Goal: Task Accomplishment & Management: Complete application form

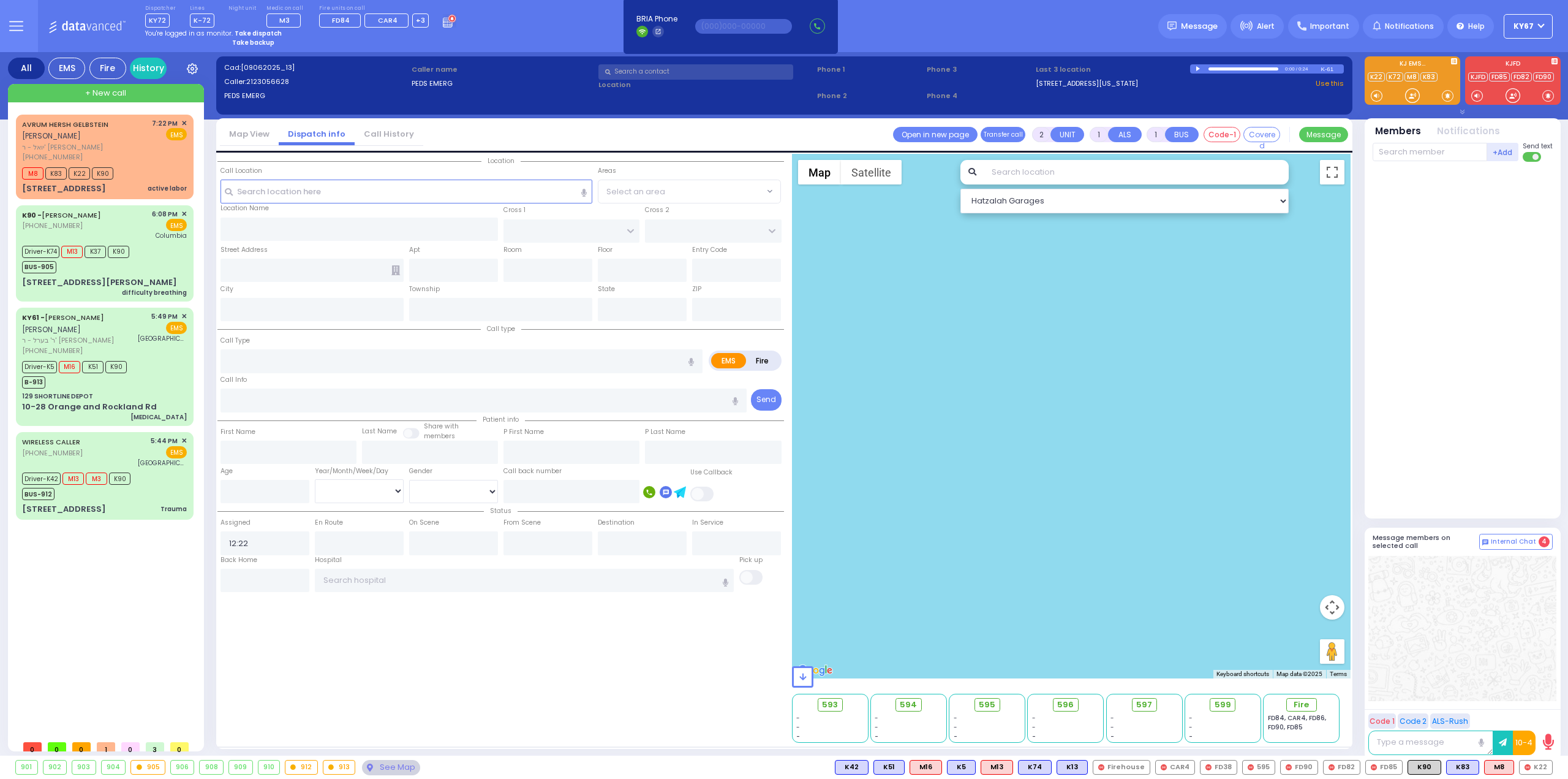
select select
click at [240, 31] on strong "Take dispatch" at bounding box center [258, 33] width 47 height 9
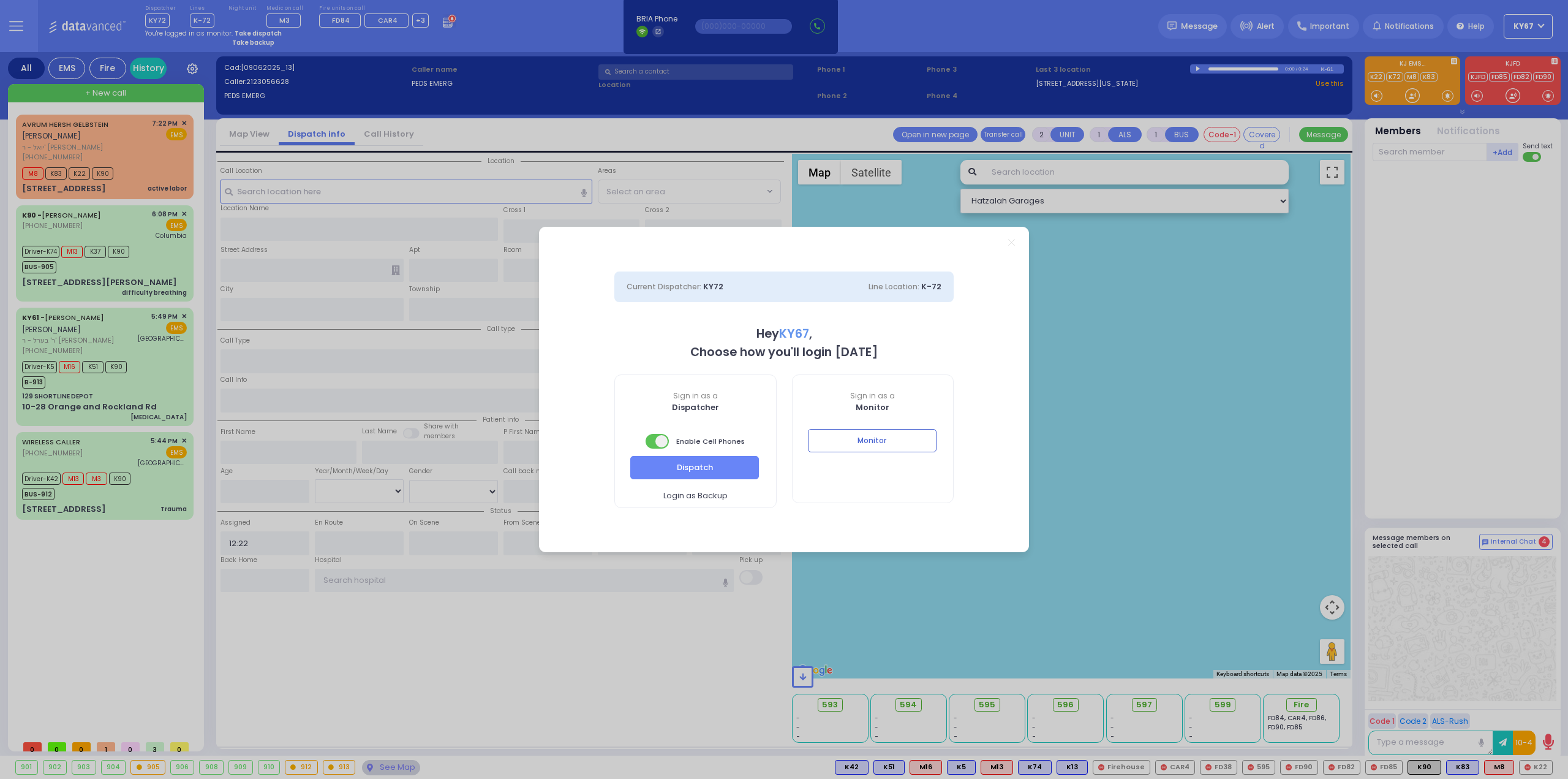
select select "9"
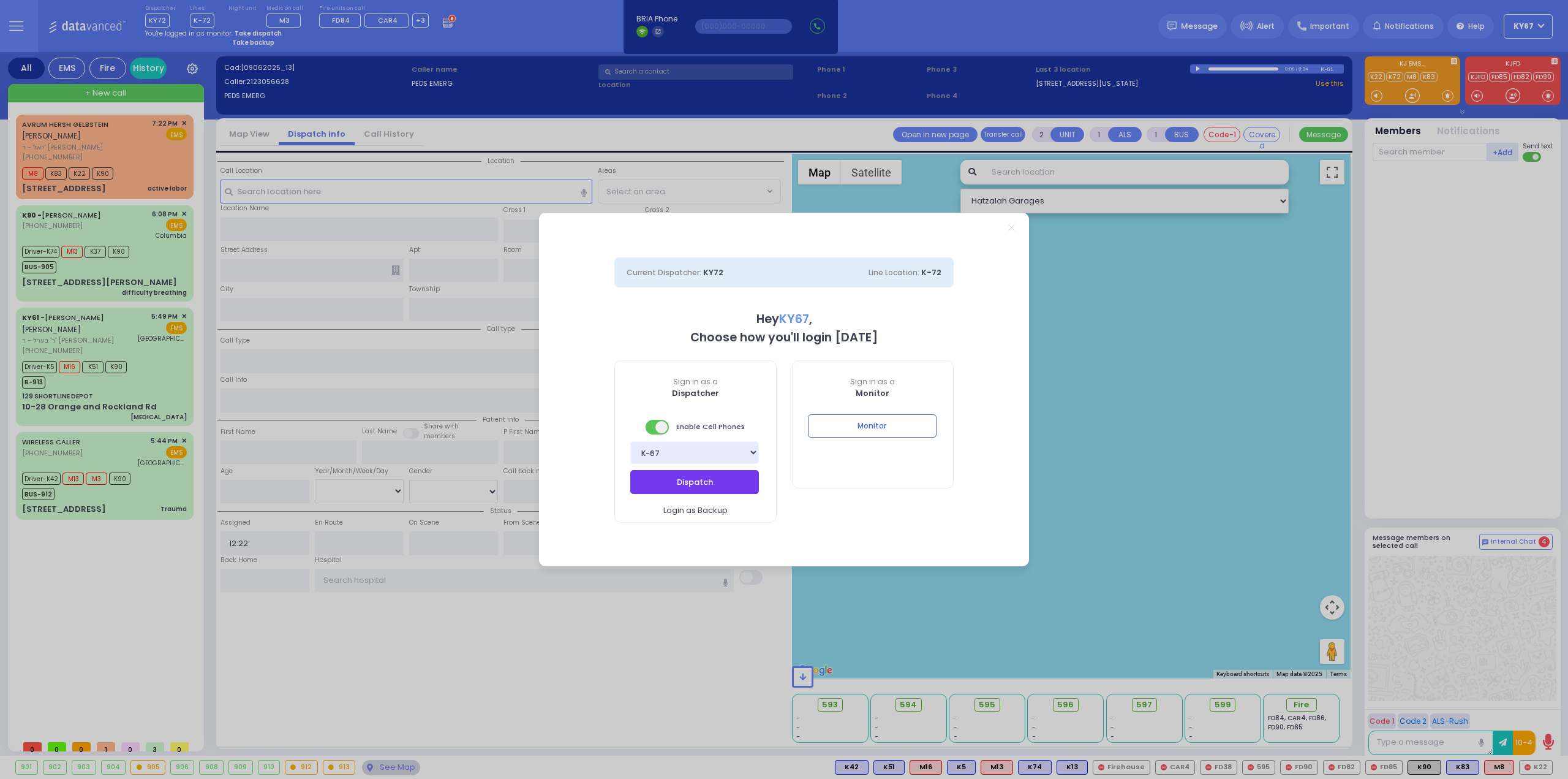
drag, startPoint x: 736, startPoint y: 487, endPoint x: 617, endPoint y: 351, distance: 180.7
click at [736, 487] on button "Dispatch" at bounding box center [695, 481] width 129 height 23
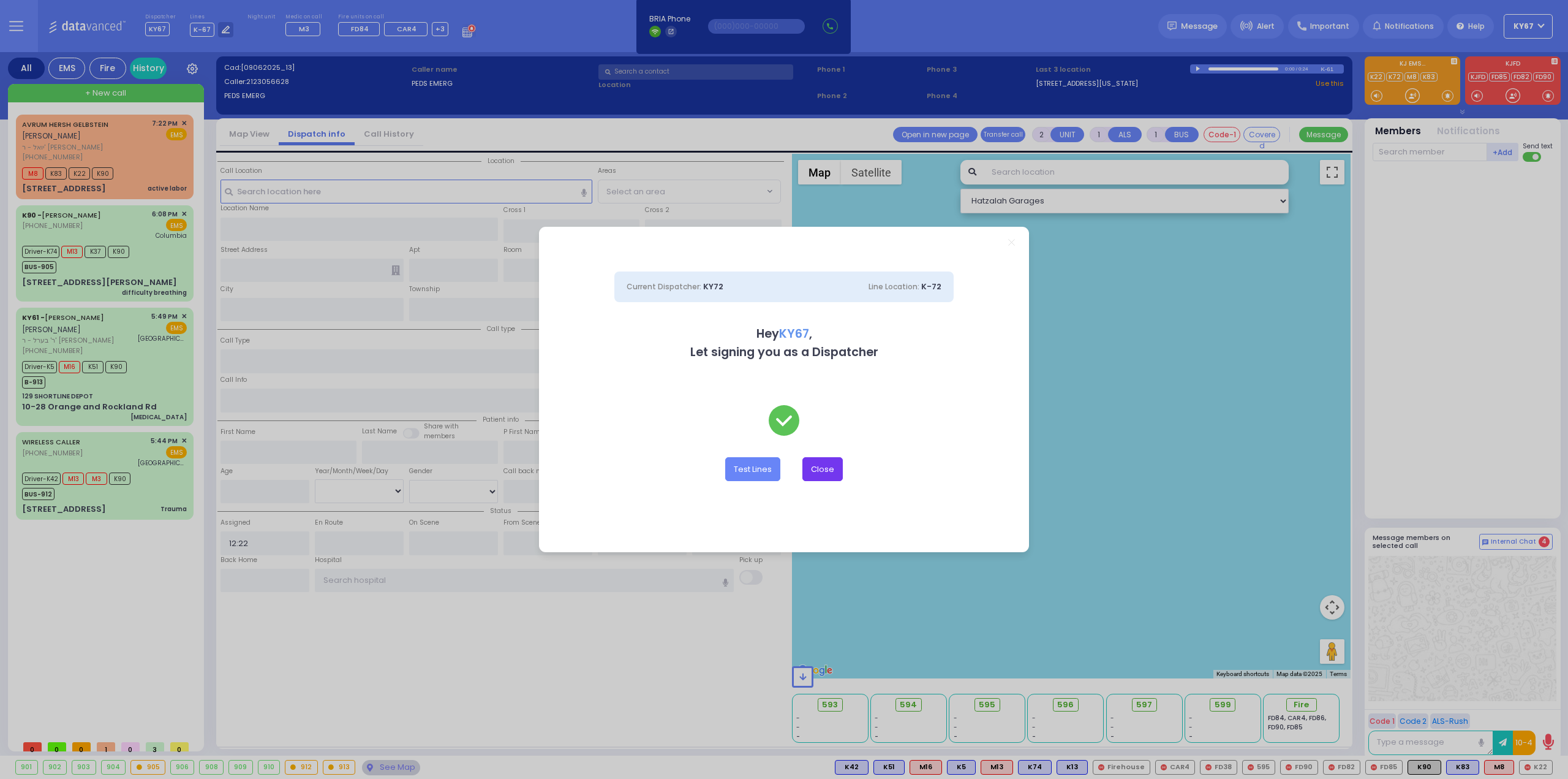
click at [821, 472] on button "Close" at bounding box center [822, 469] width 40 height 23
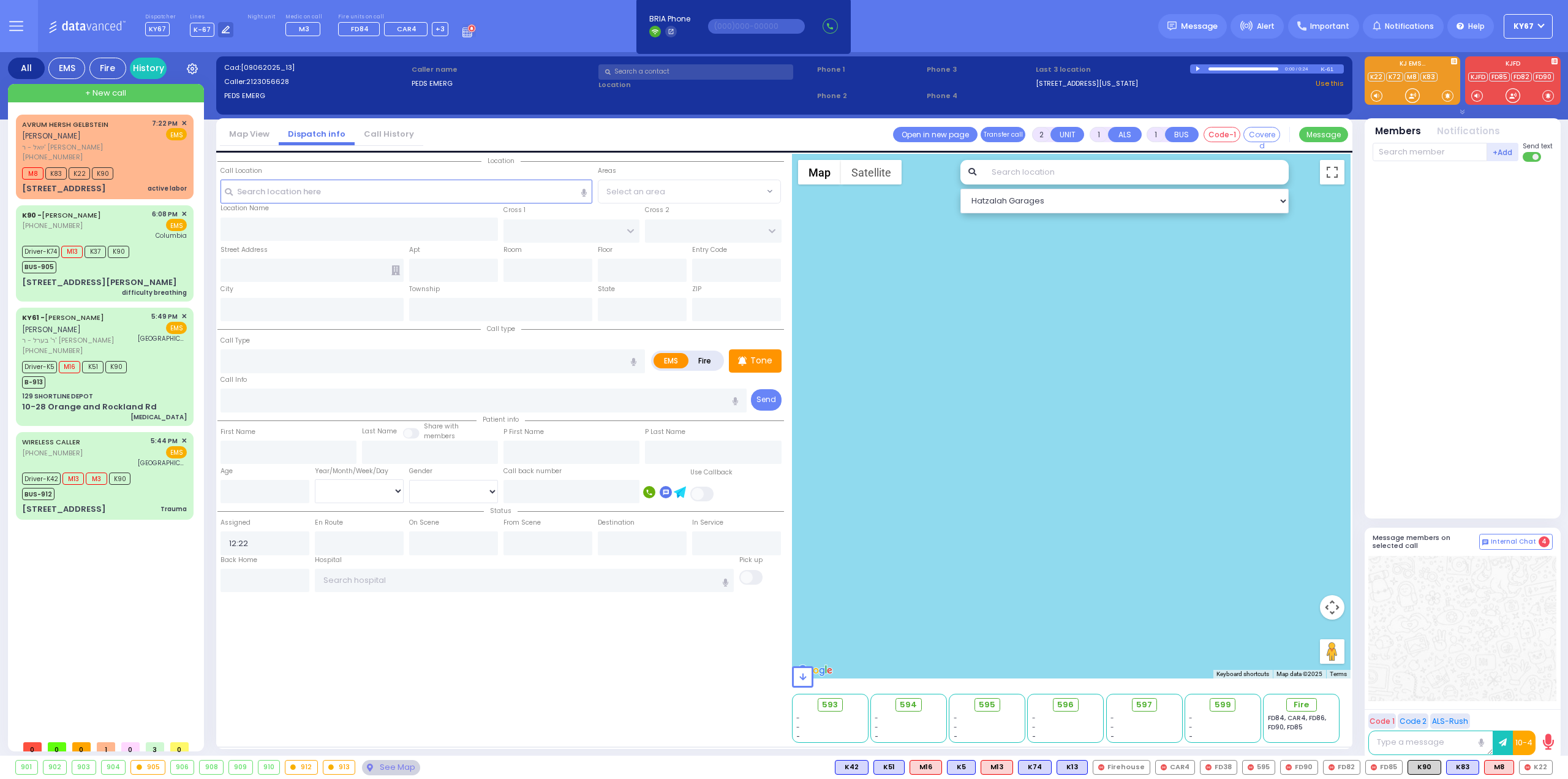
click at [468, 30] on circle at bounding box center [471, 28] width 7 height 7
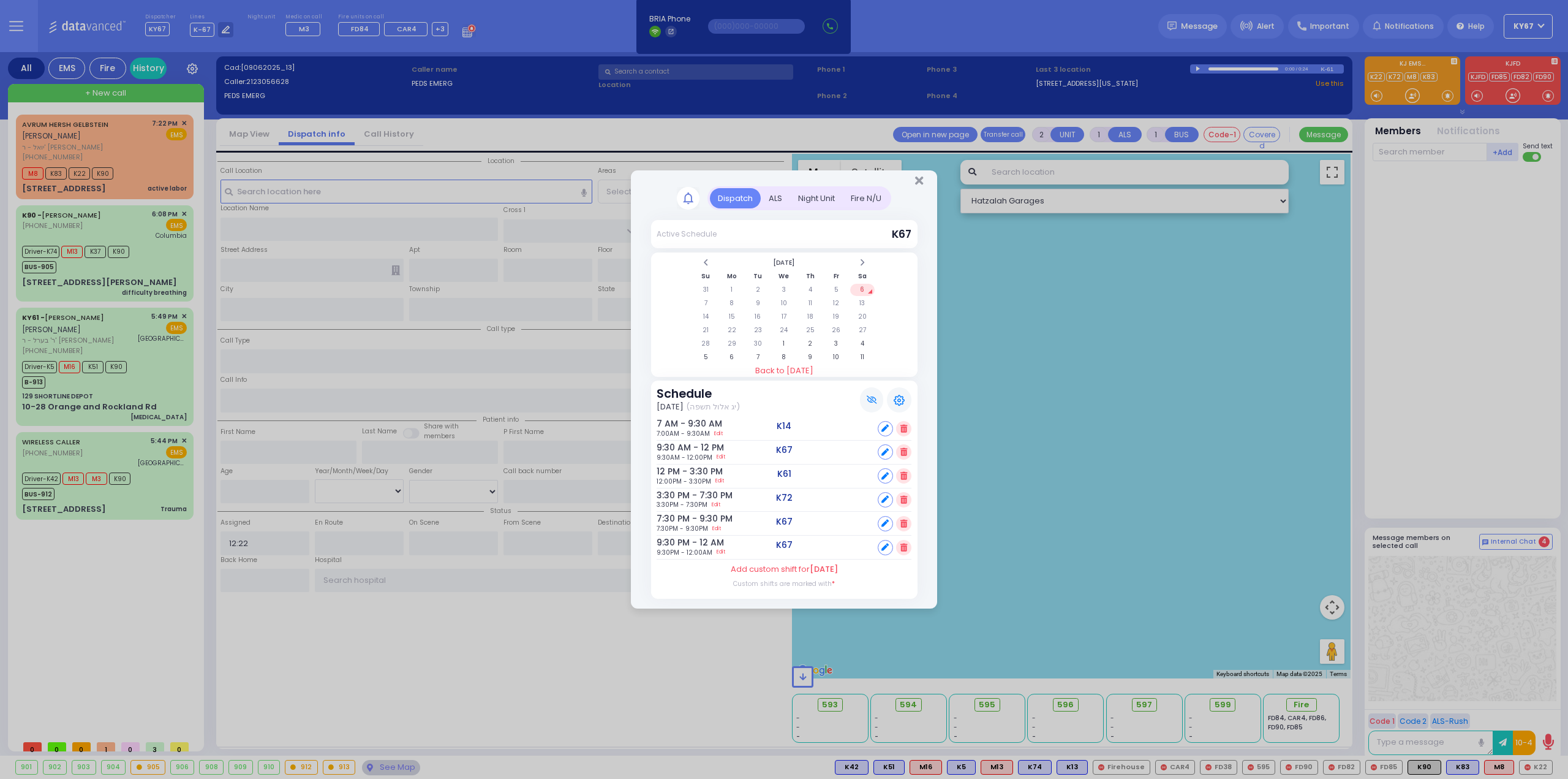
click at [924, 180] on div at bounding box center [784, 178] width 306 height 16
click at [915, 179] on icon "Close" at bounding box center [919, 181] width 8 height 13
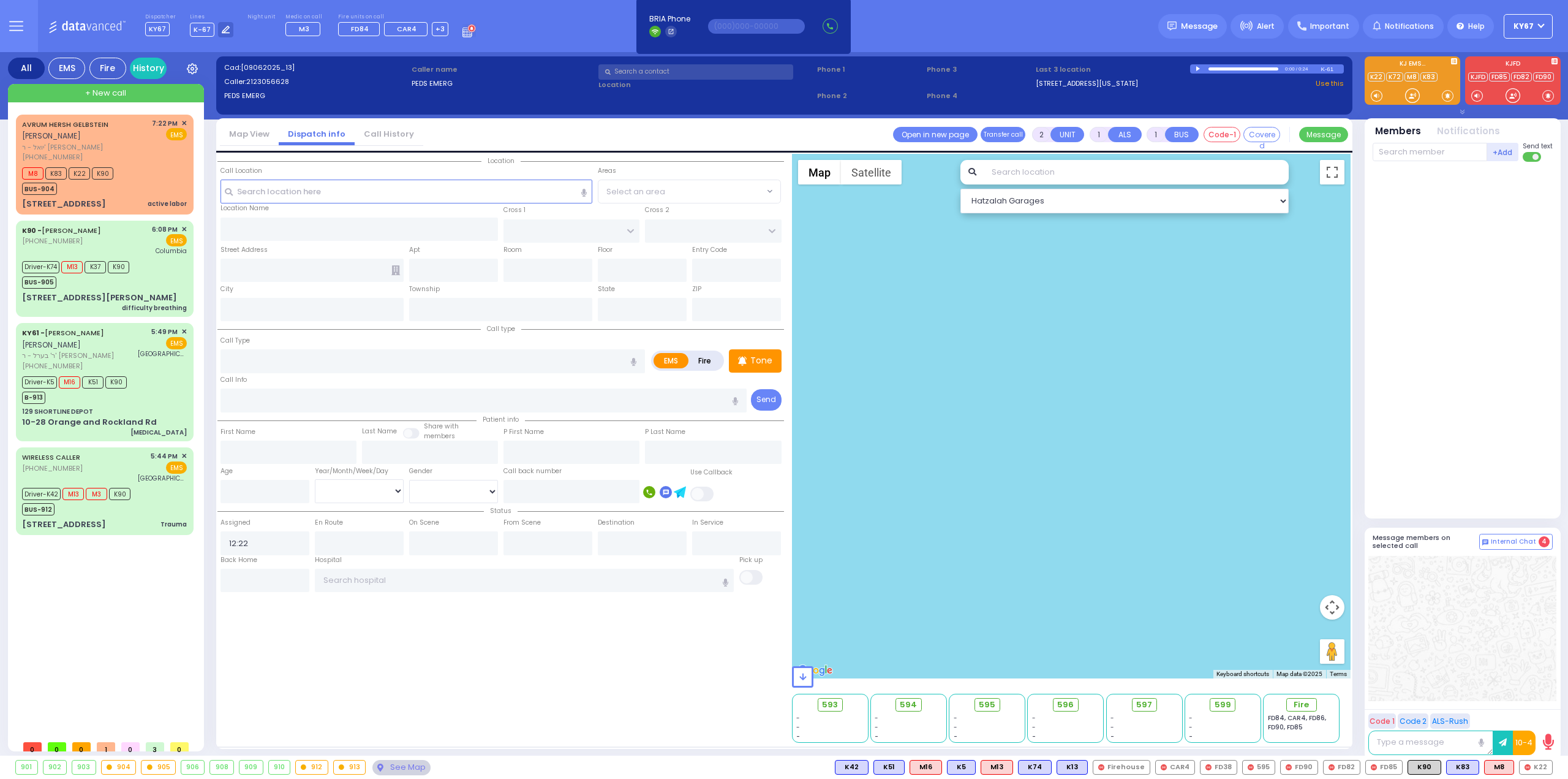
click at [633, 695] on div "Location State ZIP" at bounding box center [501, 448] width 567 height 588
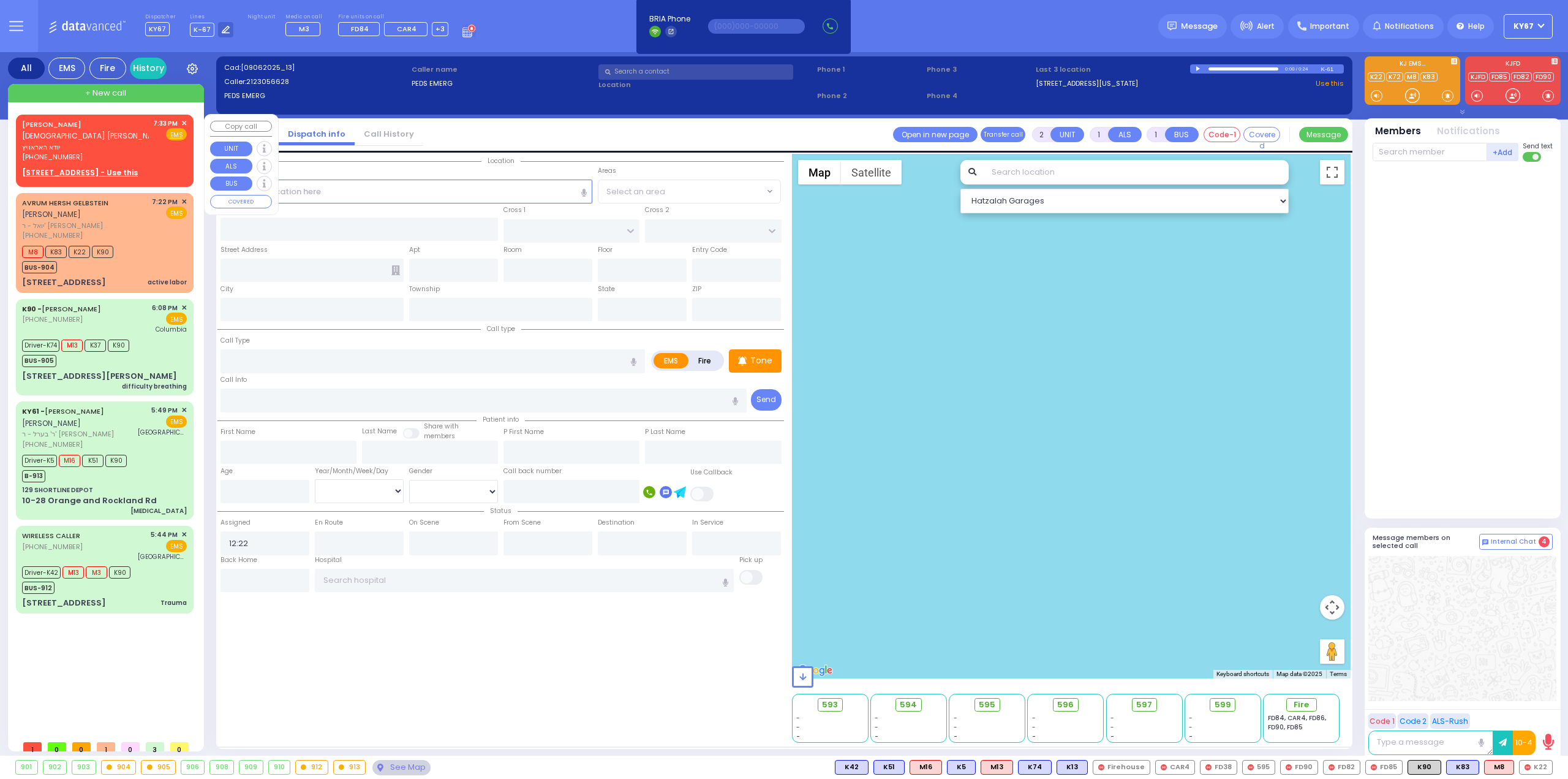
click at [113, 115] on div "[PERSON_NAME] [DEMOGRAPHIC_DATA] [PERSON_NAME] [PERSON_NAME] [PHONE_NUMBER] 7:3…" at bounding box center [105, 150] width 178 height 72
select select
radio input "true"
type input "YIDA"
type input "[PERSON_NAME]"
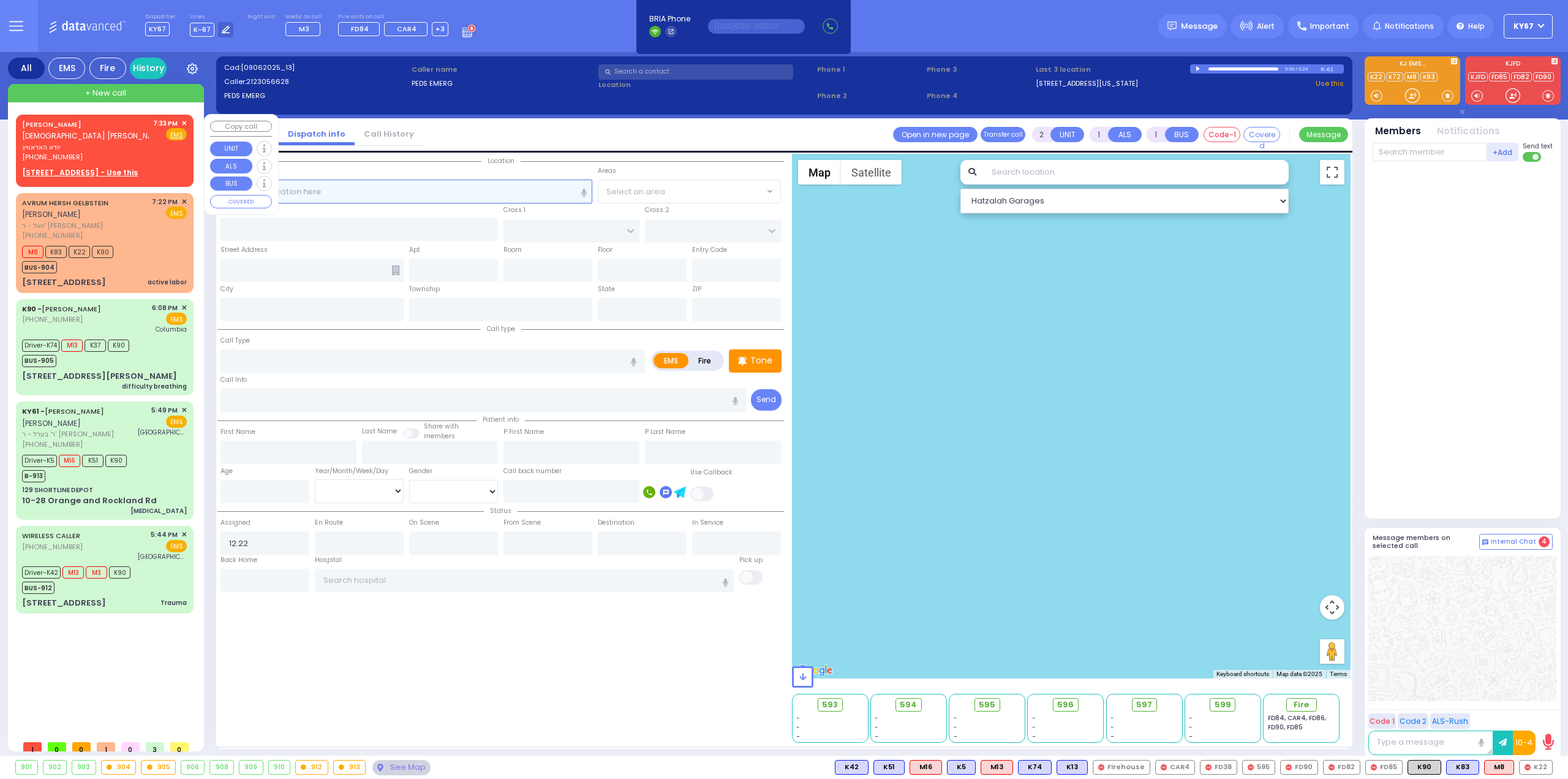
select select
type input "19:33"
select select "Hatzalah Garages"
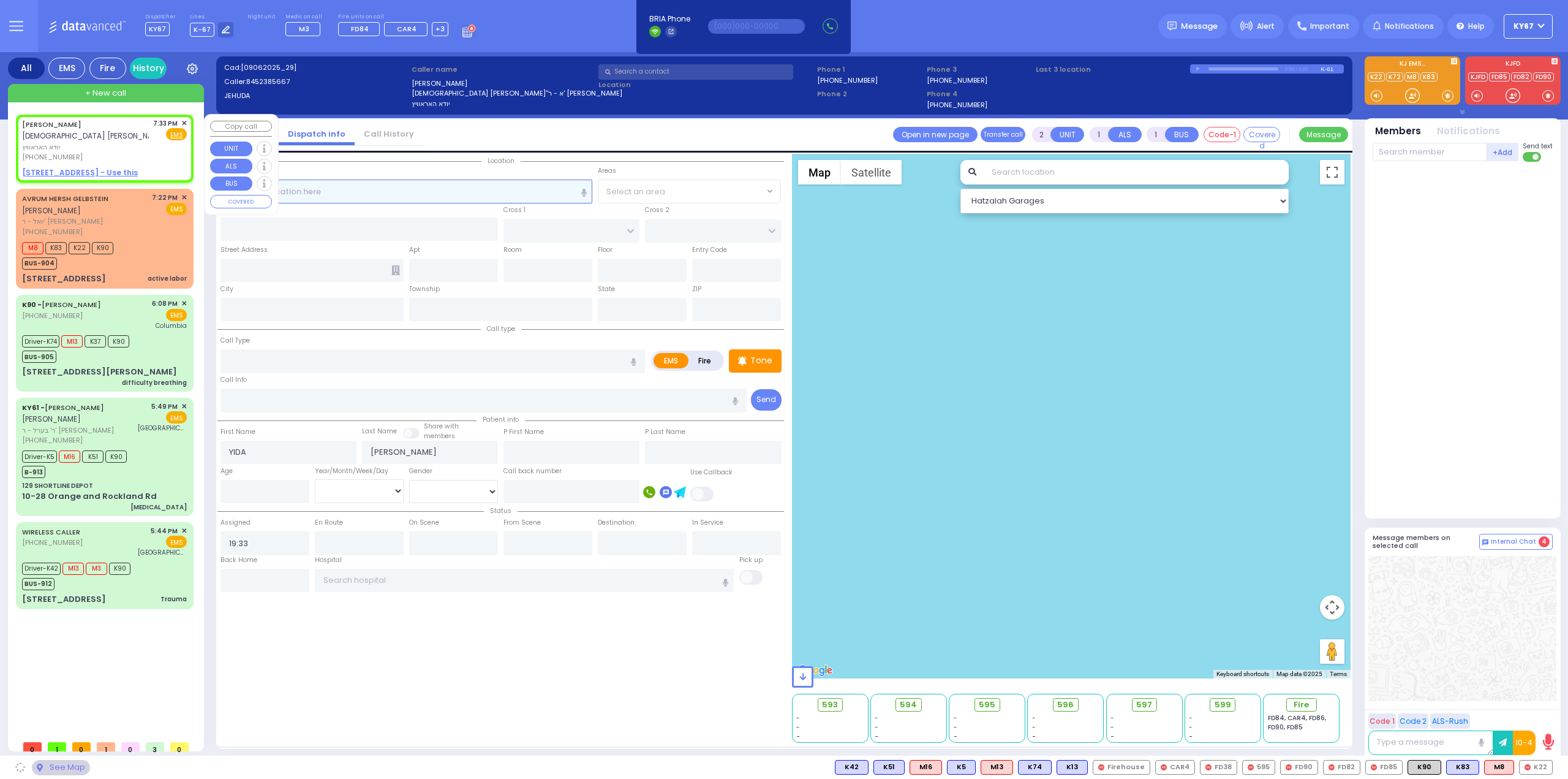
select select
radio input "true"
select select
select select "Hatzalah Garages"
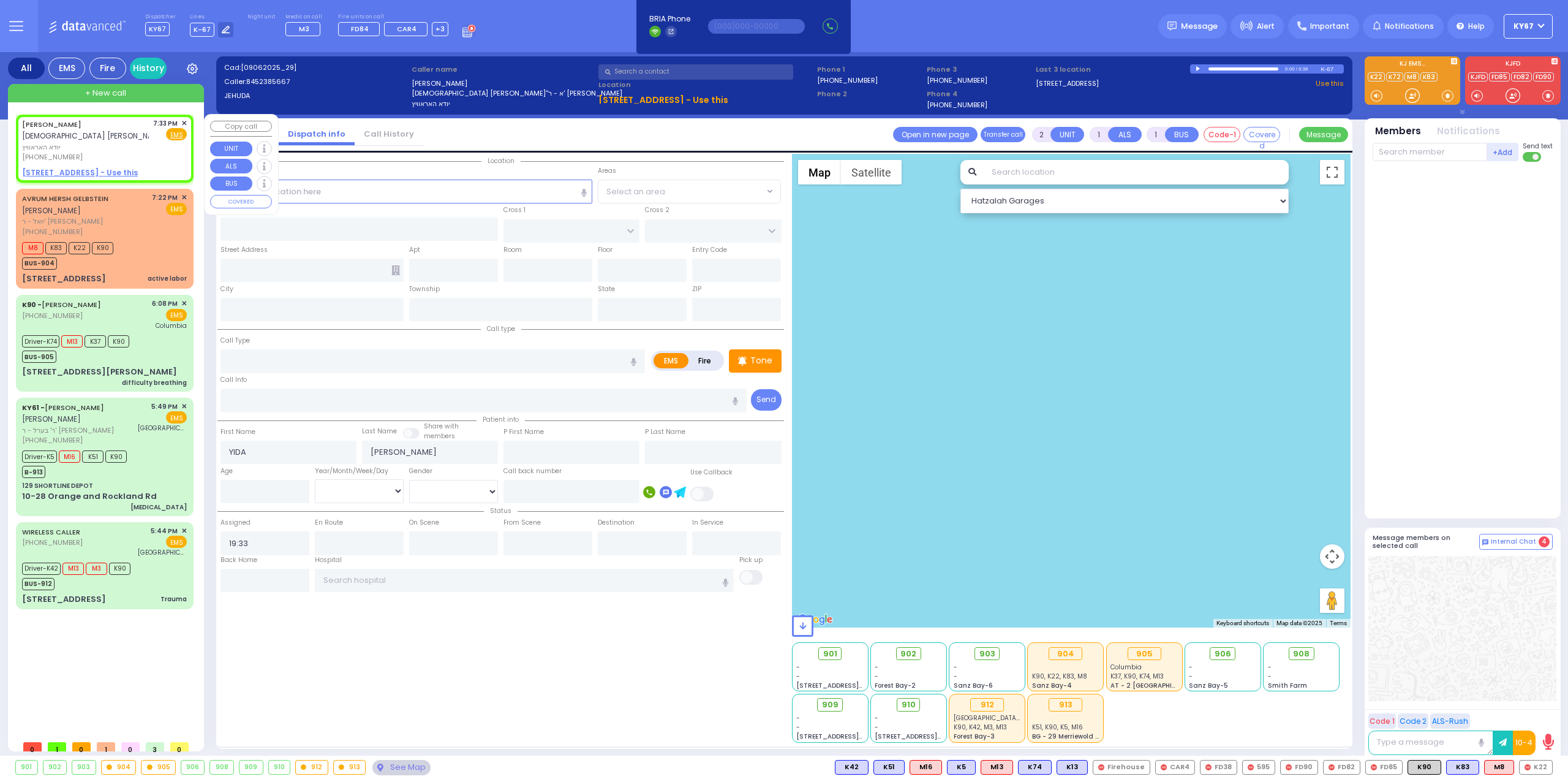
click at [65, 174] on u "[STREET_ADDRESS] - Use this" at bounding box center [80, 173] width 115 height 11
select select
radio input "true"
select select
select select "Hatzalah Garages"
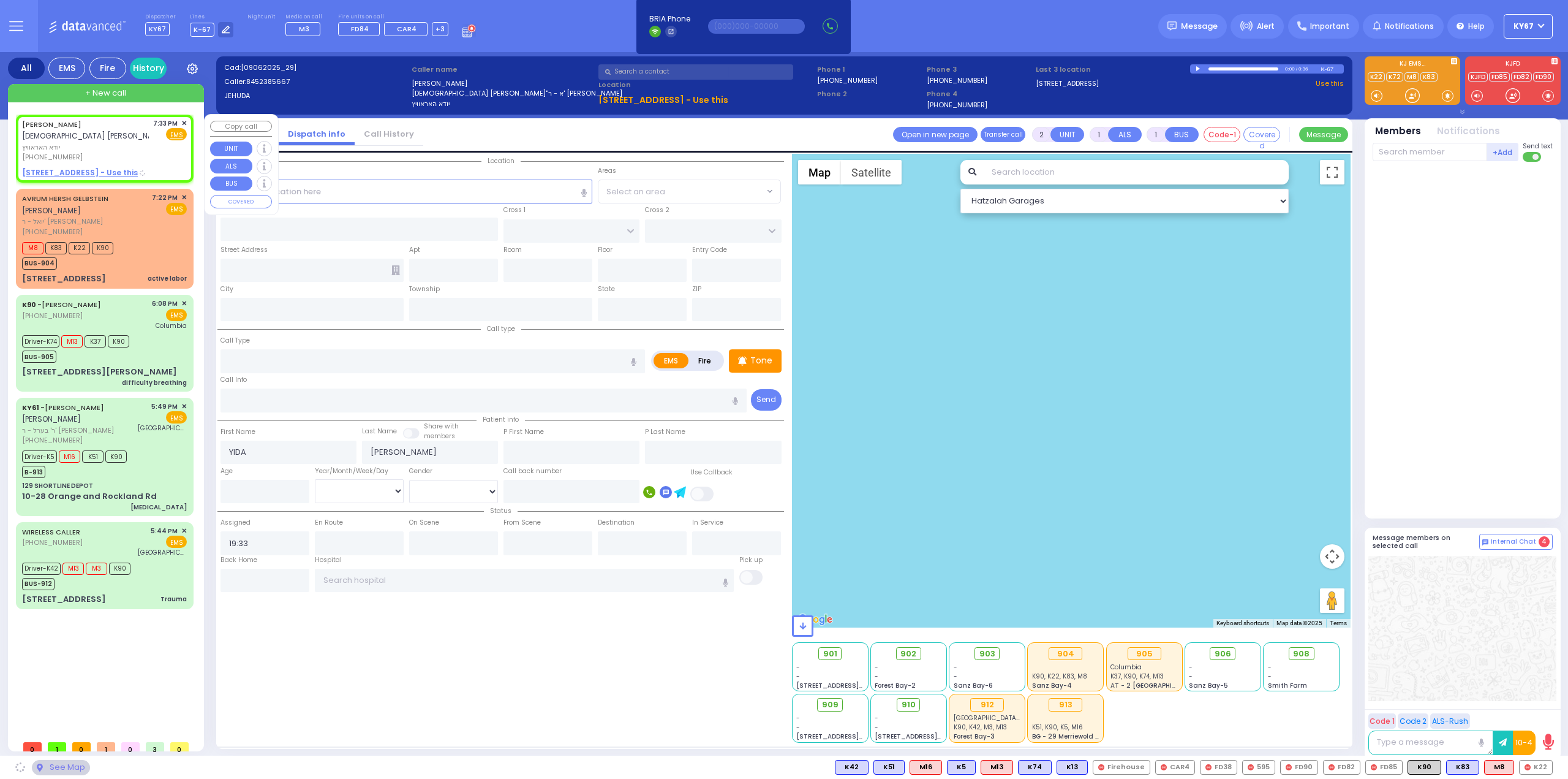
select select
radio input "true"
select select
select select "Hatzalah Garages"
type input "ALAMO COURT"
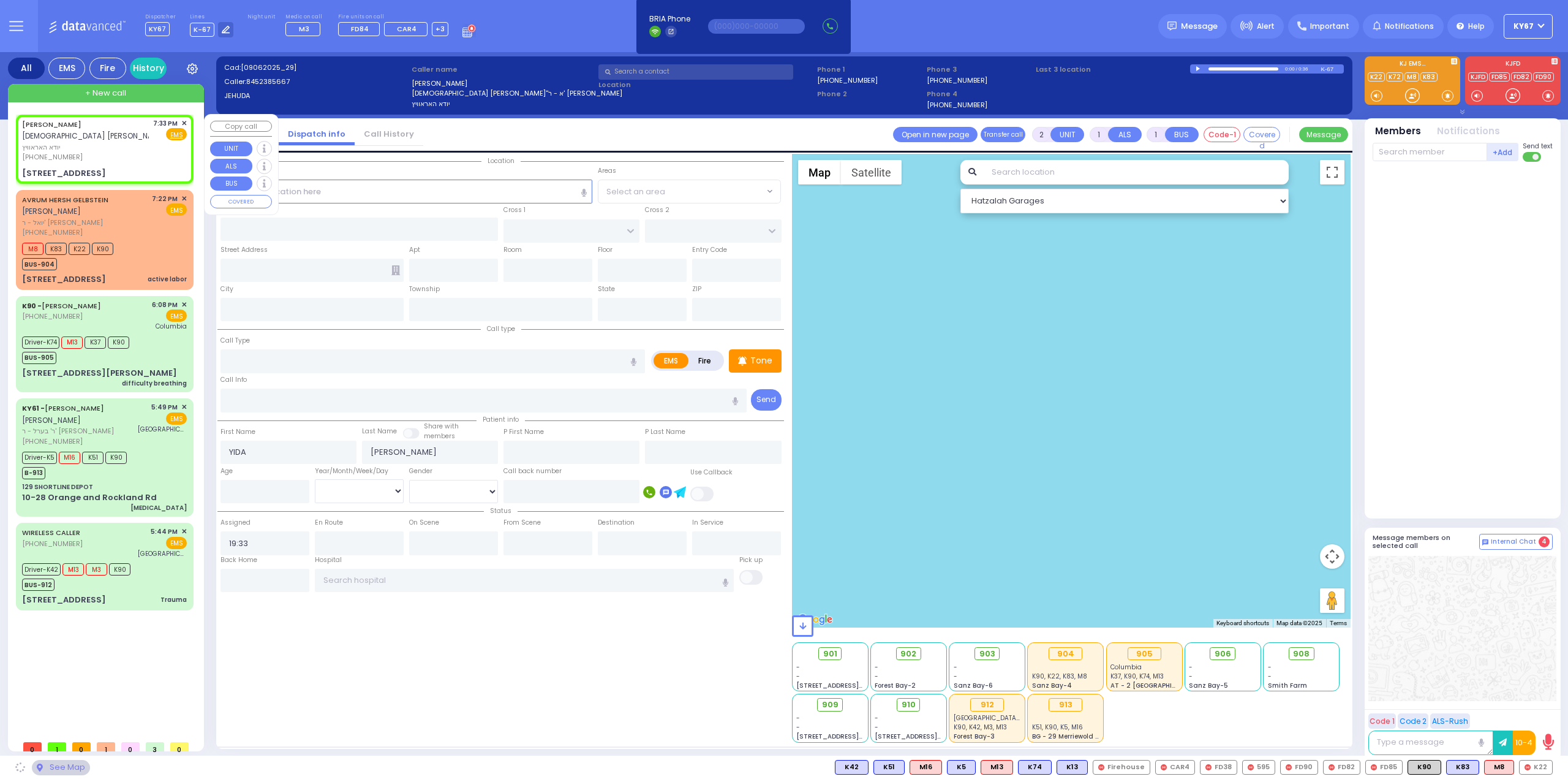
type input "LEE AVE"
type input "[STREET_ADDRESS]"
type input "Monroe"
type input "[US_STATE]"
type input "10950"
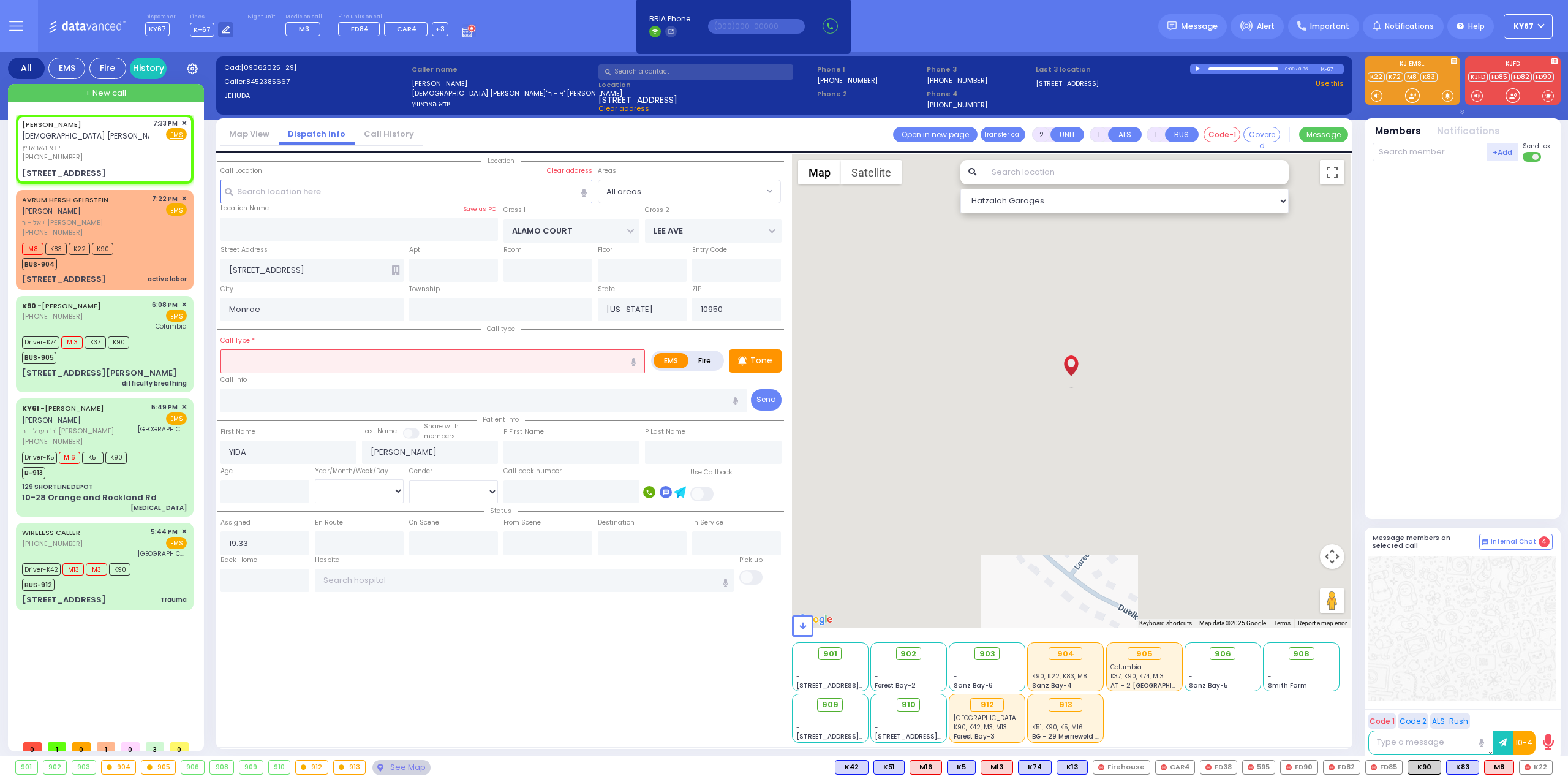
click at [359, 367] on input "text" at bounding box center [433, 360] width 425 height 23
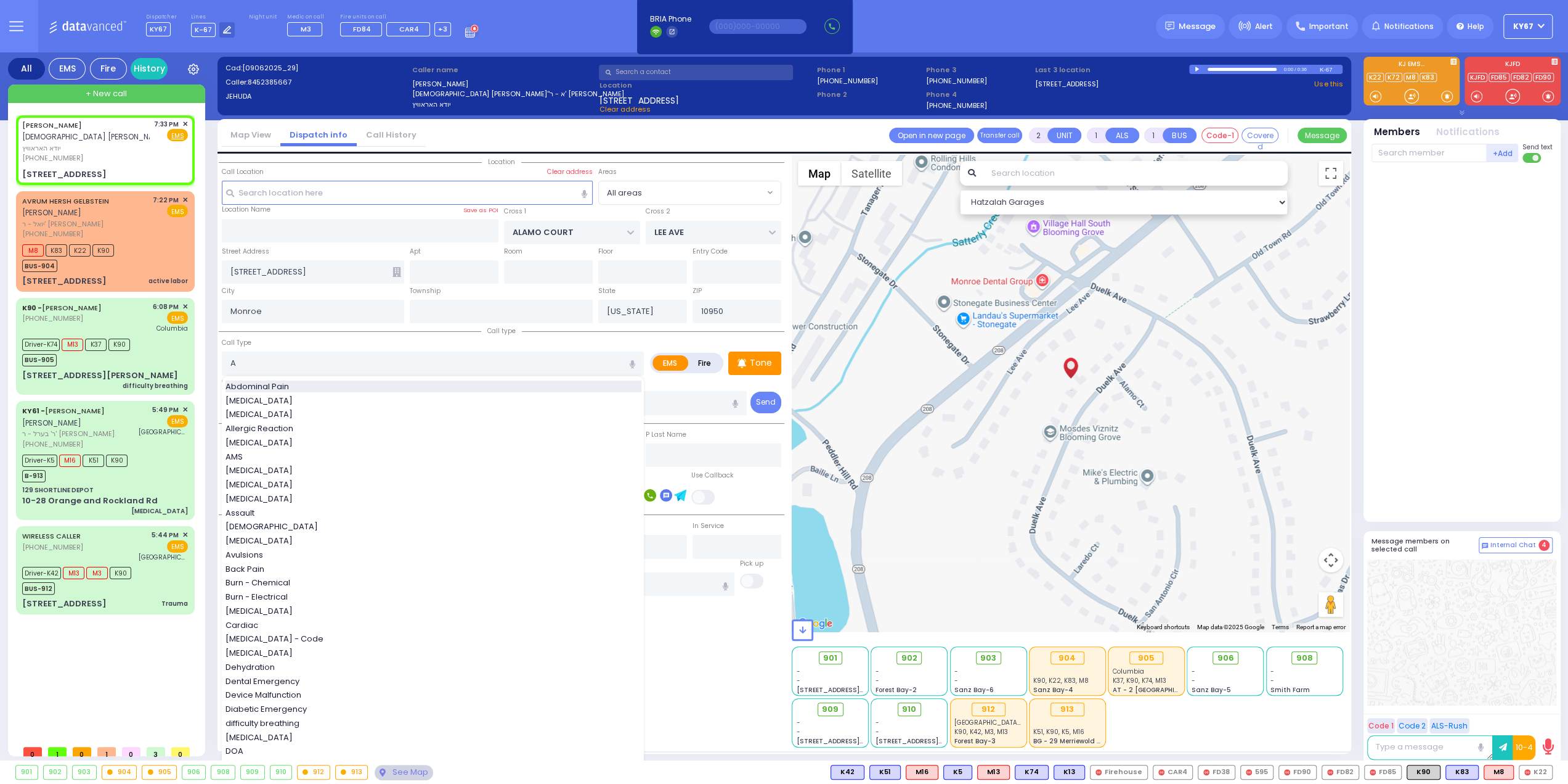
click at [277, 383] on span "Abdominal Pain" at bounding box center [259, 387] width 67 height 13
type input "Abdominal Pain"
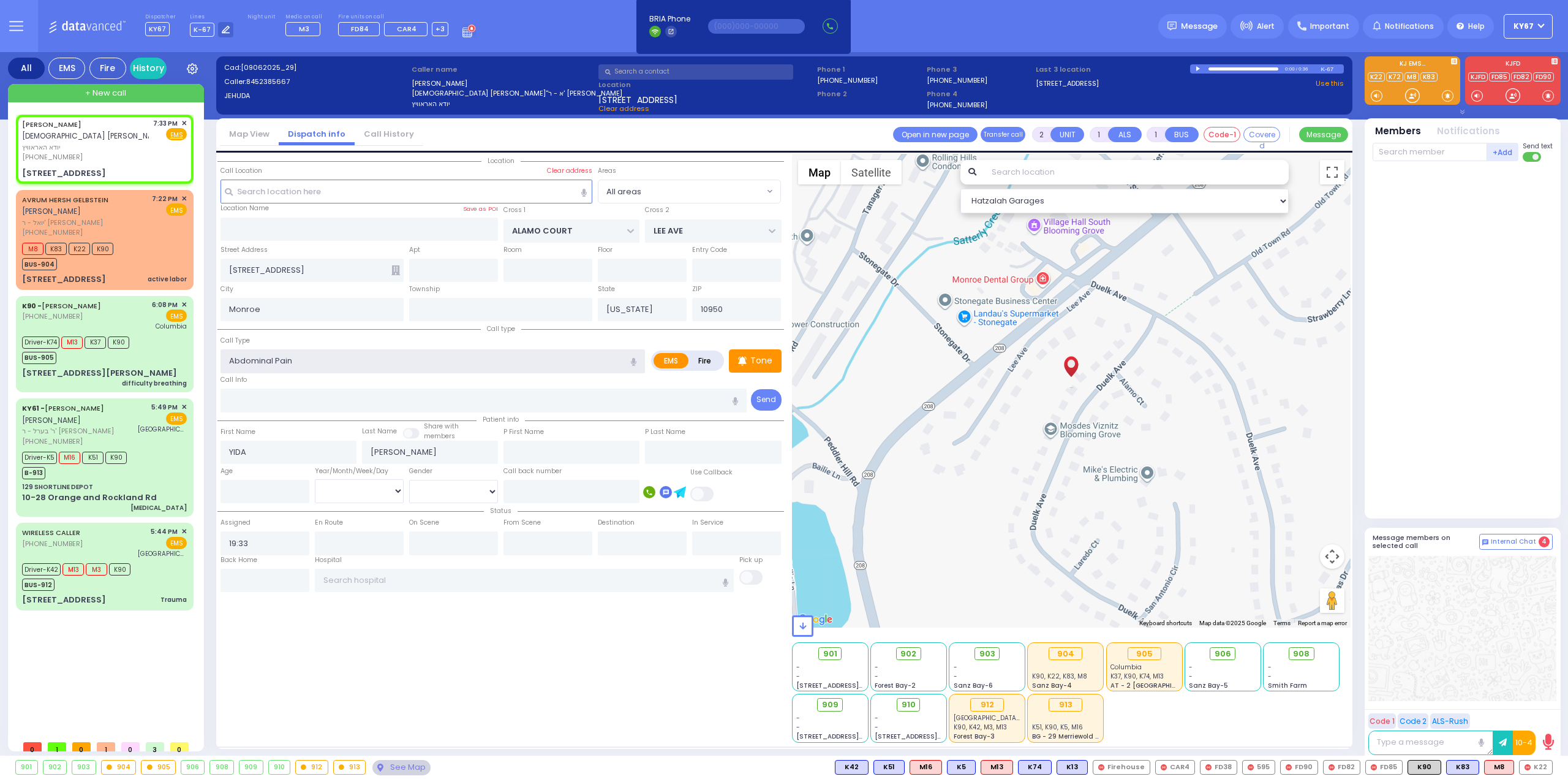
type input "1"
type input "0"
select select
radio input "true"
select select
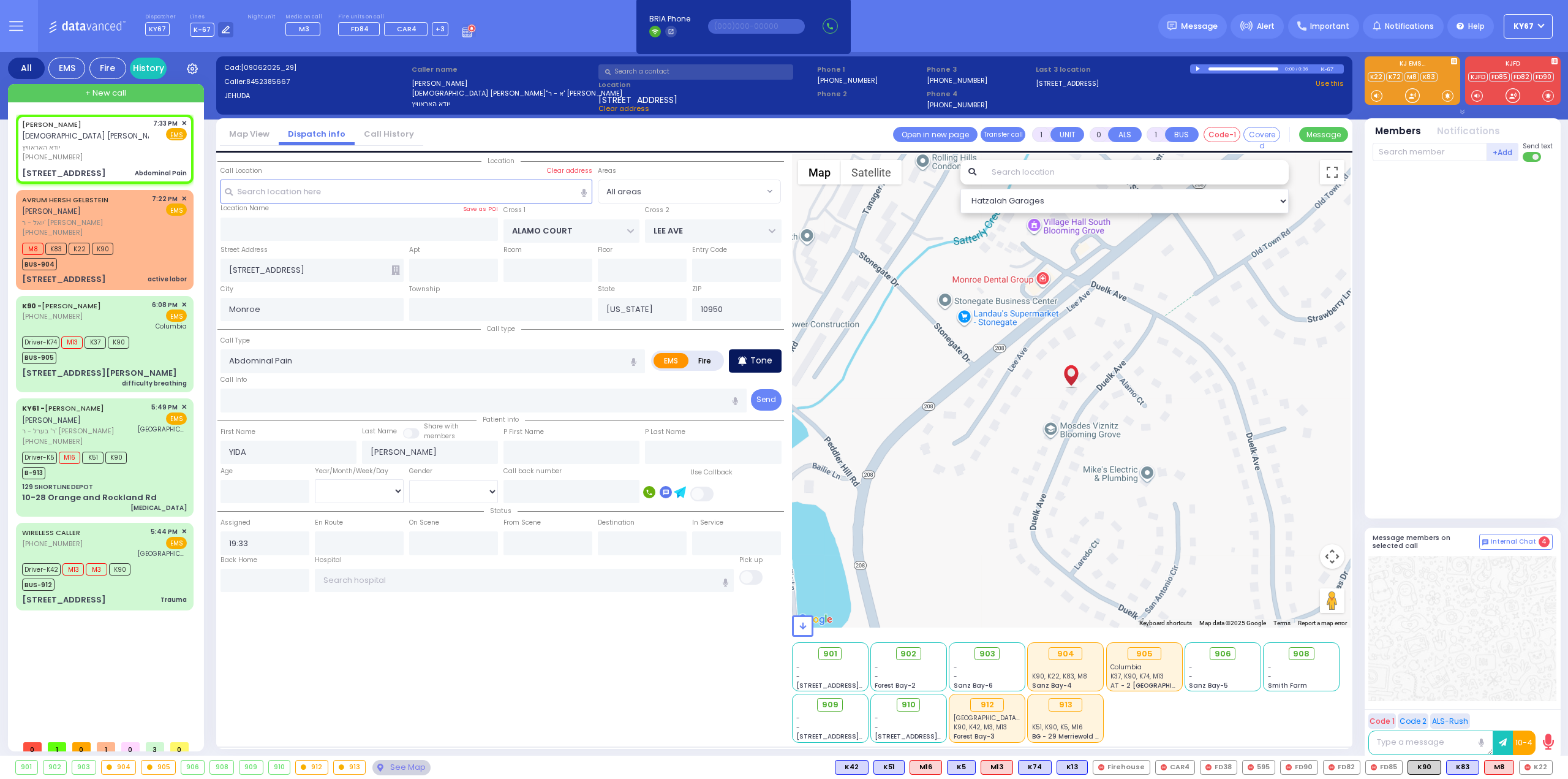
select select "Hatzalah Garages"
click at [743, 354] on icon at bounding box center [742, 360] width 9 height 14
click at [125, 575] on div "BUS-912" at bounding box center [76, 582] width 108 height 15
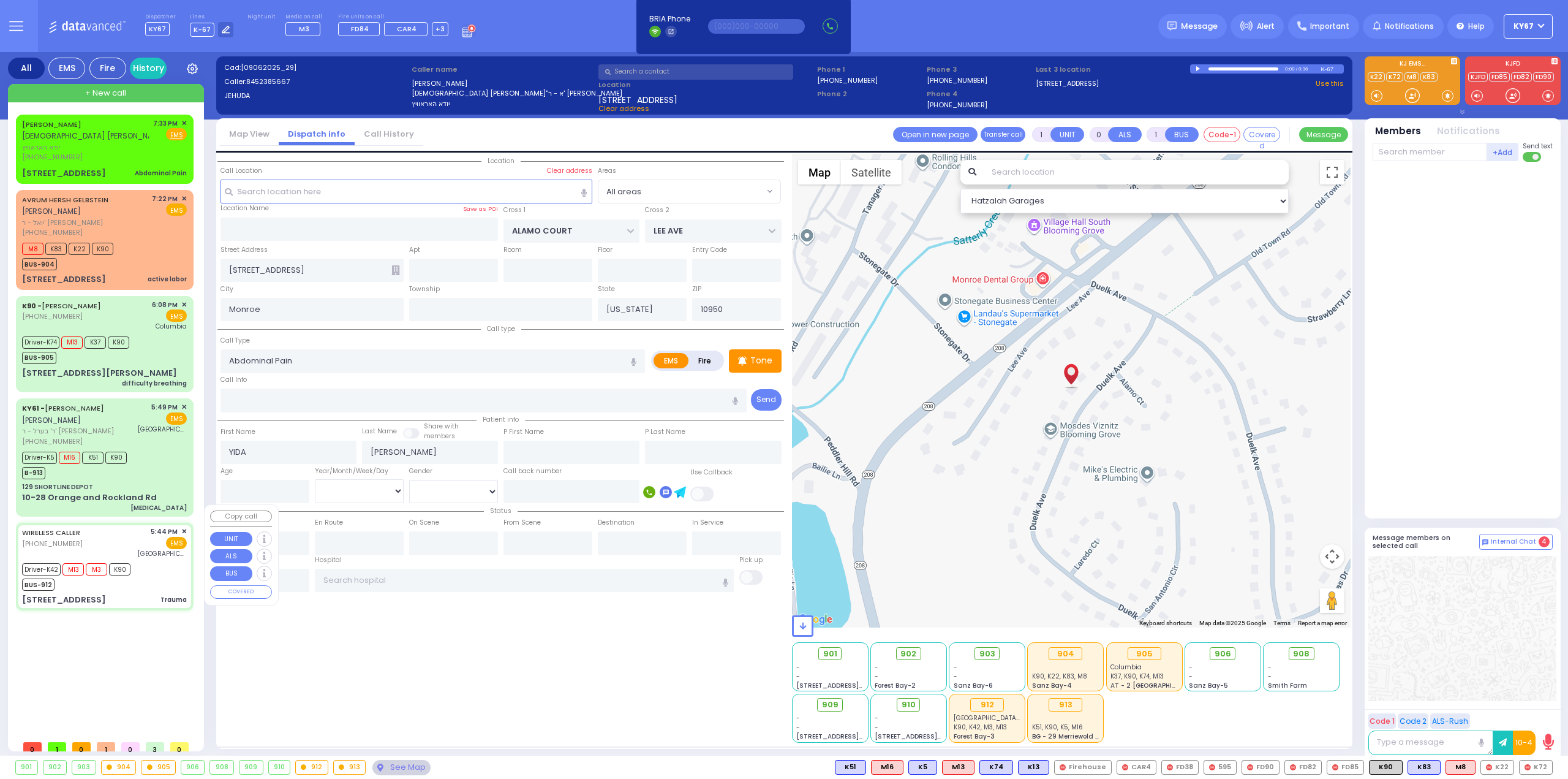
type input "6"
select select
type input "Trauma"
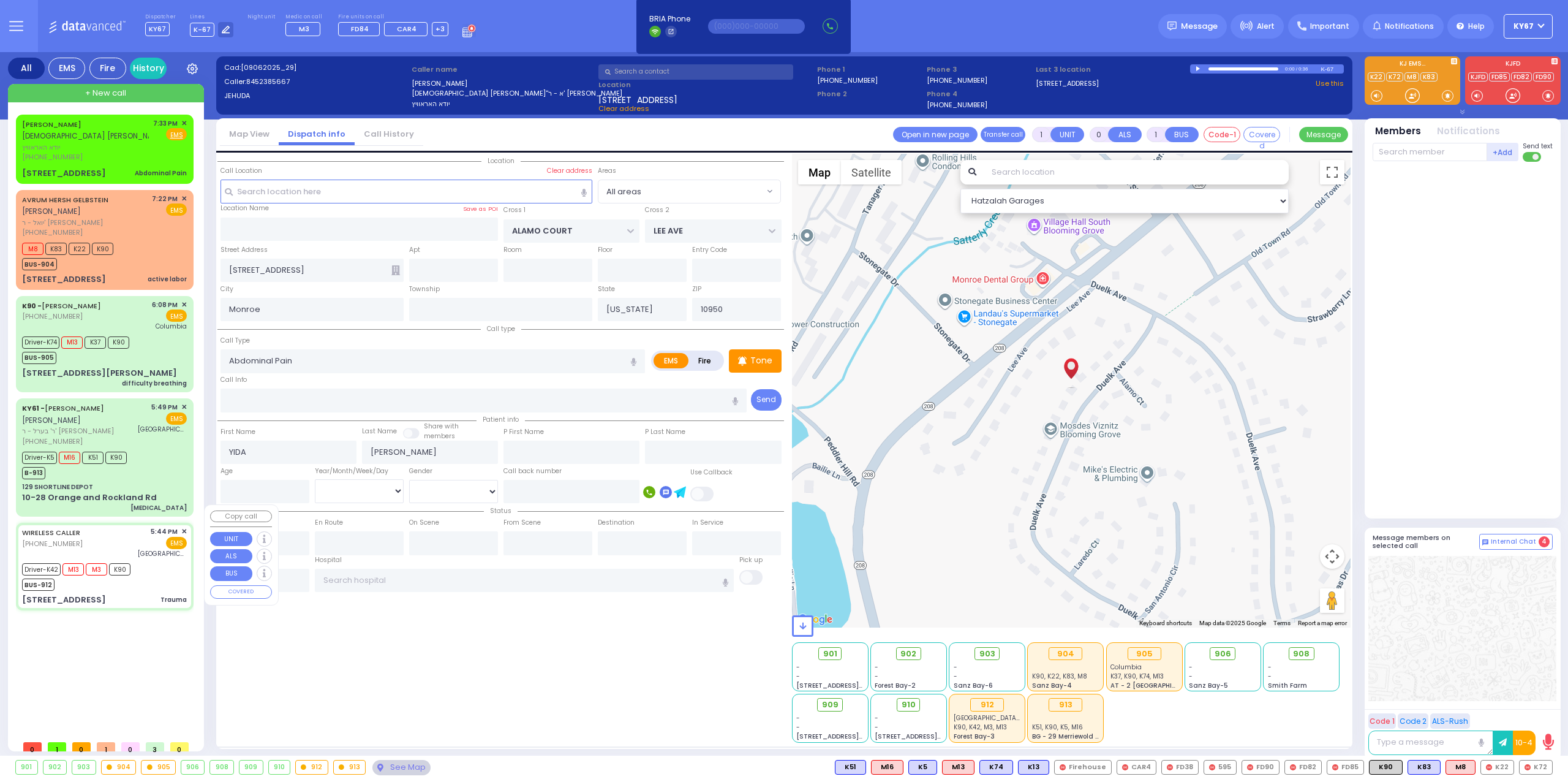
radio input "true"
type input "Wolf"
type input "Fried"
type input "11"
select select "Year"
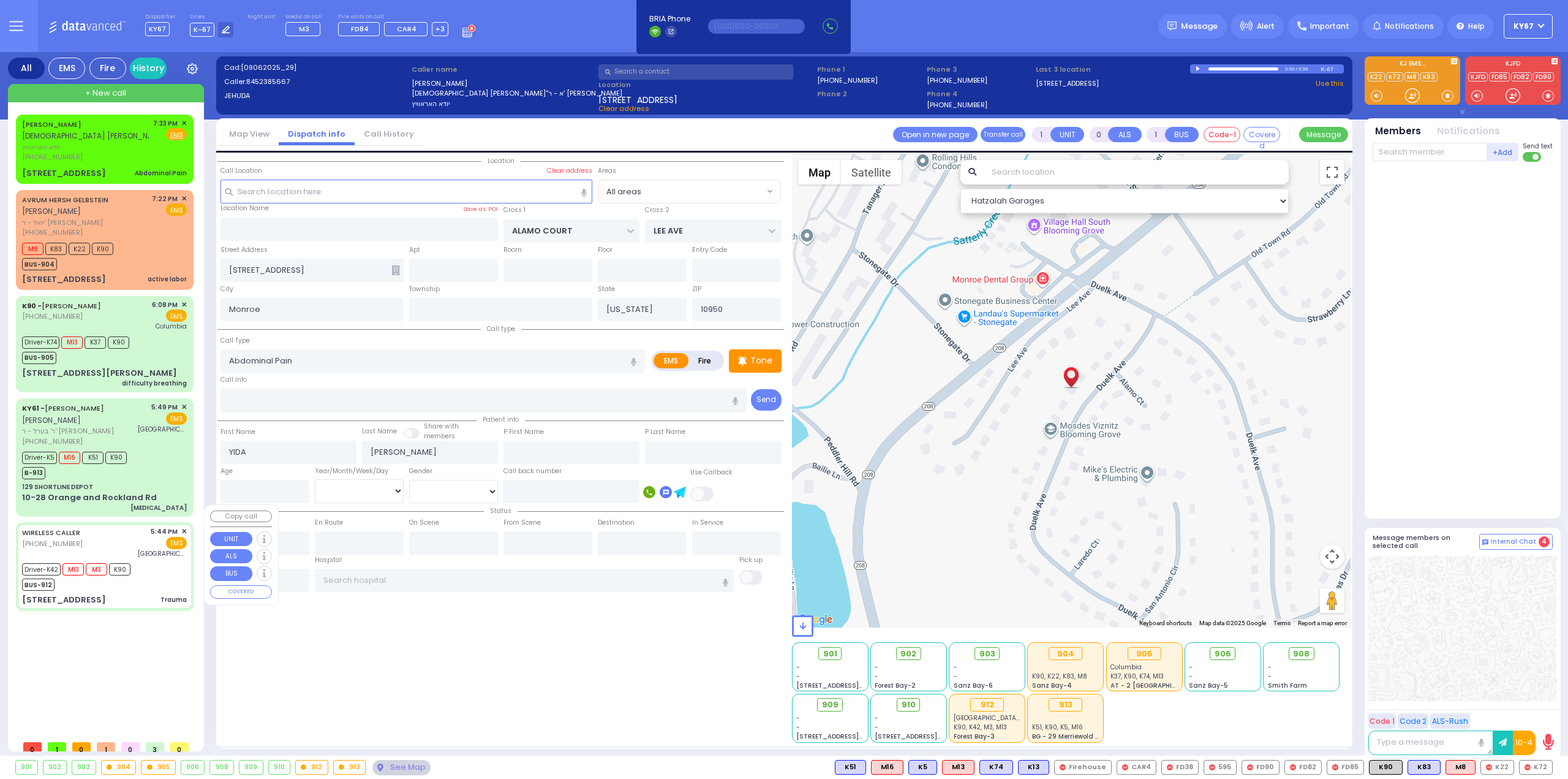
select select "[DEMOGRAPHIC_DATA]"
type input "17:44"
type input "17:46"
type input "17:48"
type input "18:14"
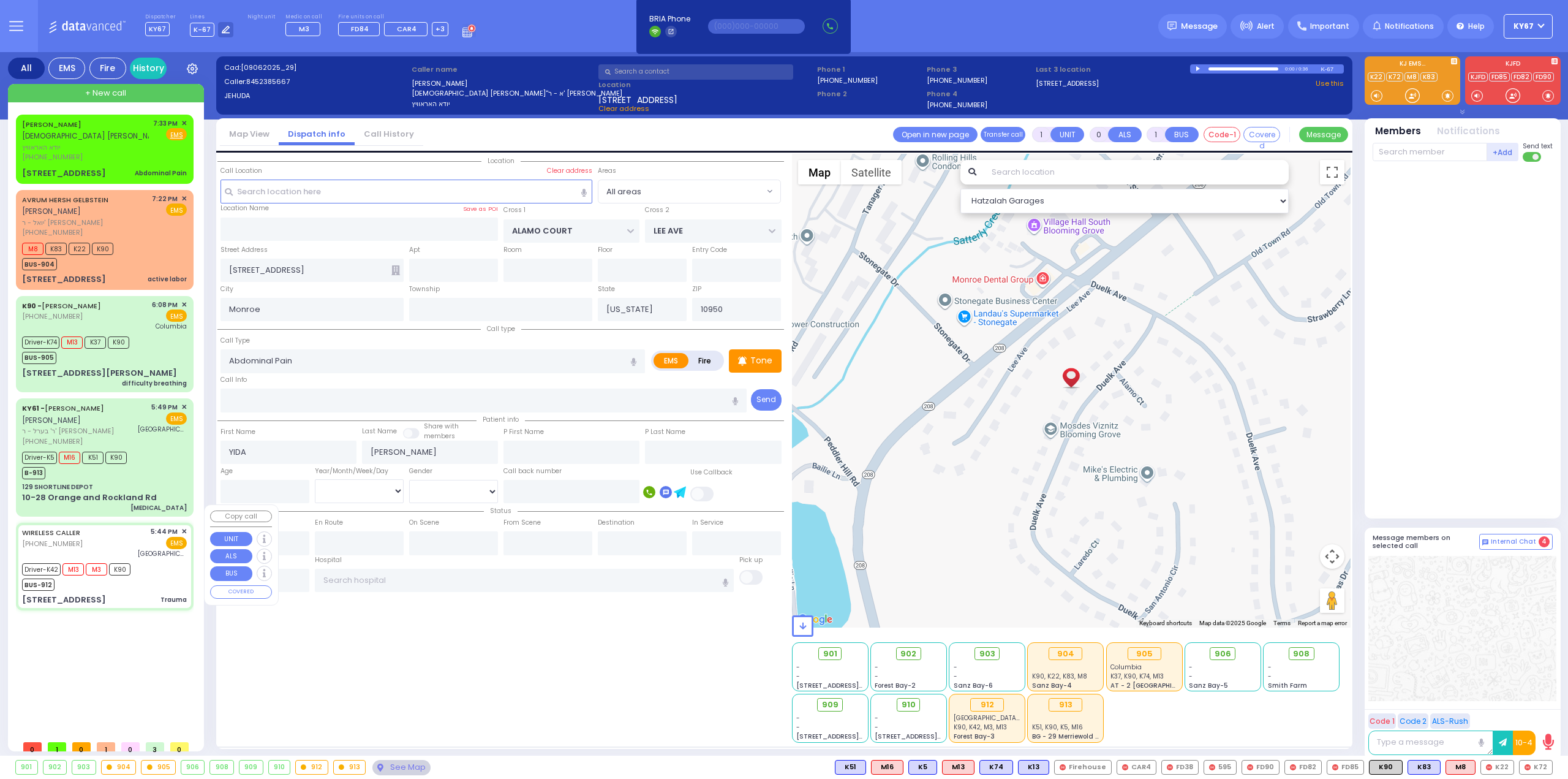
type input "18:56"
type input "[GEOGRAPHIC_DATA] (Moses Division)"
select select "Hatzalah Garages"
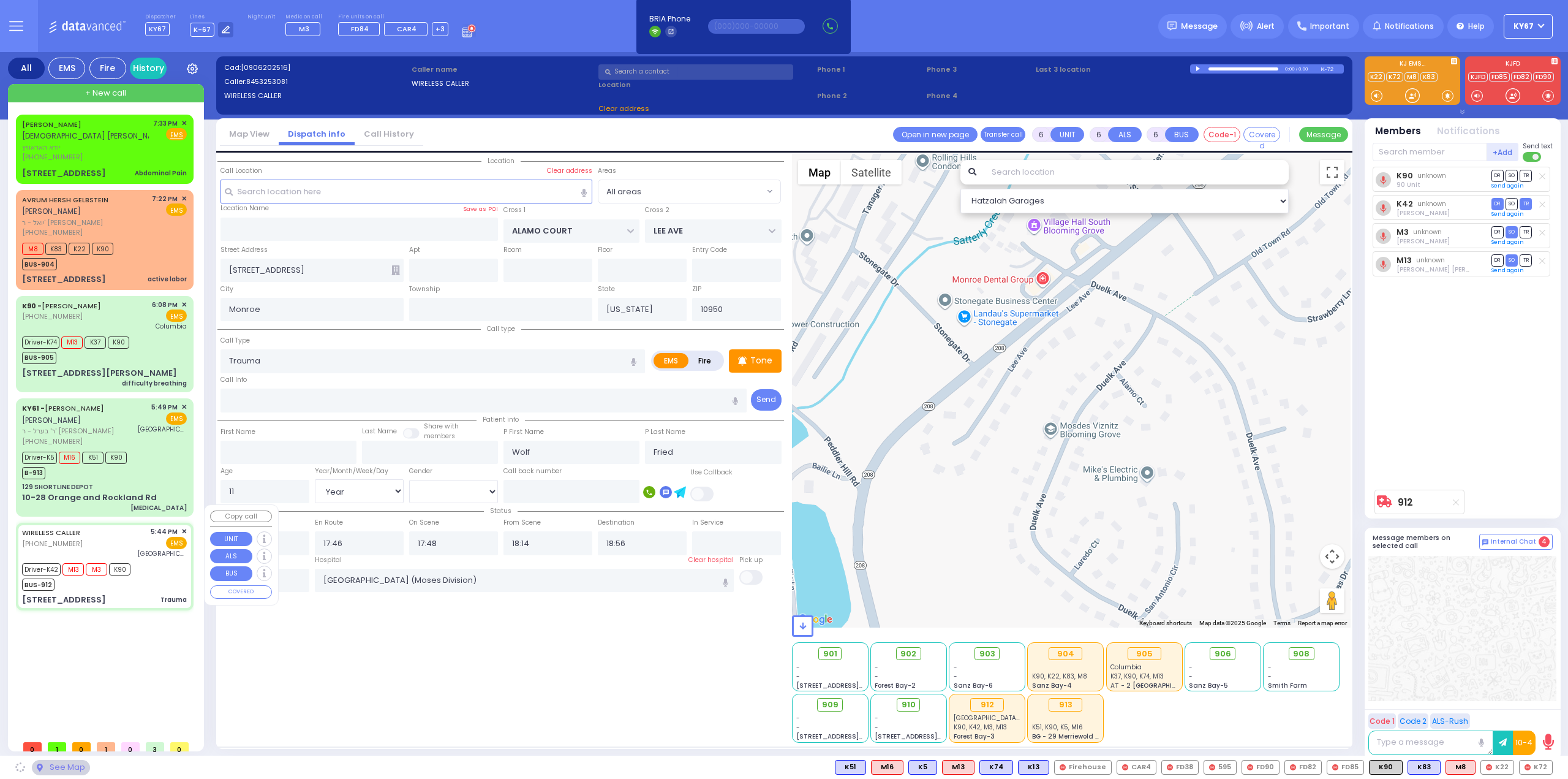
type input "KROLLA DR"
type input "MELITZ RD"
type input "[STREET_ADDRESS]"
select select "SECTION 3"
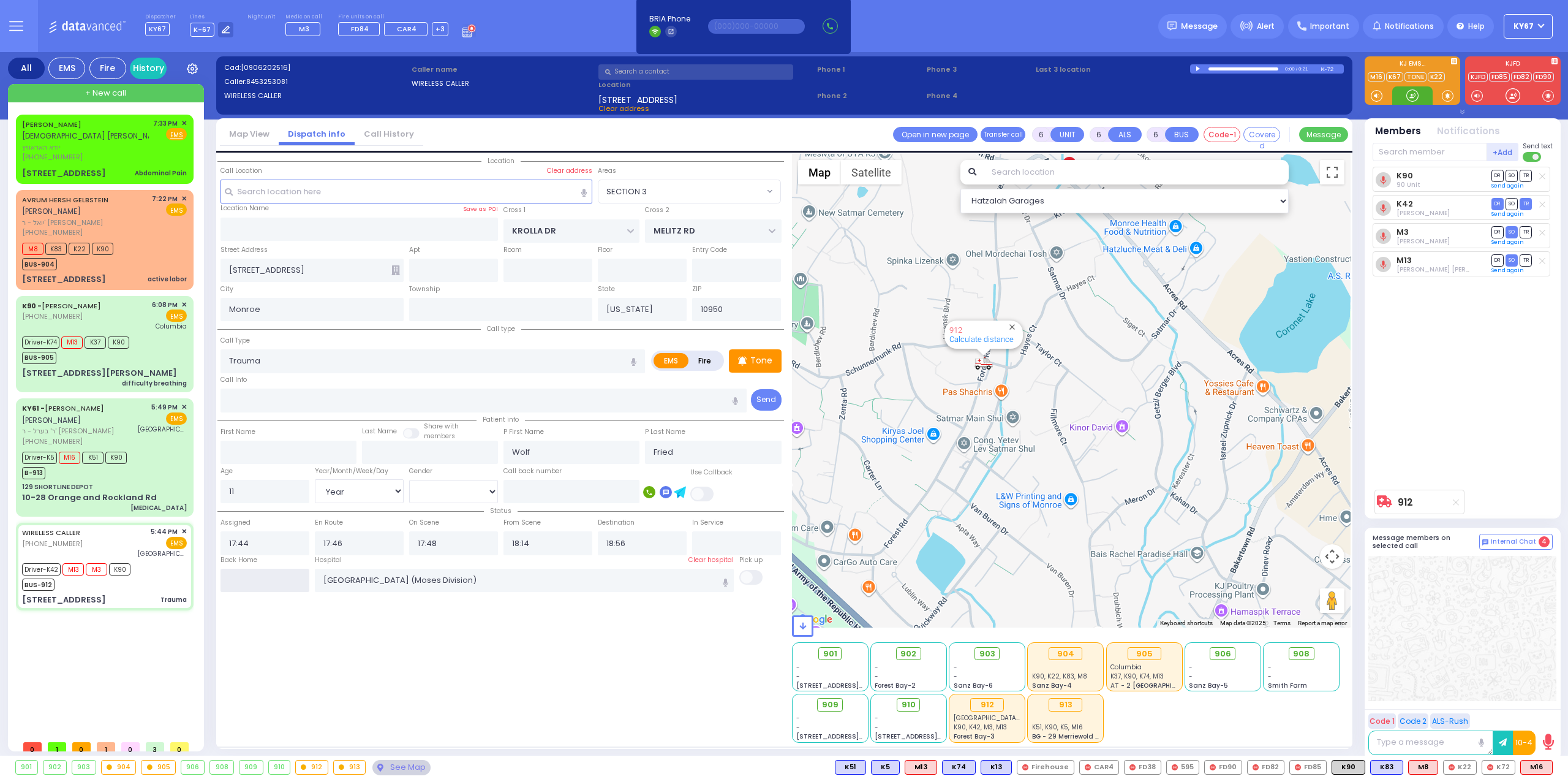
click at [289, 582] on input "text" at bounding box center [265, 580] width 89 height 23
click at [288, 580] on input "text" at bounding box center [265, 580] width 89 height 23
type input "19:35"
select select
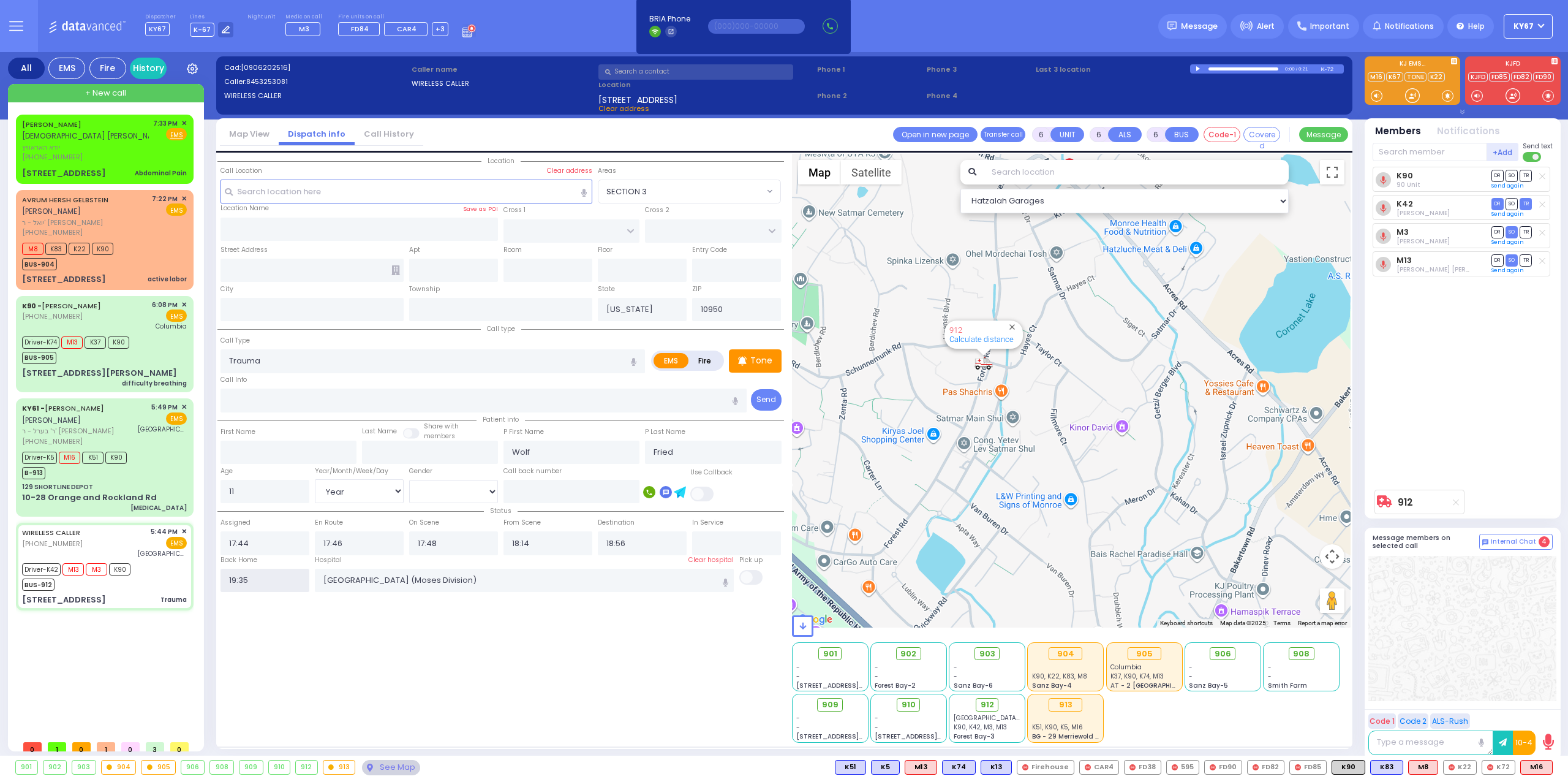
radio input "true"
select select
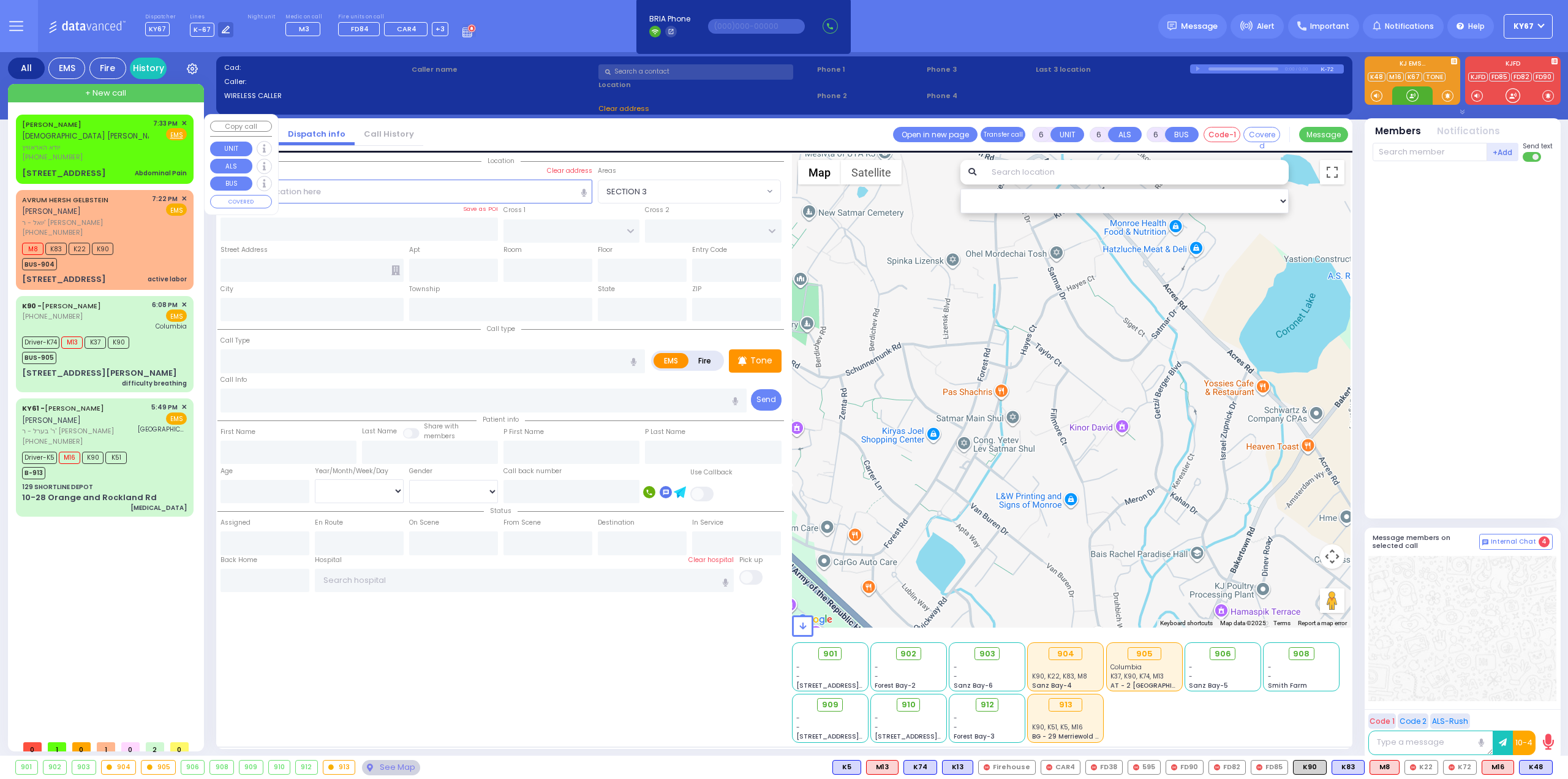
click at [110, 150] on span "יודא האראוויץ" at bounding box center [86, 148] width 127 height 11
type input "1"
type input "0"
type input "1"
select select
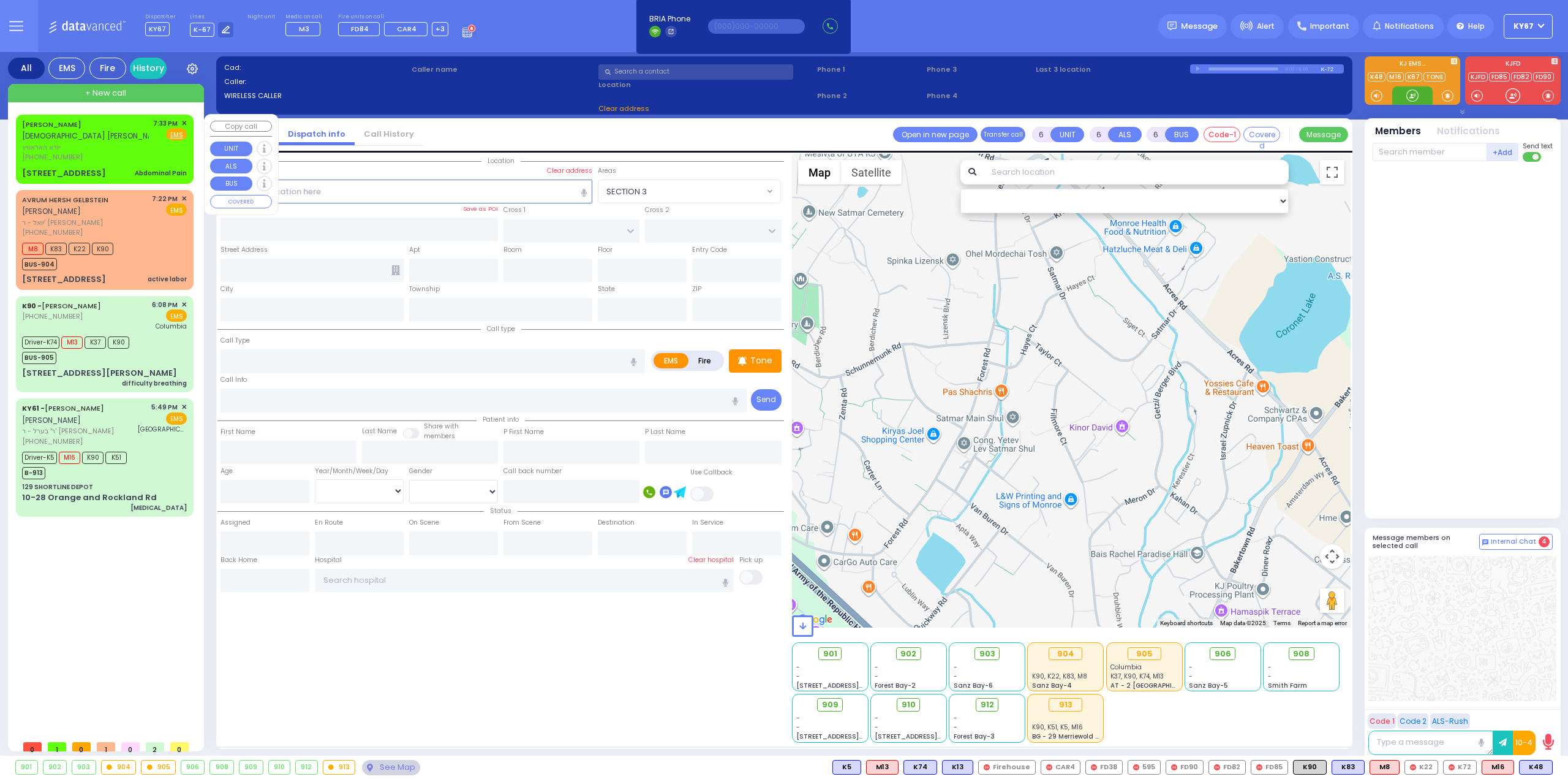
type input "Abdominal Pain"
radio input "true"
type input "YIDA"
type input "[PERSON_NAME]"
select select
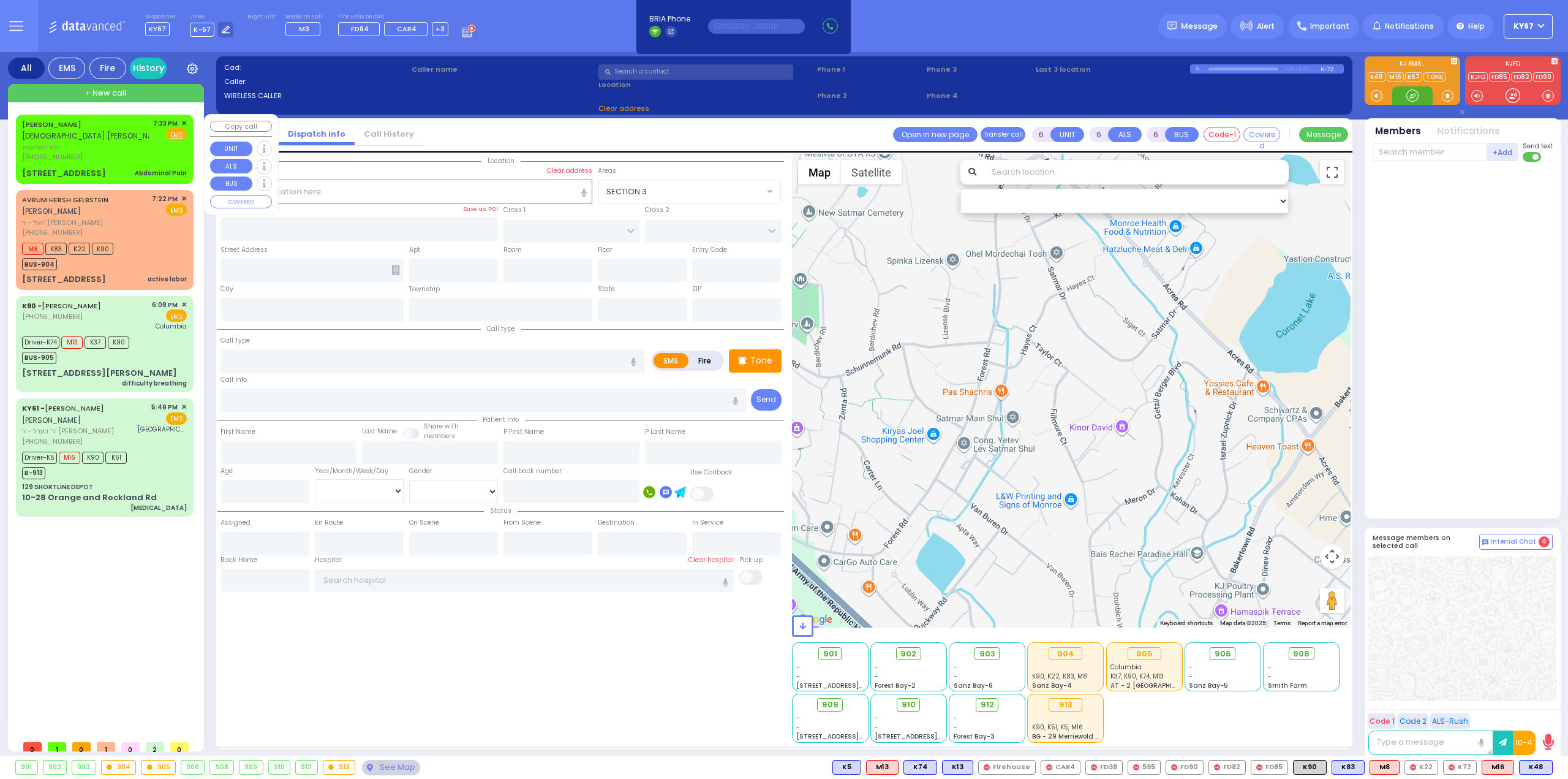
type input "19:33"
select select "Hatzalah Garages"
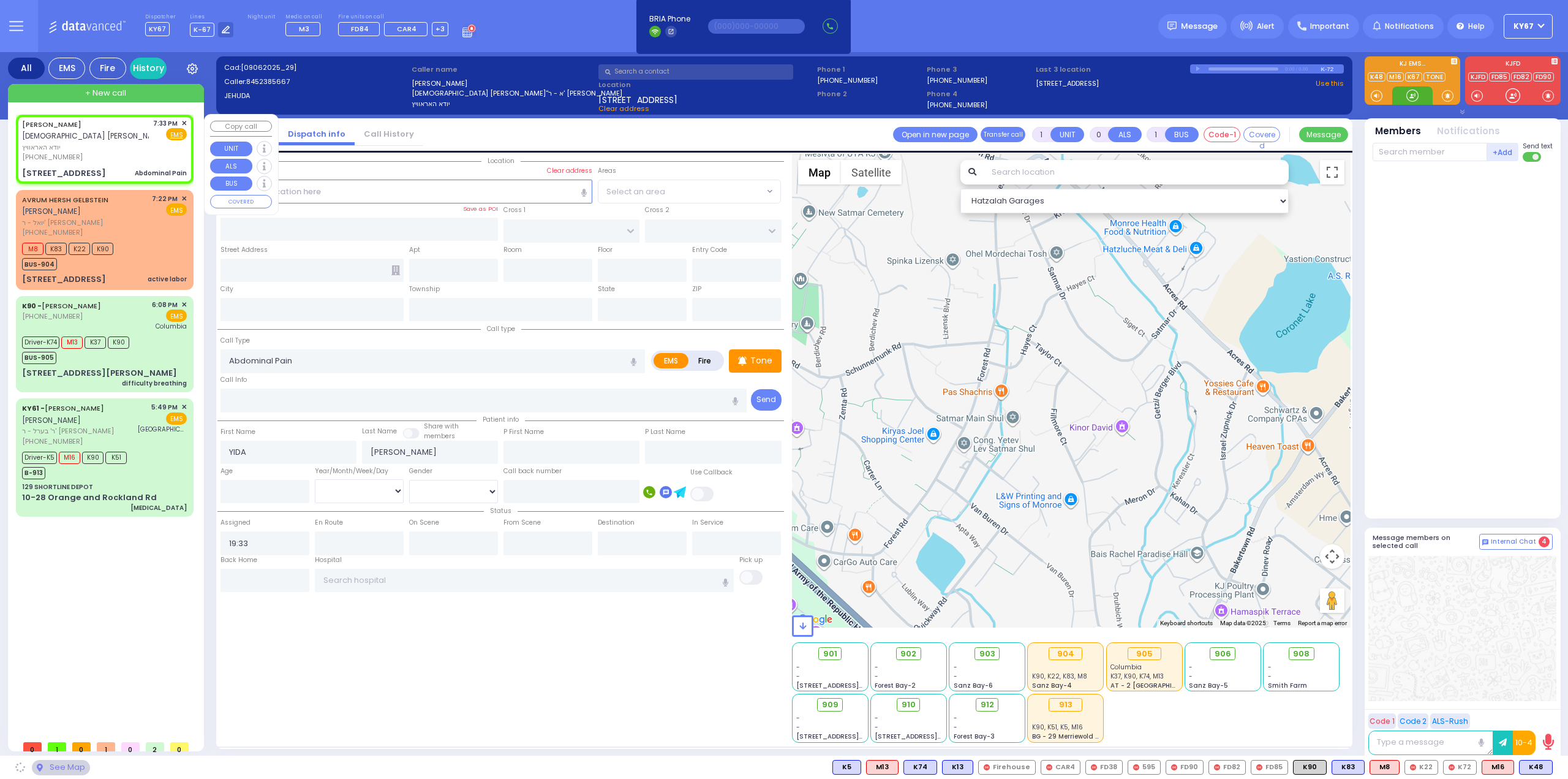
type input "ALAMO COURT"
type input "LEE AVE"
type input "[STREET_ADDRESS]"
type input "Monroe"
type input "[US_STATE]"
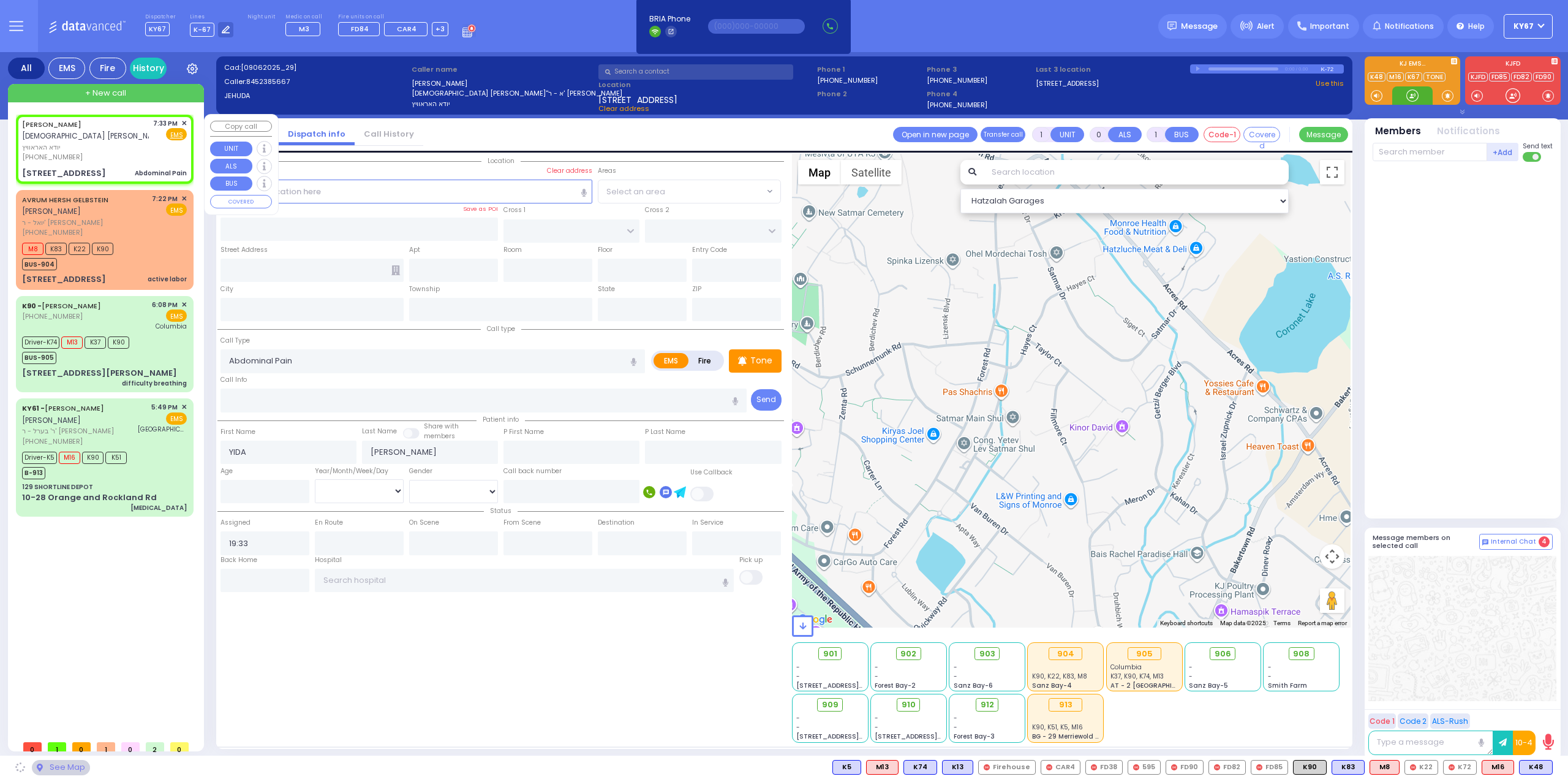
type input "10950"
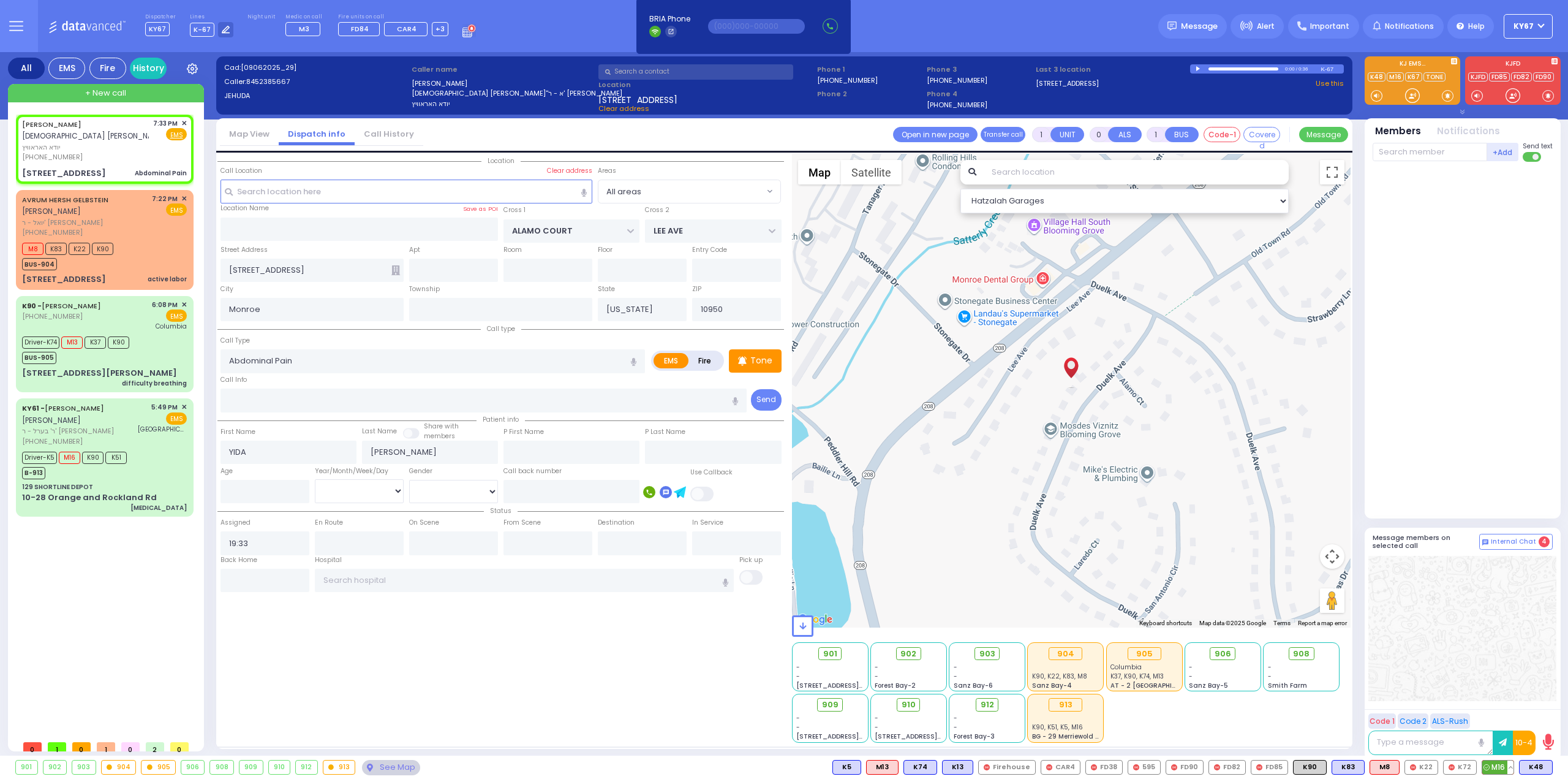
click at [1496, 764] on span "M16" at bounding box center [1498, 766] width 31 height 13
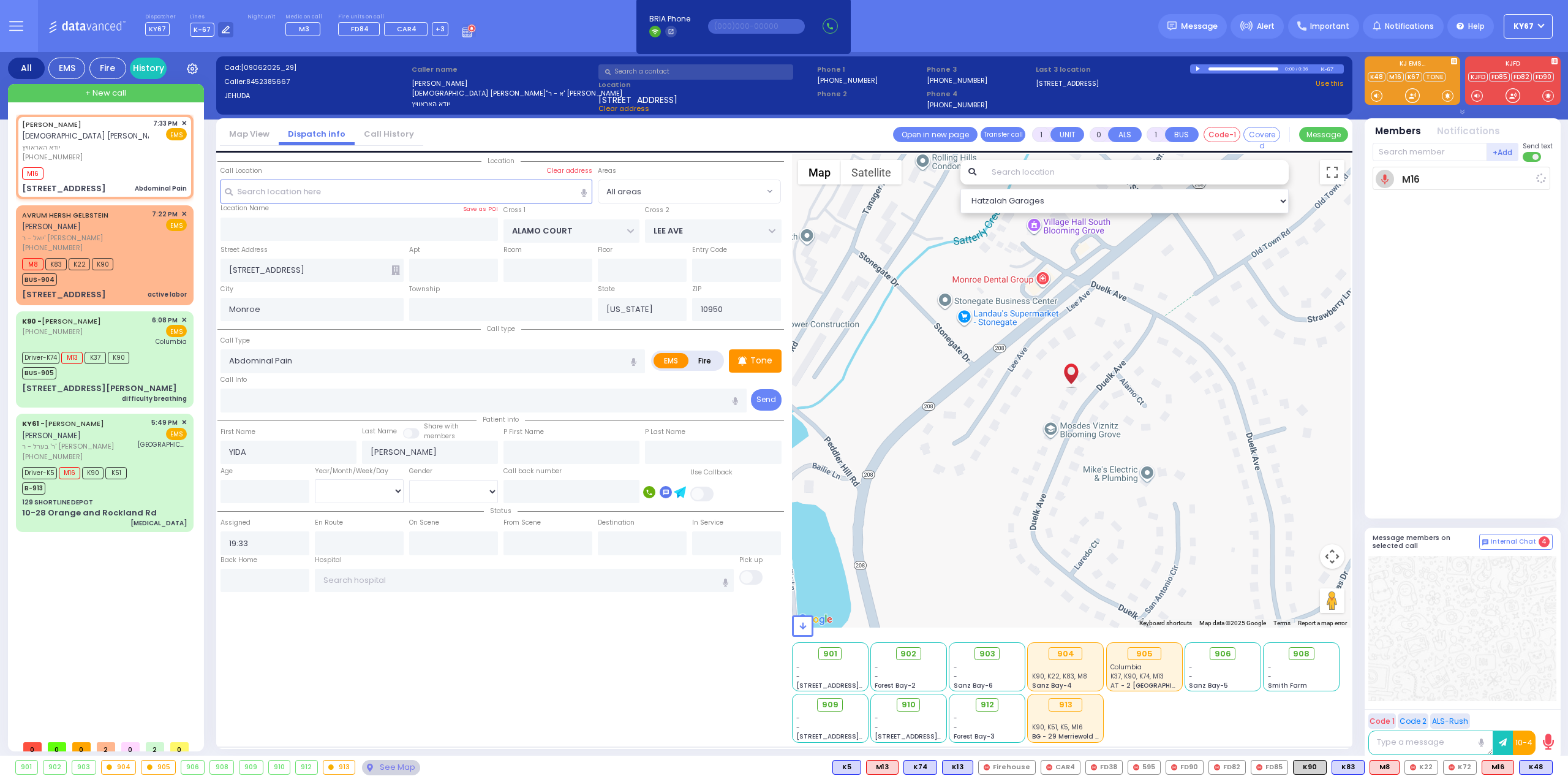
drag, startPoint x: 1530, startPoint y: 764, endPoint x: 1506, endPoint y: 705, distance: 63.7
click at [0, 0] on span "K48" at bounding box center [0, 0] width 0 height 0
select select
radio input "true"
select select
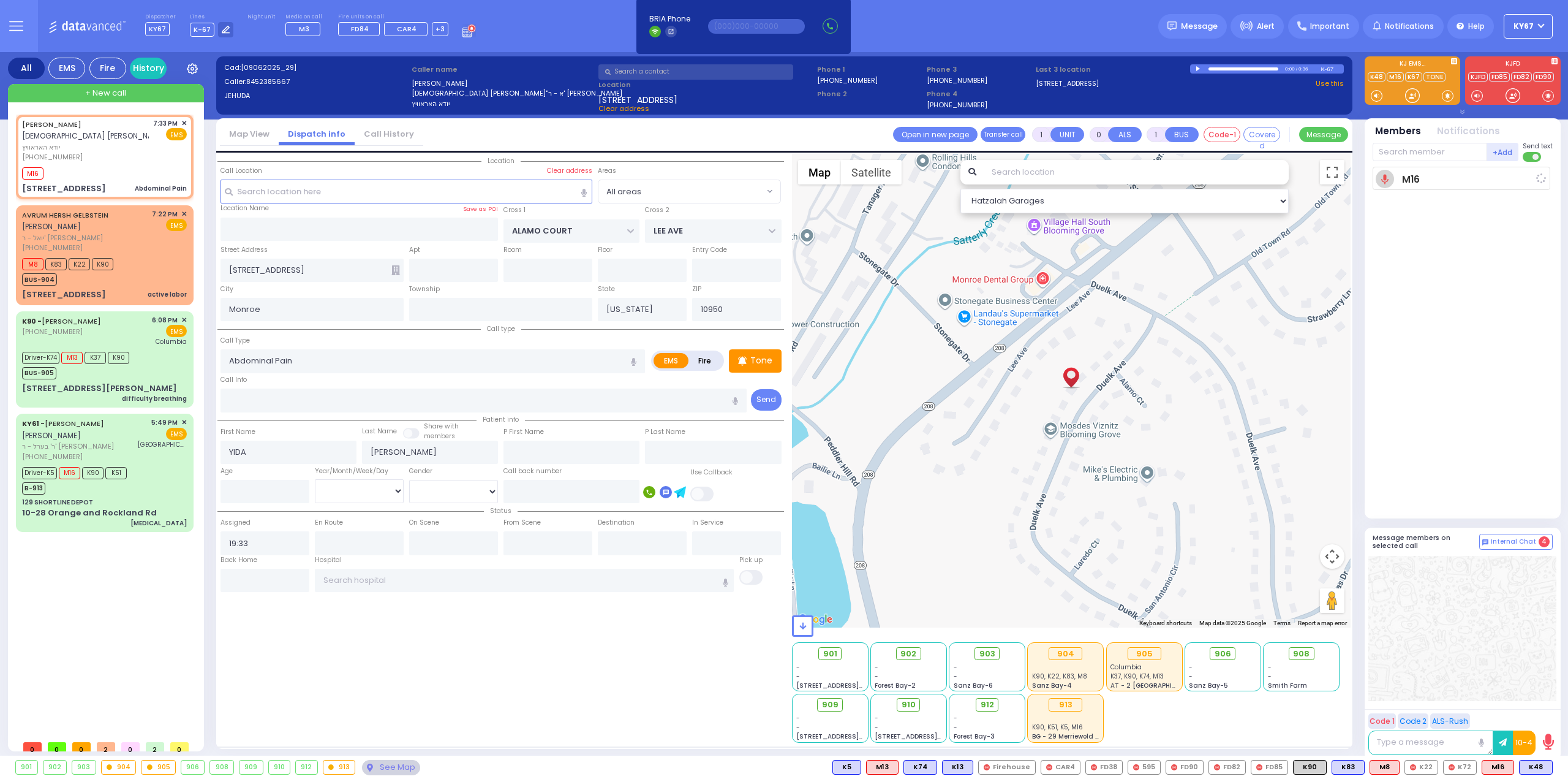
type input "19:35"
select select "Hatzalah Garages"
select select
radio input "true"
select select
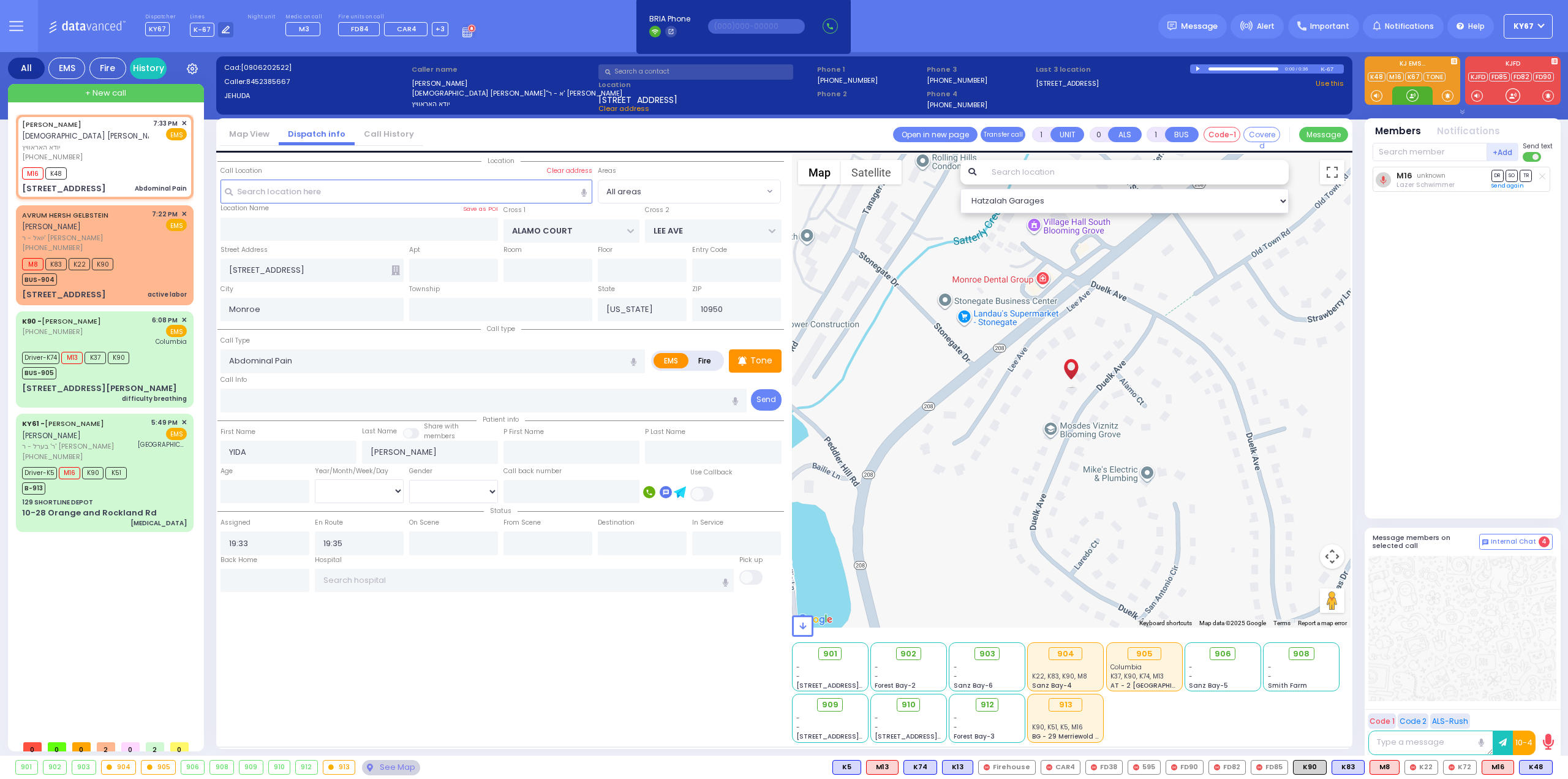
select select "Hatzalah Garages"
click at [148, 478] on div "Driver-K5 M16 K90 K51 B-913" at bounding box center [105, 478] width 165 height 30
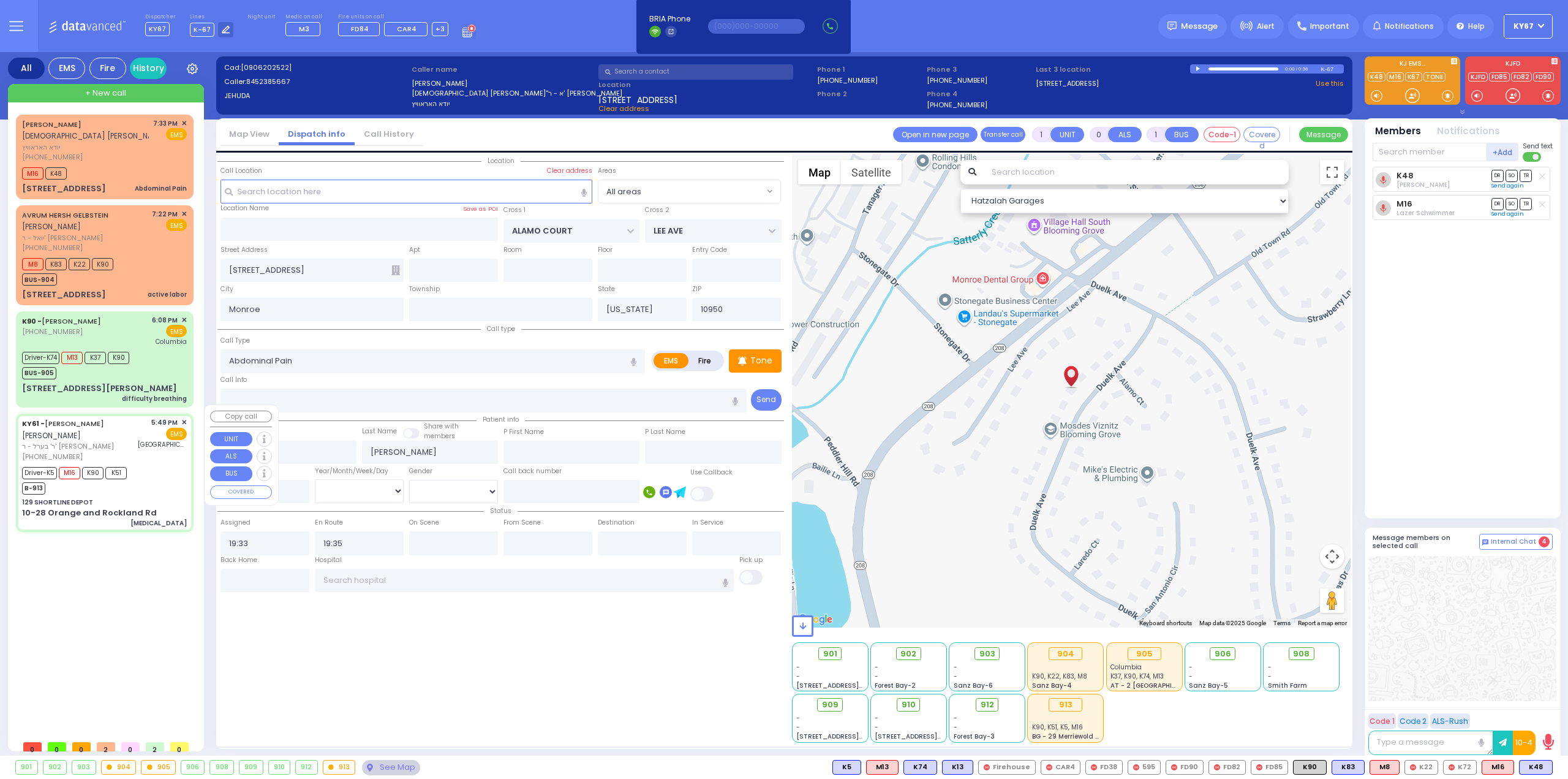
type input "6"
select select
type input "[MEDICAL_DATA]"
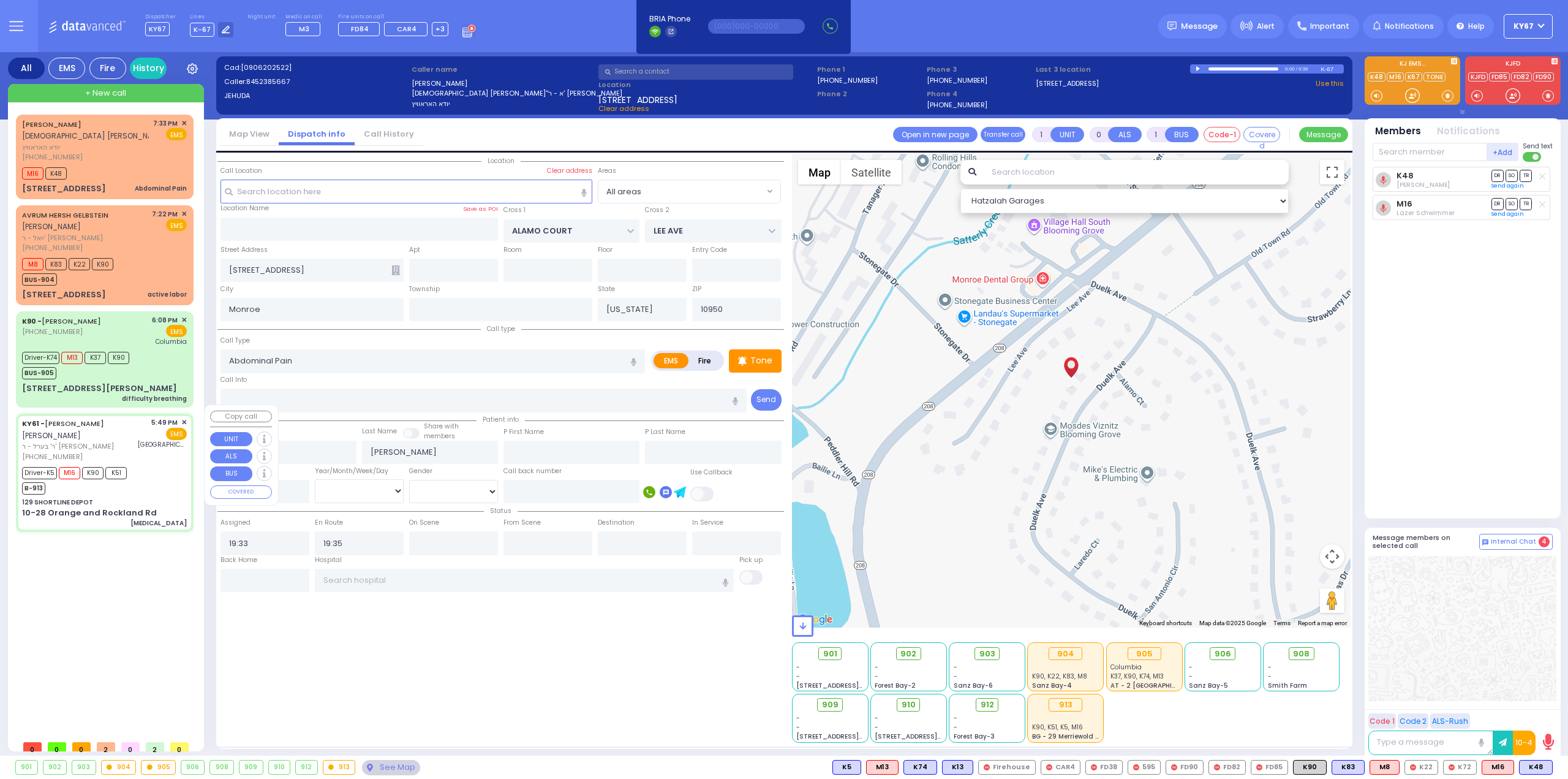
radio input "true"
type input "[PERSON_NAME]"
type input "Lea"
type input "Konig"
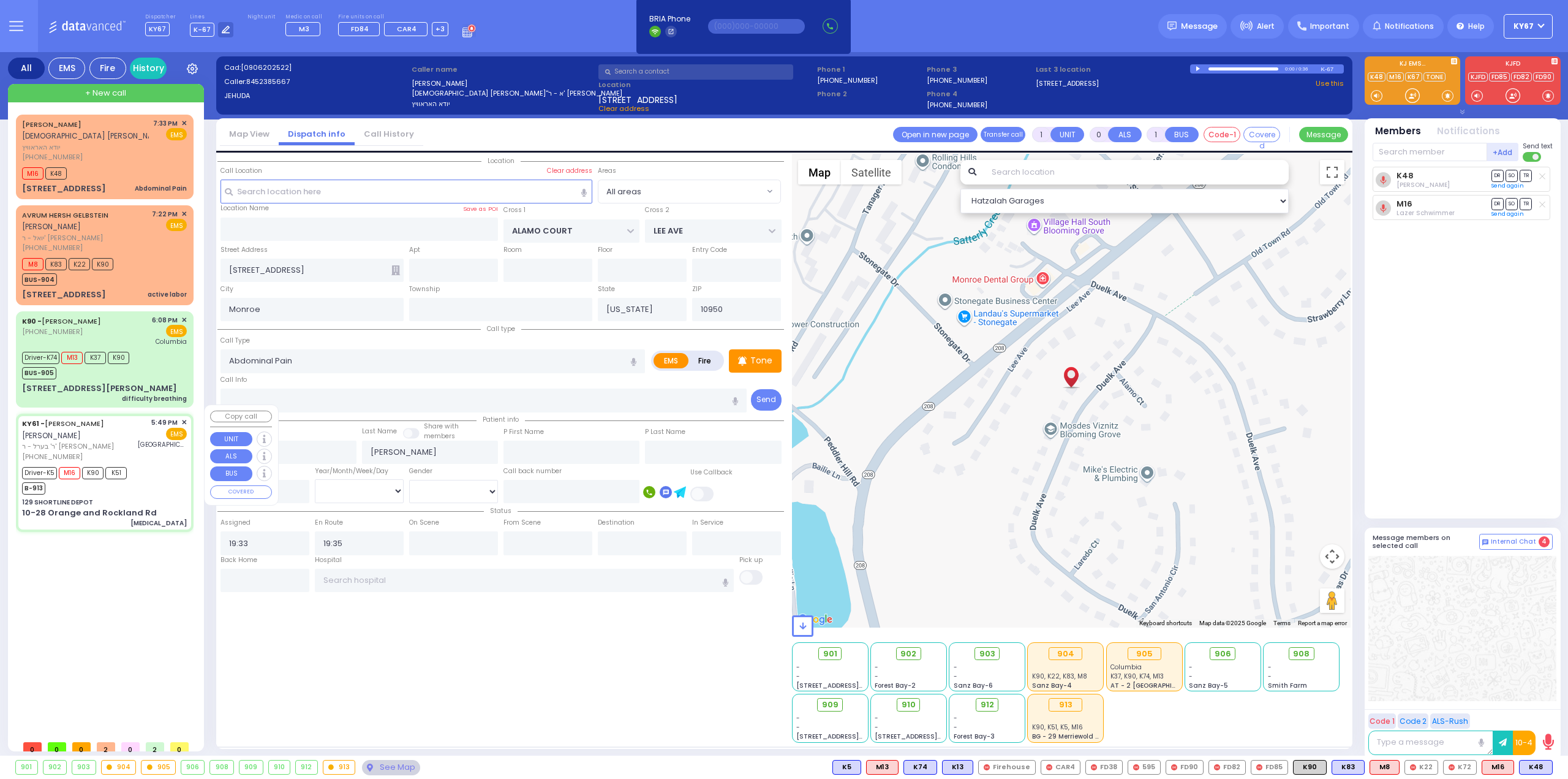
type input "51"
select select "Year"
select select "[DEMOGRAPHIC_DATA]"
type input "17:49"
type input "17:50"
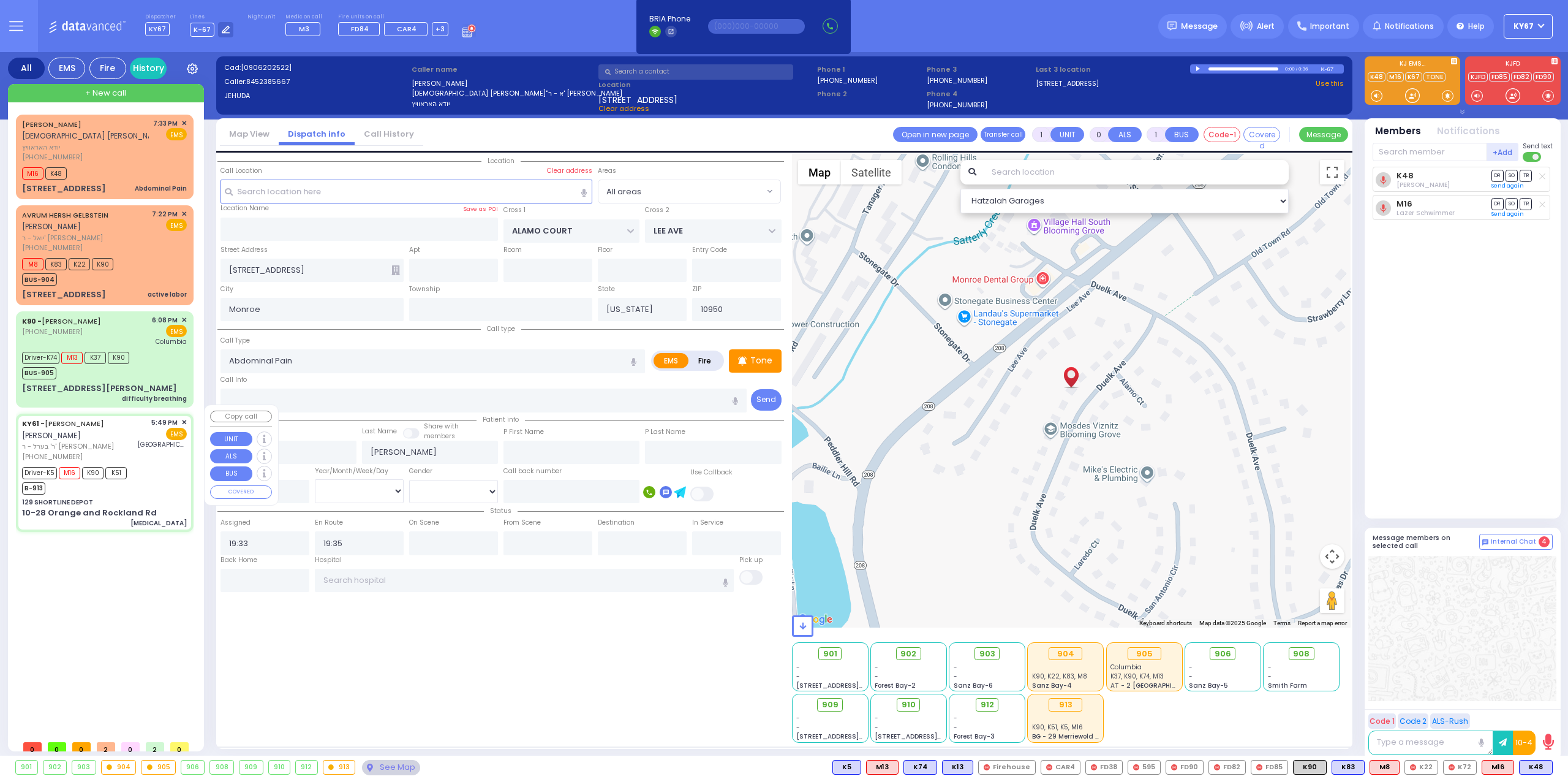
type input "17:52"
type input "17:56"
type input "18:30"
type input "18:40"
type input "[GEOGRAPHIC_DATA]"
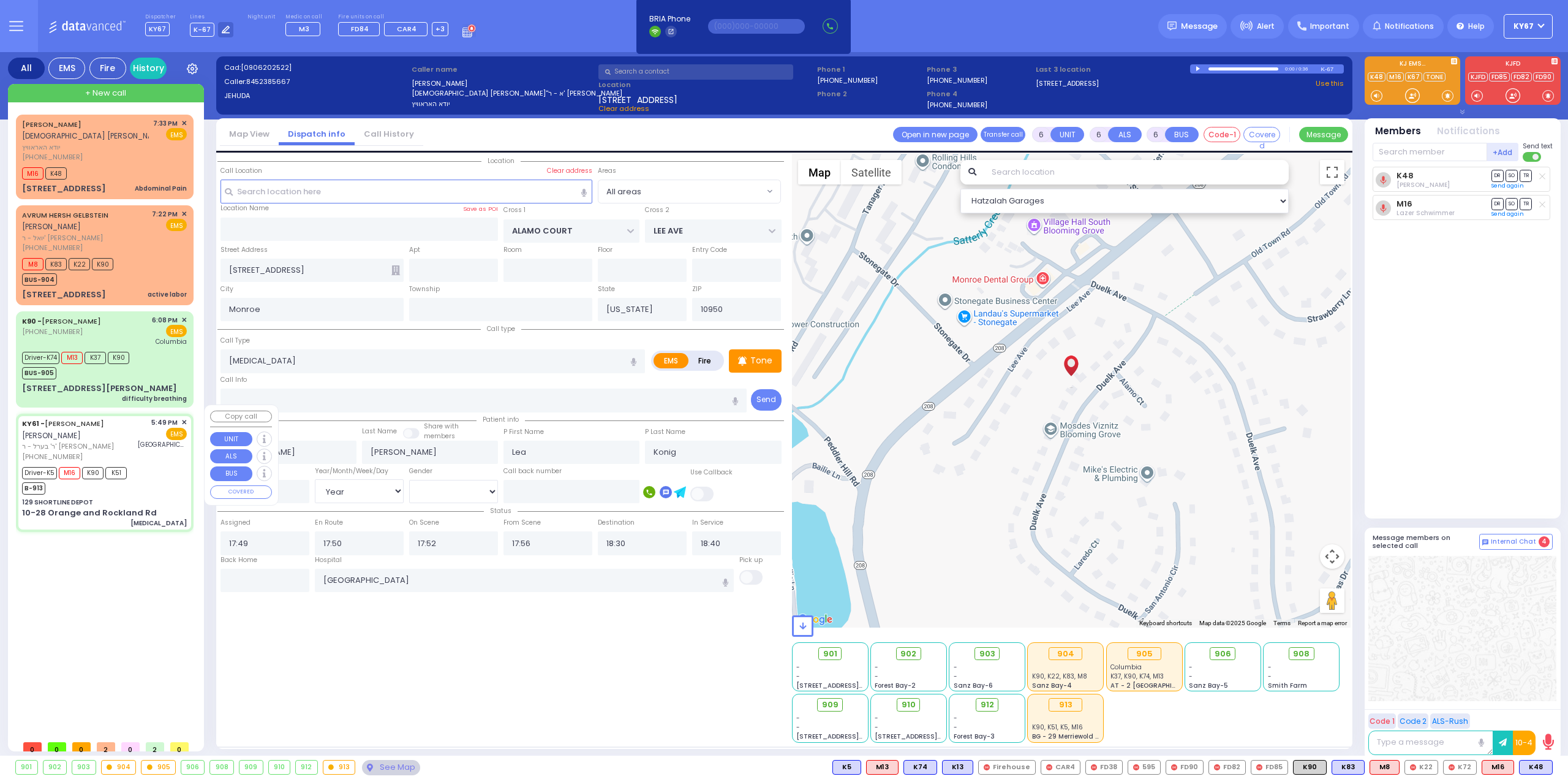
select select "Hatzalah Garages"
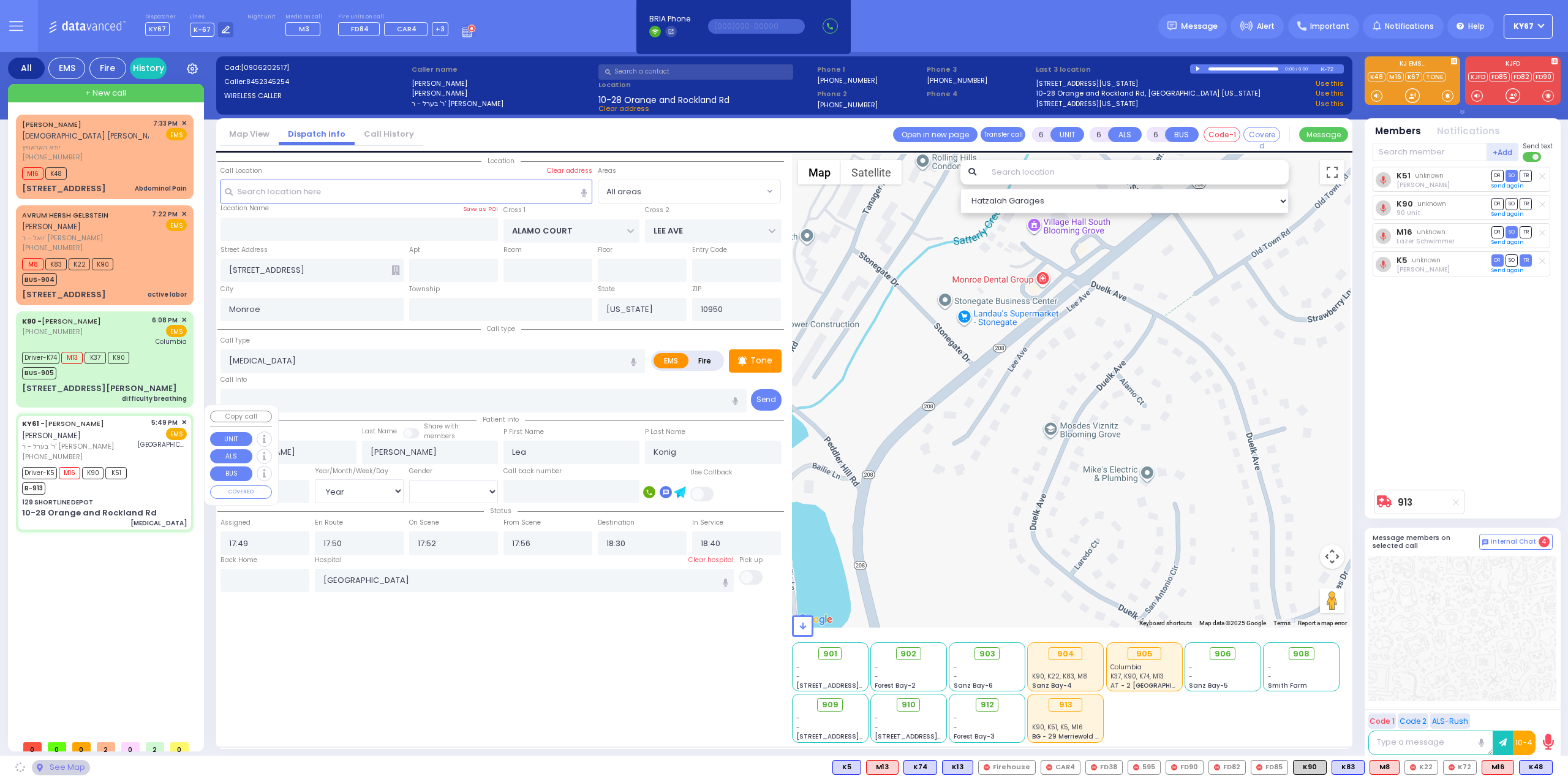
type input "129 SHORTLINE DEPOT"
type input "10-28 Orange and Rockland Rd"
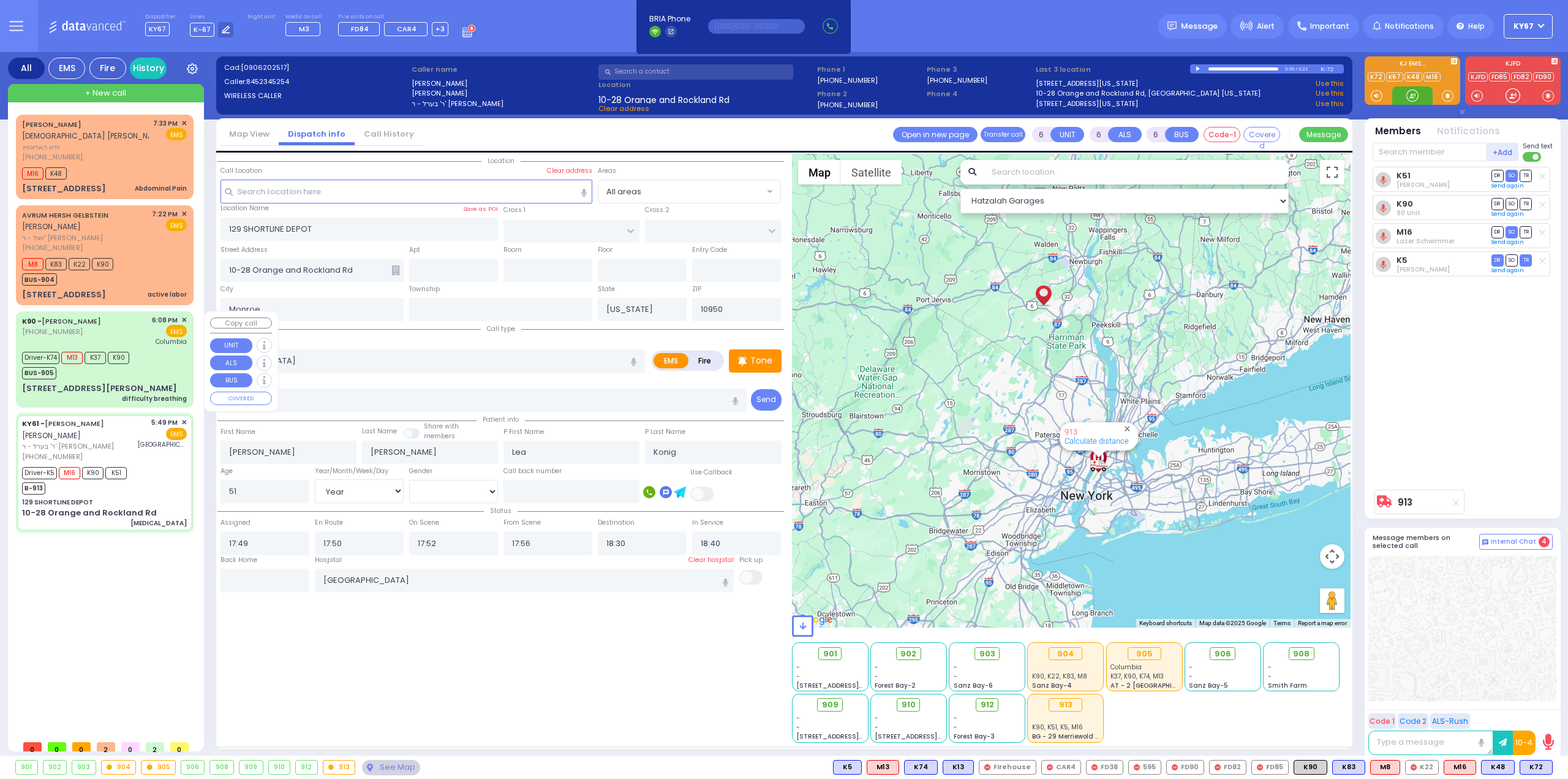
click at [141, 360] on div "Driver-K74 M13 K37 K90 BUS-905" at bounding box center [105, 364] width 165 height 30
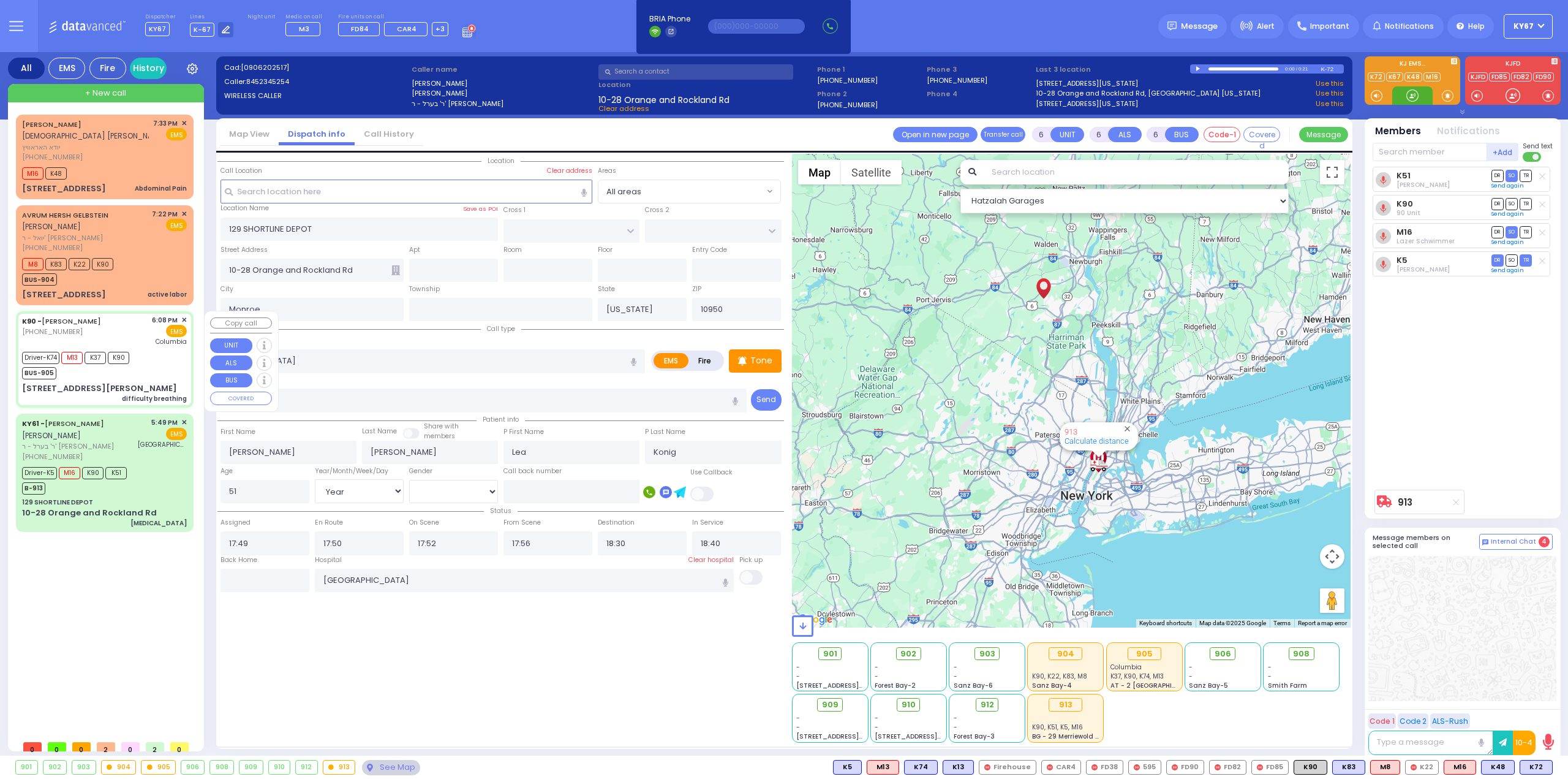
select select
type input "difficulty breathing"
radio input "true"
type input "[PERSON_NAME]"
type input "Klein"
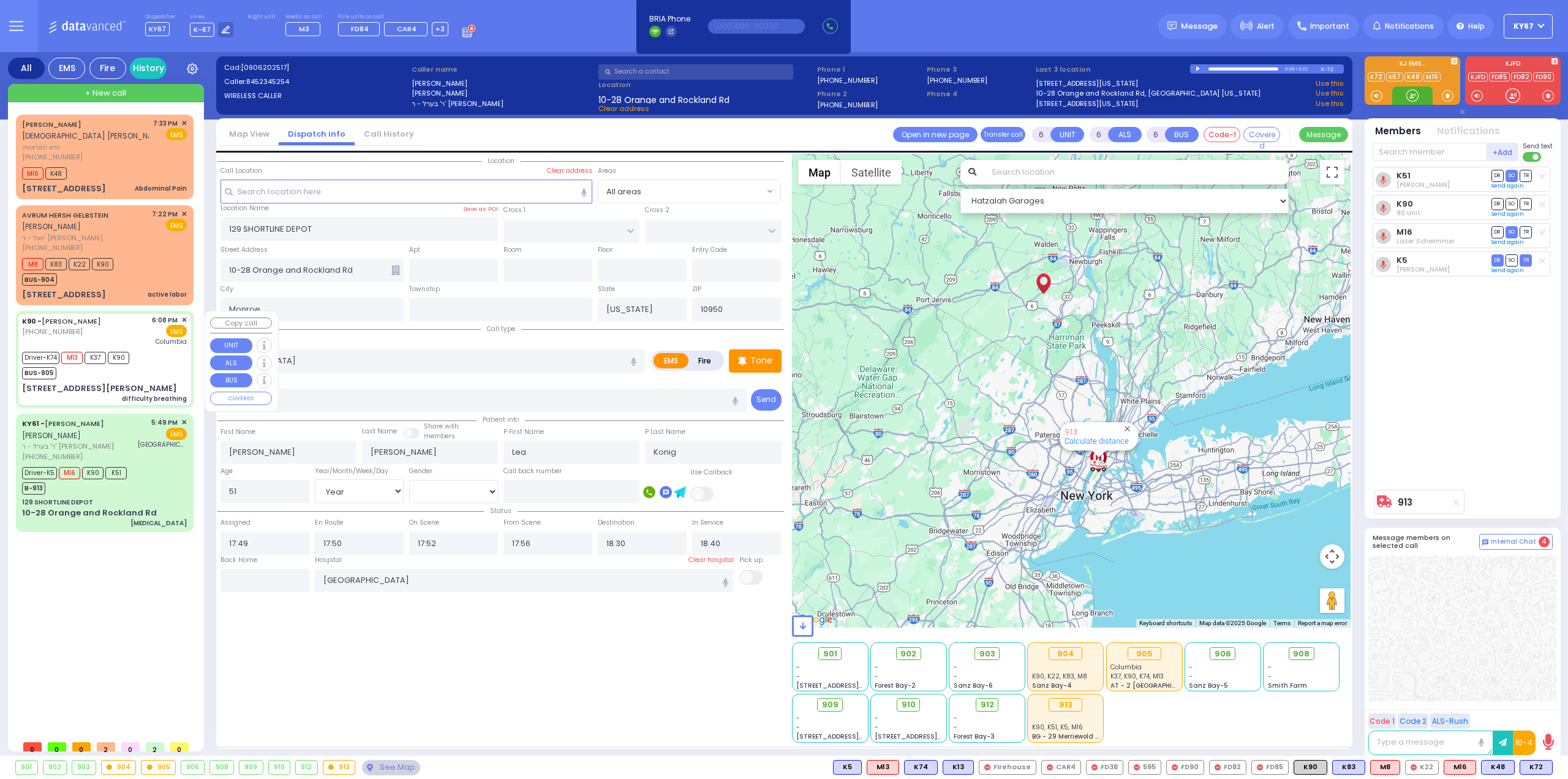
type input "7"
select select "Day"
select select "[DEMOGRAPHIC_DATA]"
type input "18:08"
type input "18:09"
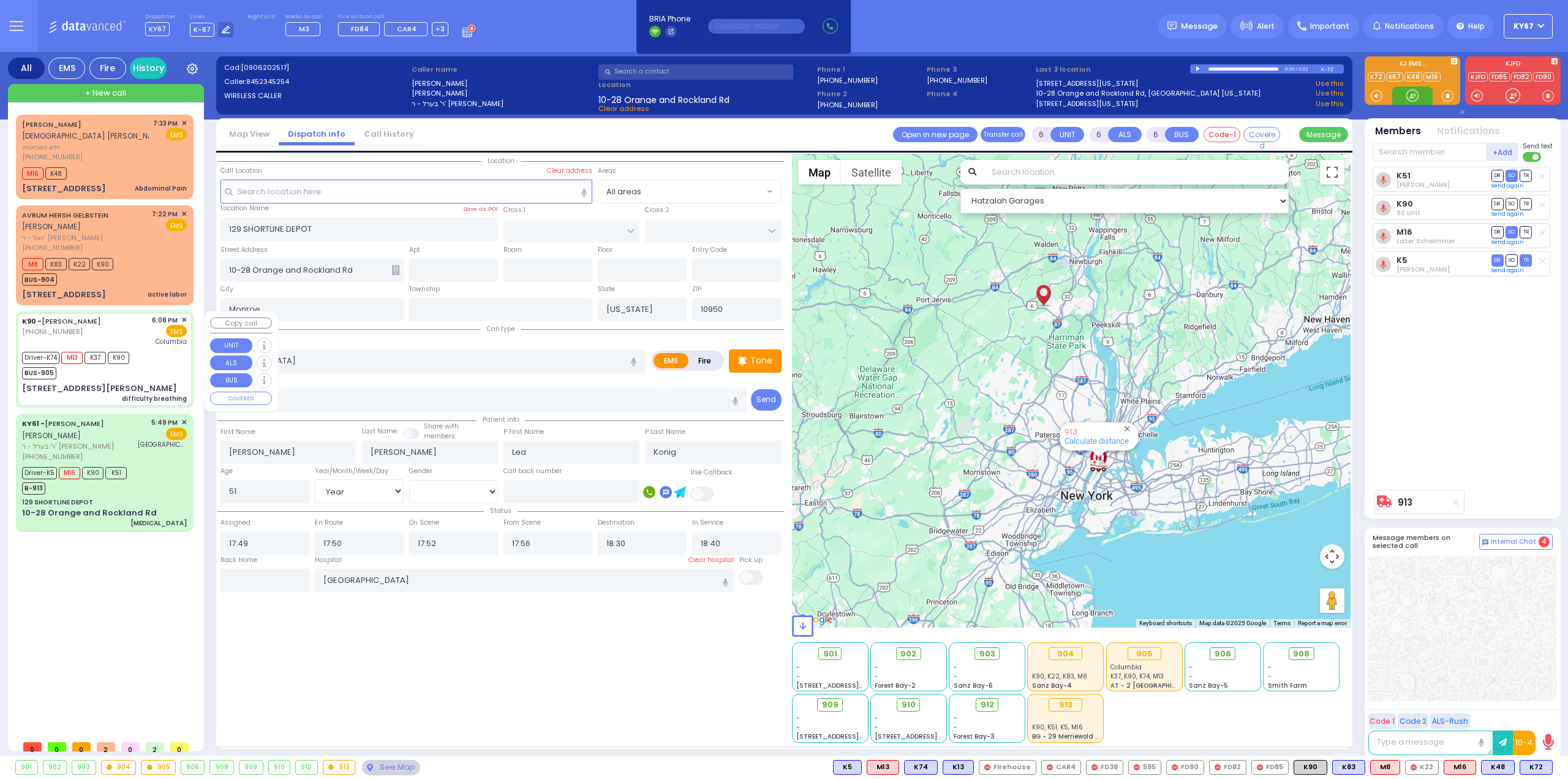
type input "18:18"
type input "18:42"
type input "[US_STATE][GEOGRAPHIC_DATA]- [GEOGRAPHIC_DATA]"
select select "Hatzalah Garages"
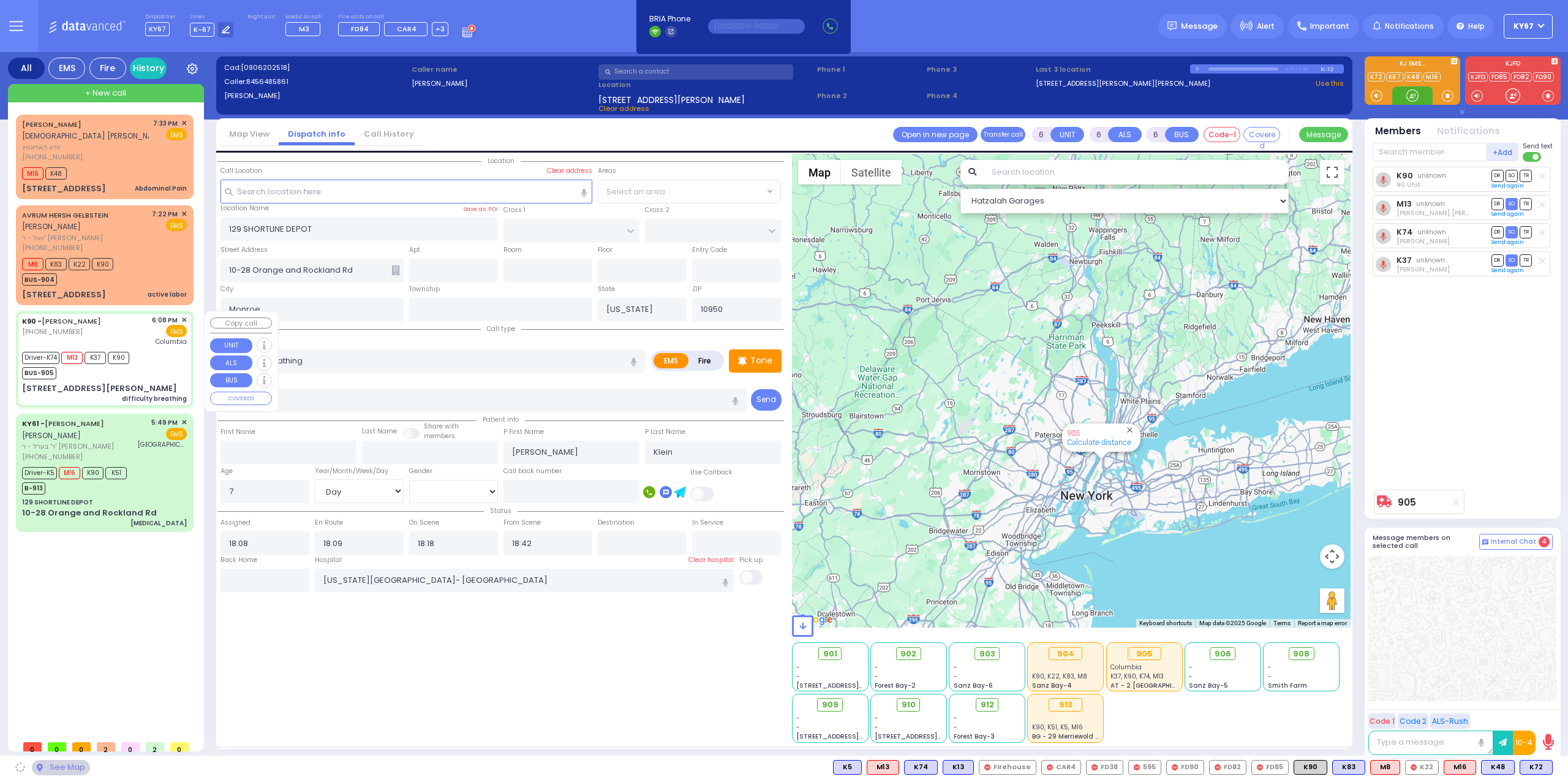
type input "ACRES RD"
type input "[STREET_ADDRESS][PERSON_NAME]"
type input "203"
select select "PALM TREE"
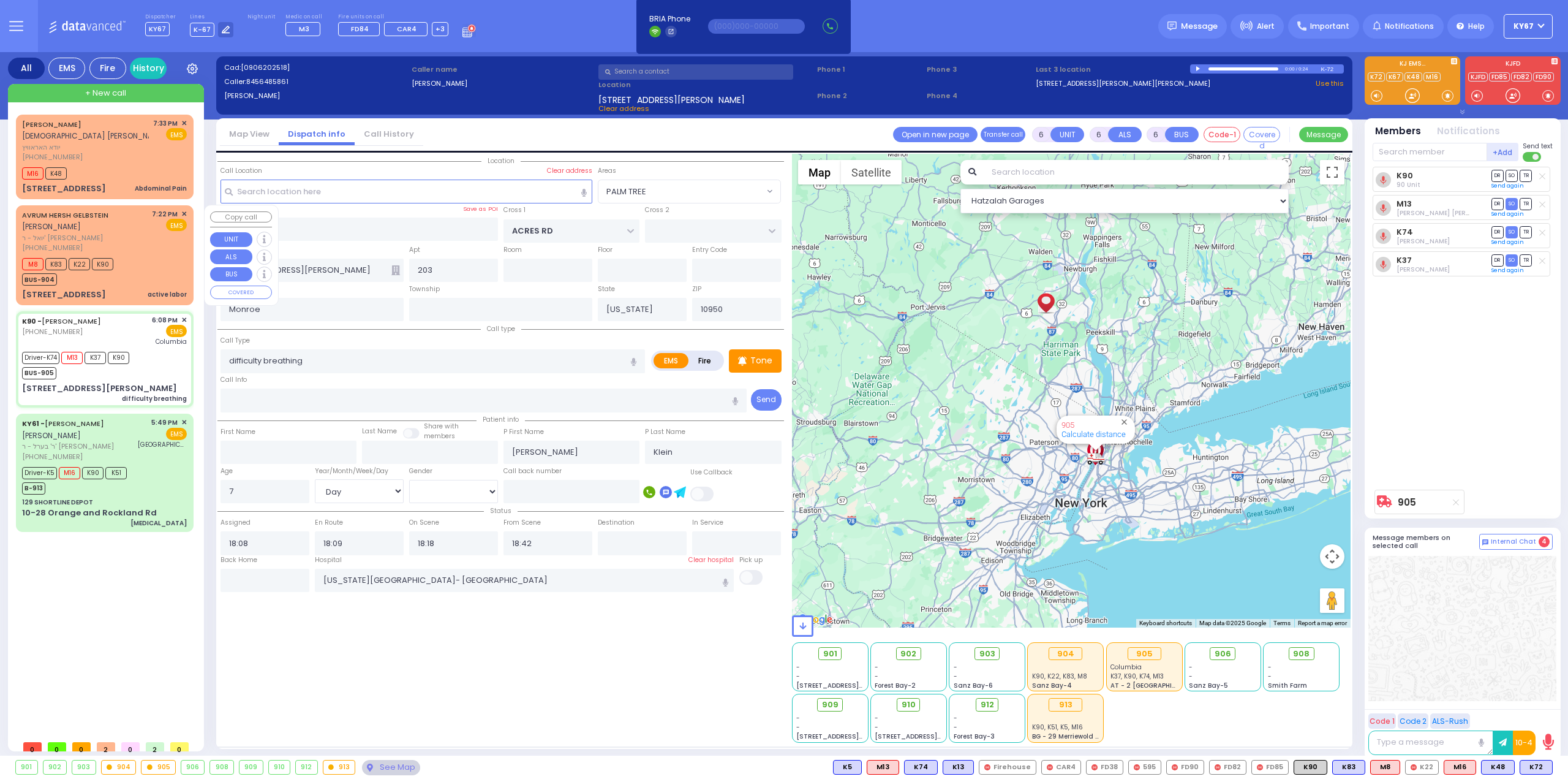
click at [114, 233] on span "יואל - ר' [PERSON_NAME]" at bounding box center [85, 238] width 125 height 11
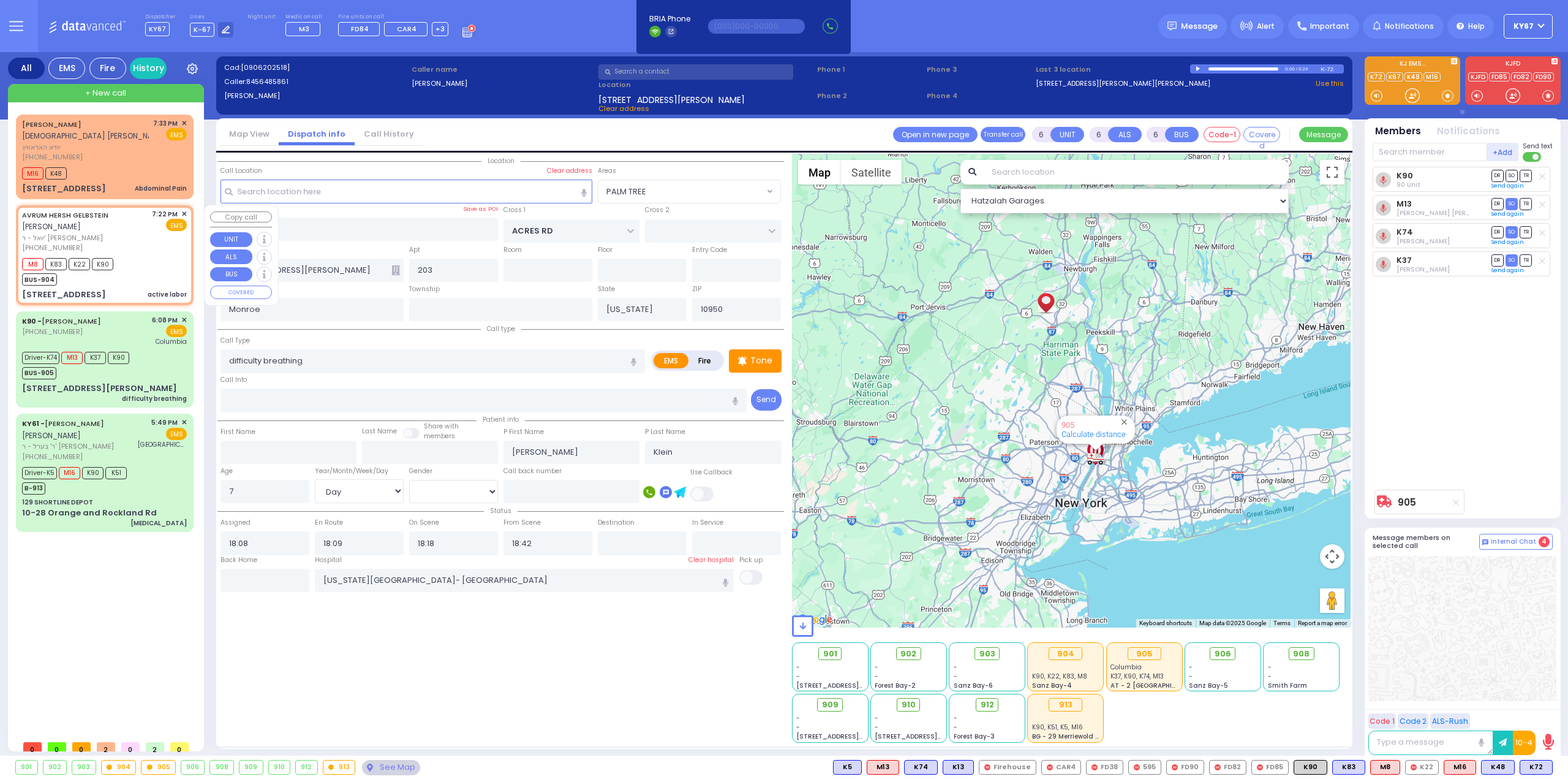
type input "2"
type input "1"
select select
type input "active labor"
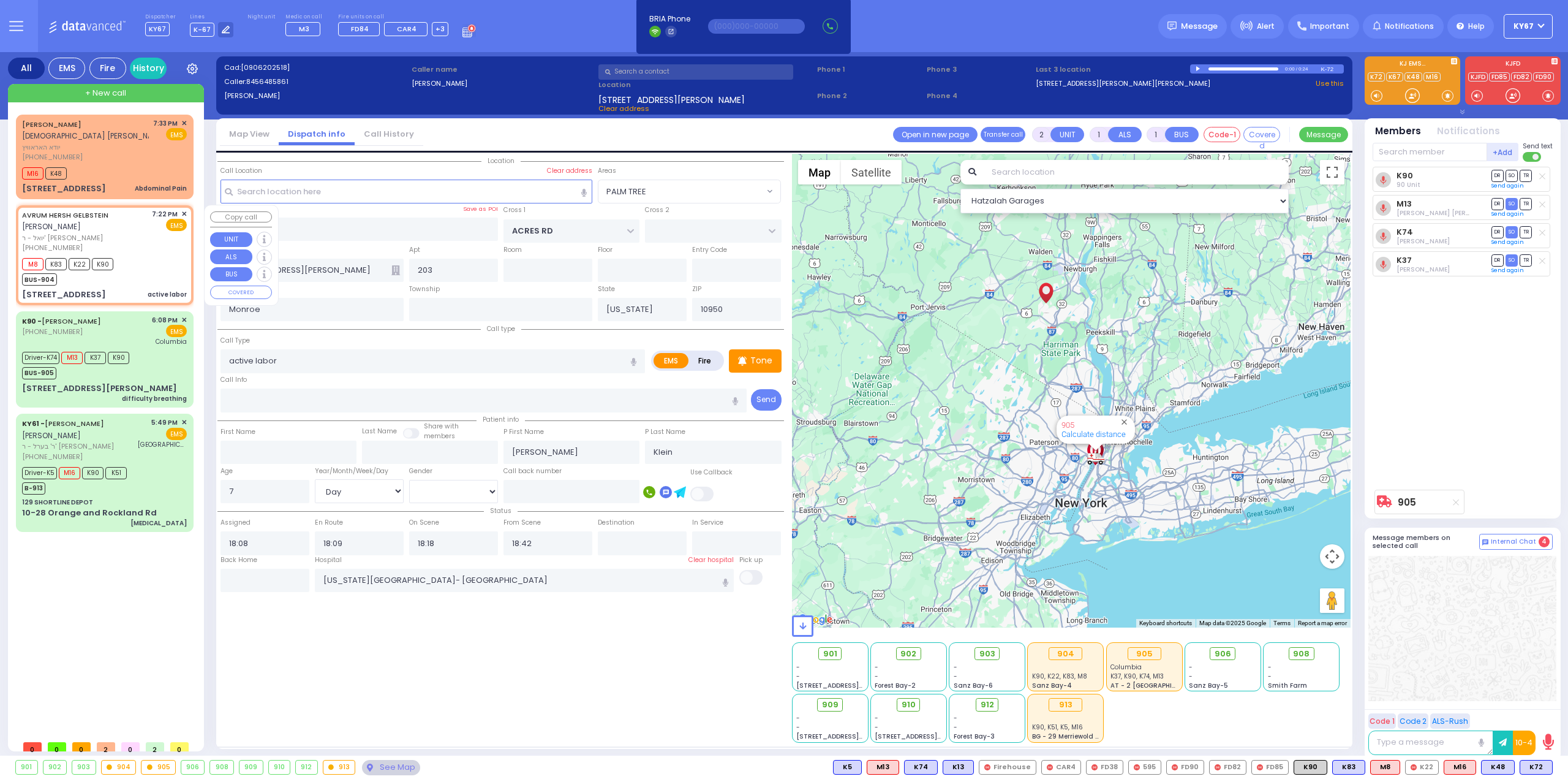
radio input "true"
type input "[PERSON_NAME]"
select select
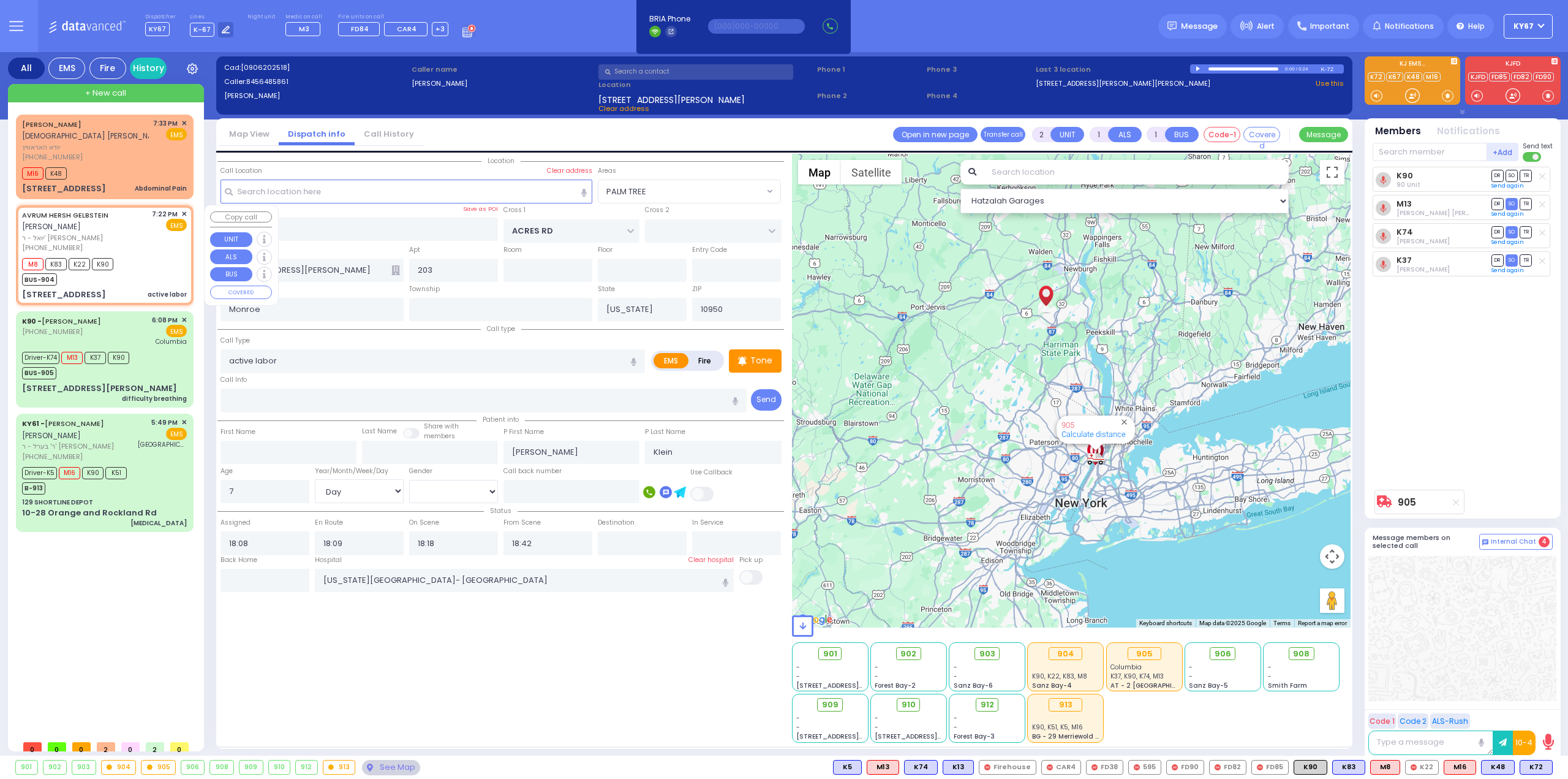
type input "19:22"
type input "19:25"
type input "DINEV RD"
type input "[STREET_ADDRESS]"
type input "001"
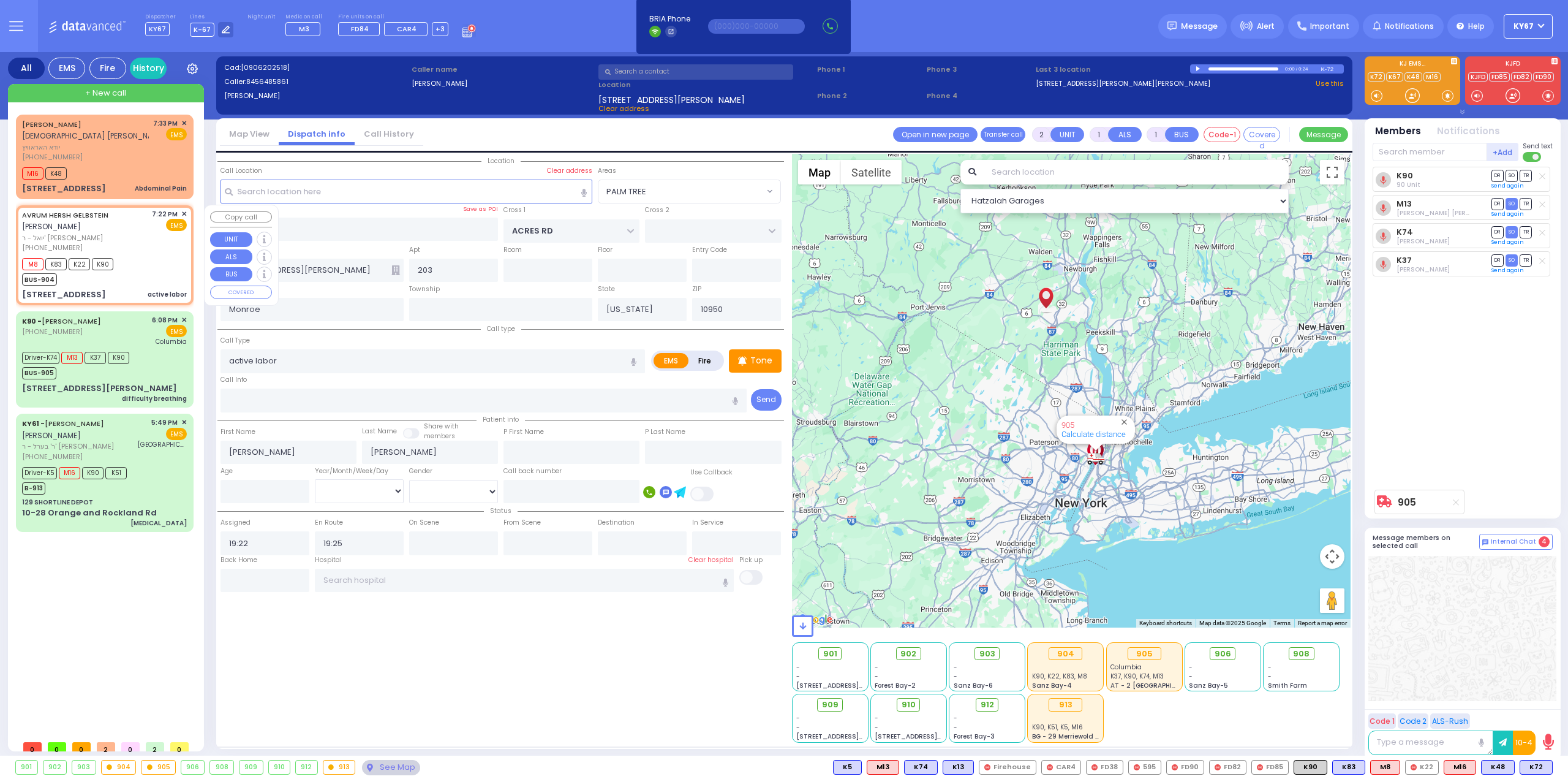
type input "[PERSON_NAME]"
select select "Hatzalah Garages"
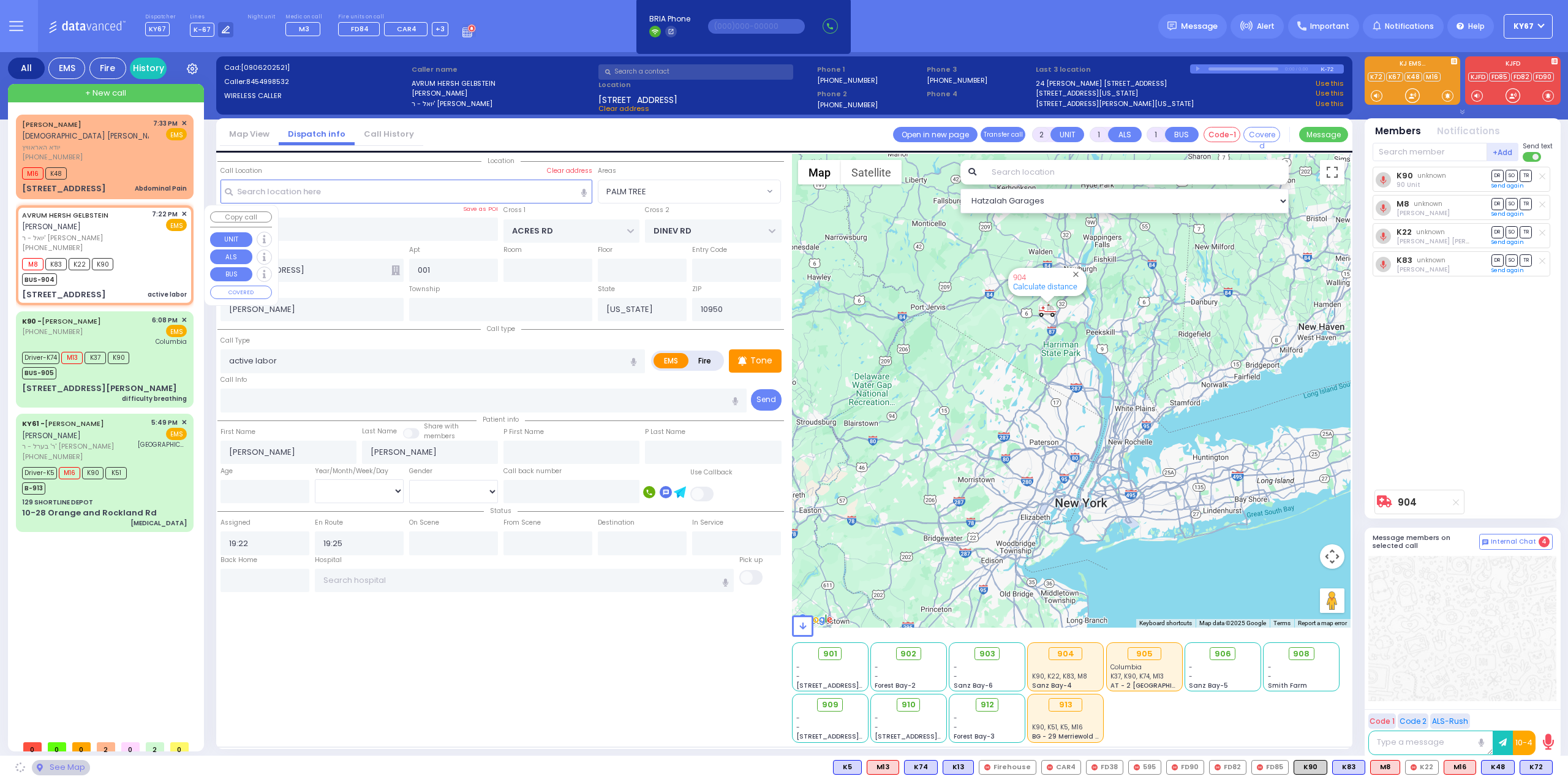
select select "PALM TREE"
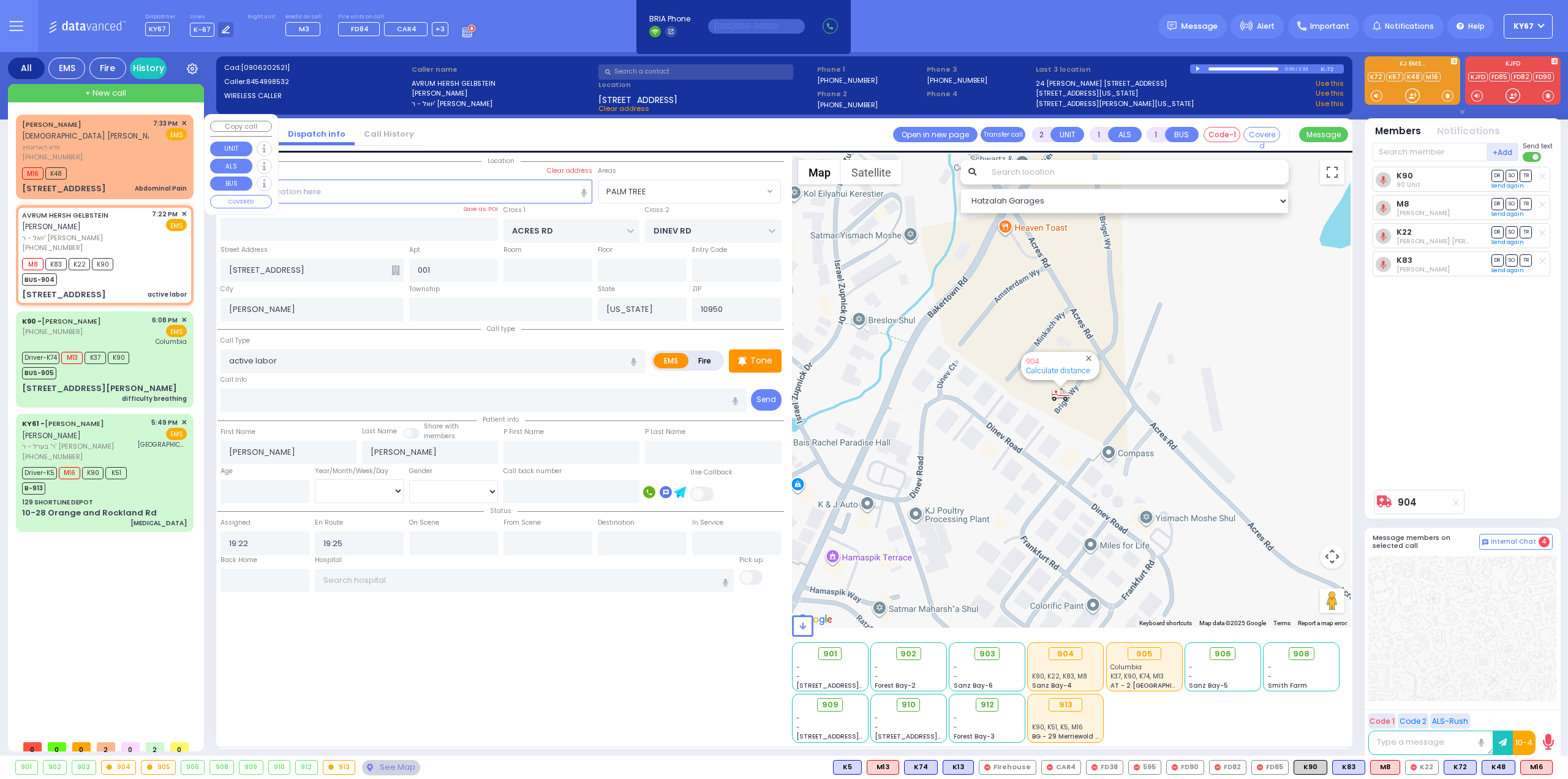
click at [99, 157] on div "[PHONE_NUMBER]" at bounding box center [86, 157] width 127 height 11
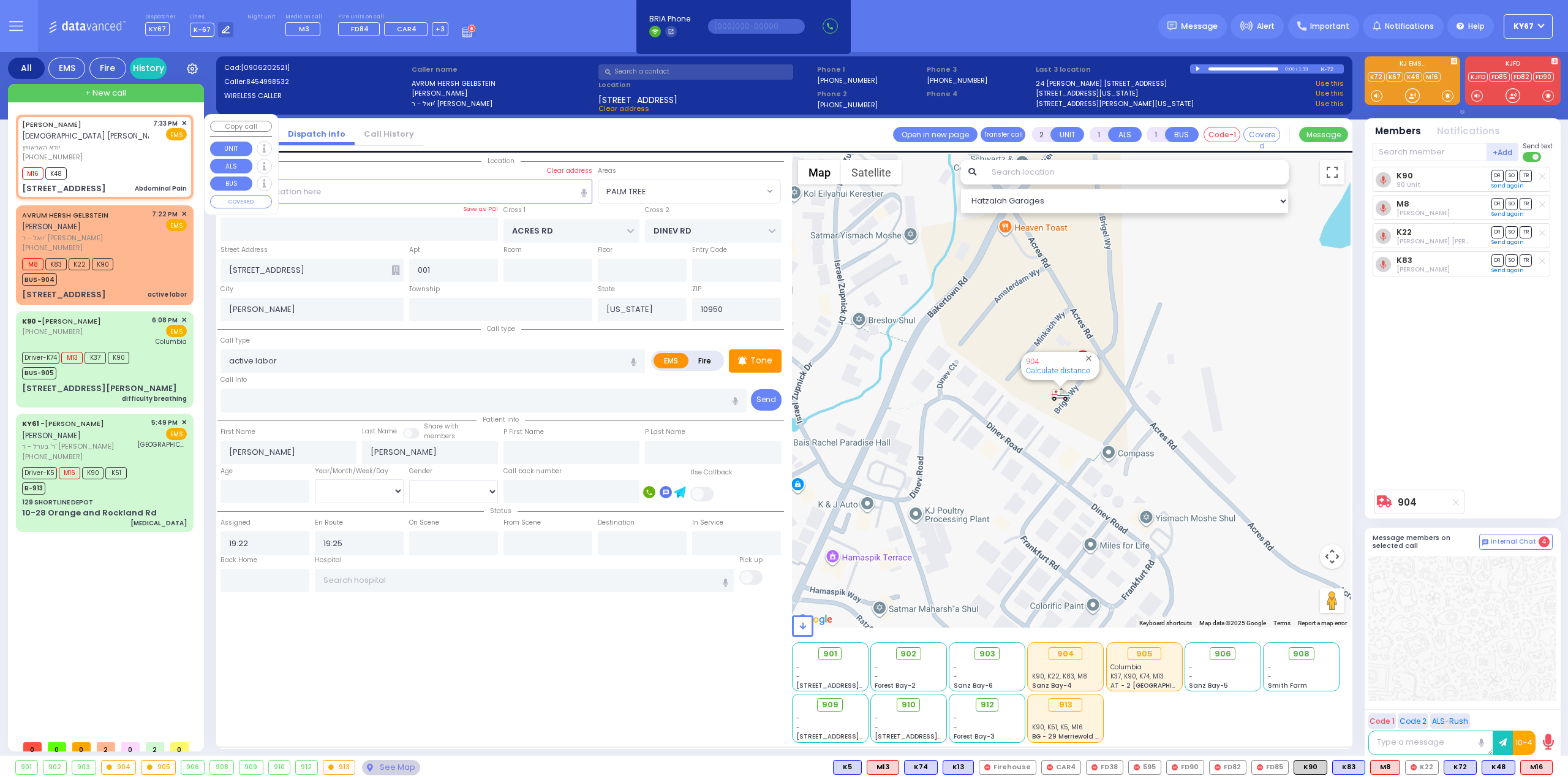
type input "1"
type input "0"
select select
type input "Abdominal Pain"
radio input "true"
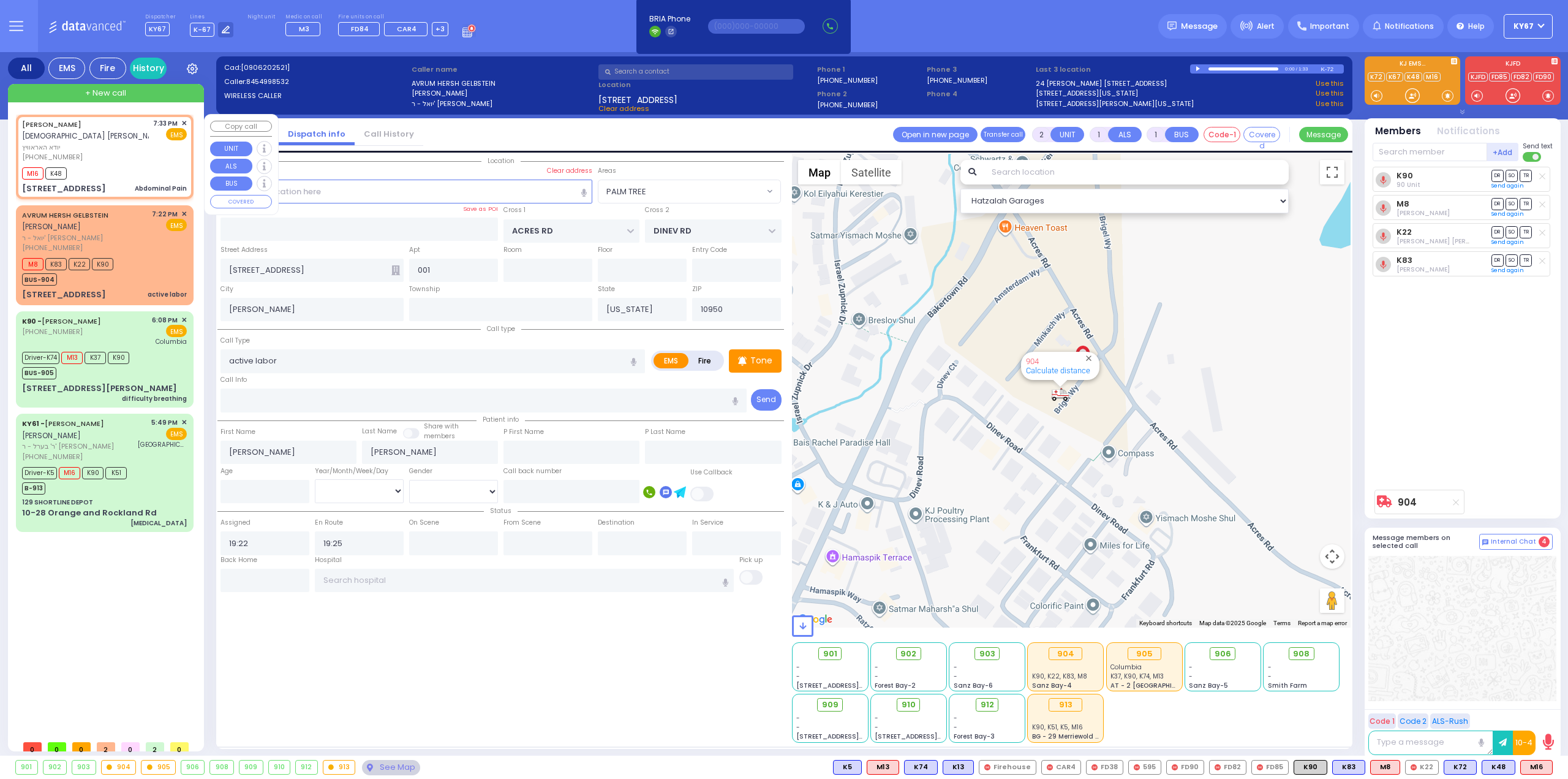
type input "YIDA"
type input "[PERSON_NAME]"
select select
type input "19:33"
type input "19:35"
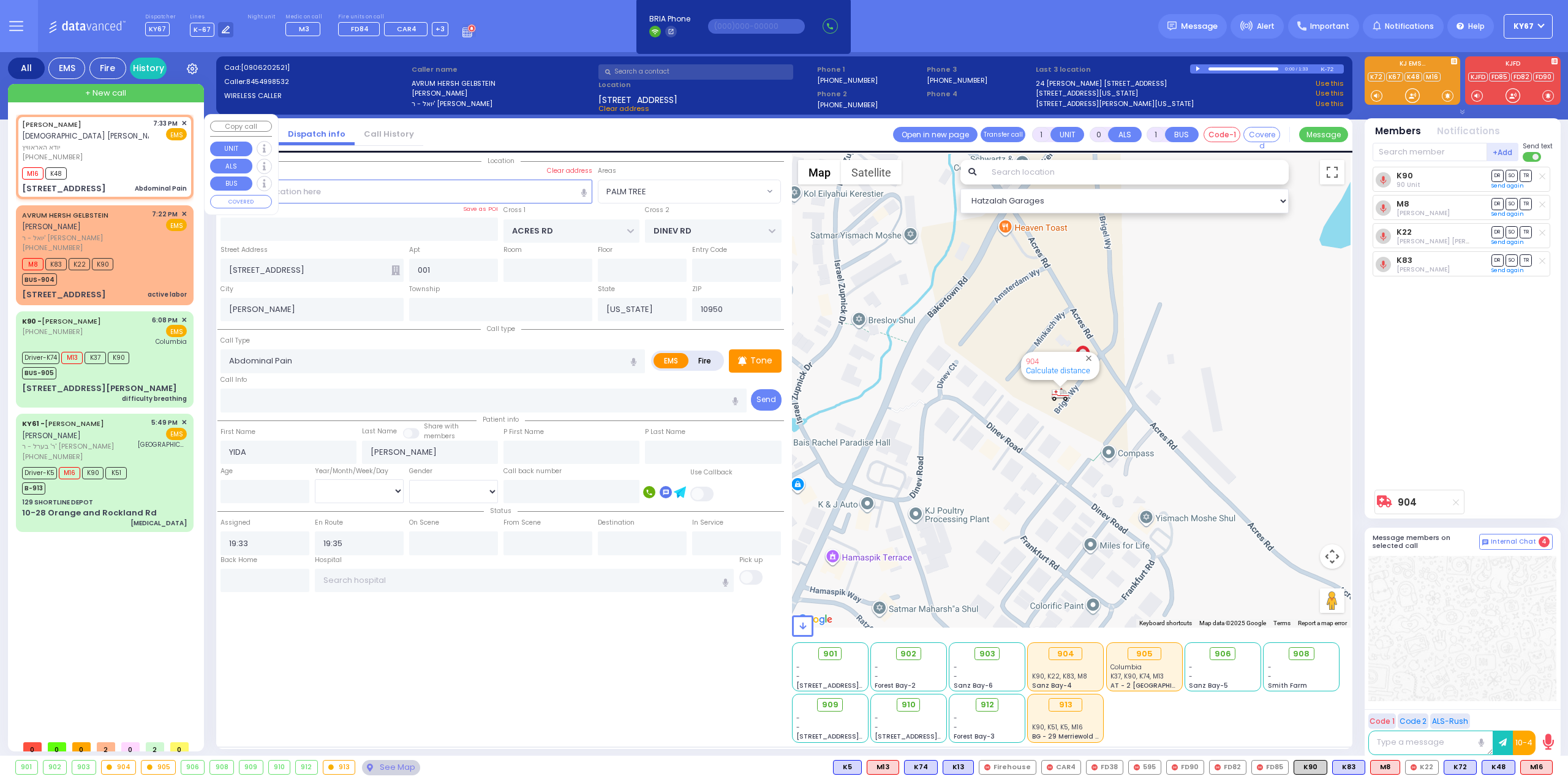
type input "ALAMO COURT"
type input "LEE AVE"
type input "[STREET_ADDRESS]"
type input "Monroe"
select select "Hatzalah Garages"
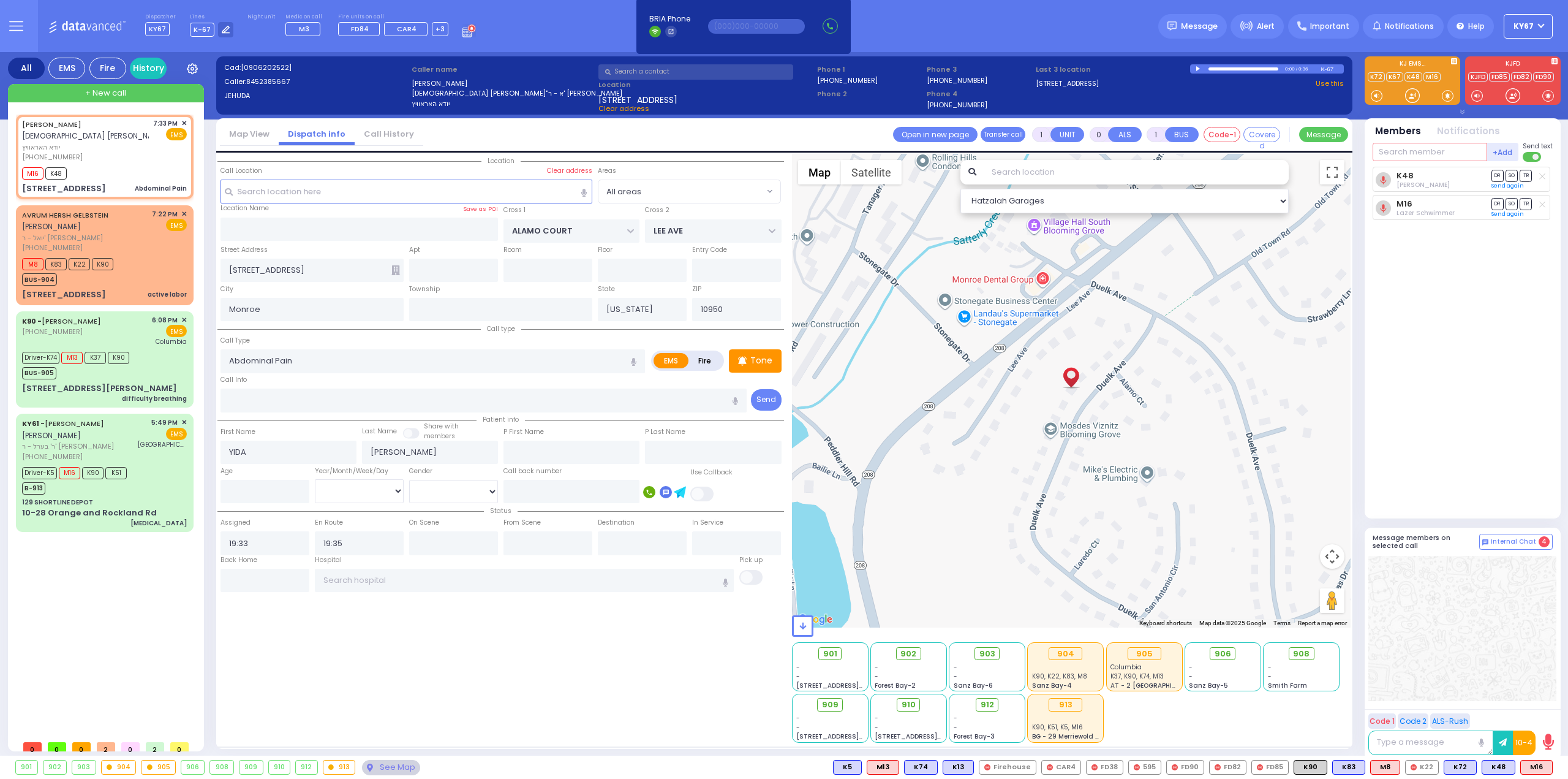
click at [1442, 153] on input "text" at bounding box center [1430, 152] width 114 height 19
type input "72"
click at [1459, 176] on div "[PERSON_NAME]" at bounding box center [1485, 177] width 69 height 13
select select
radio input "true"
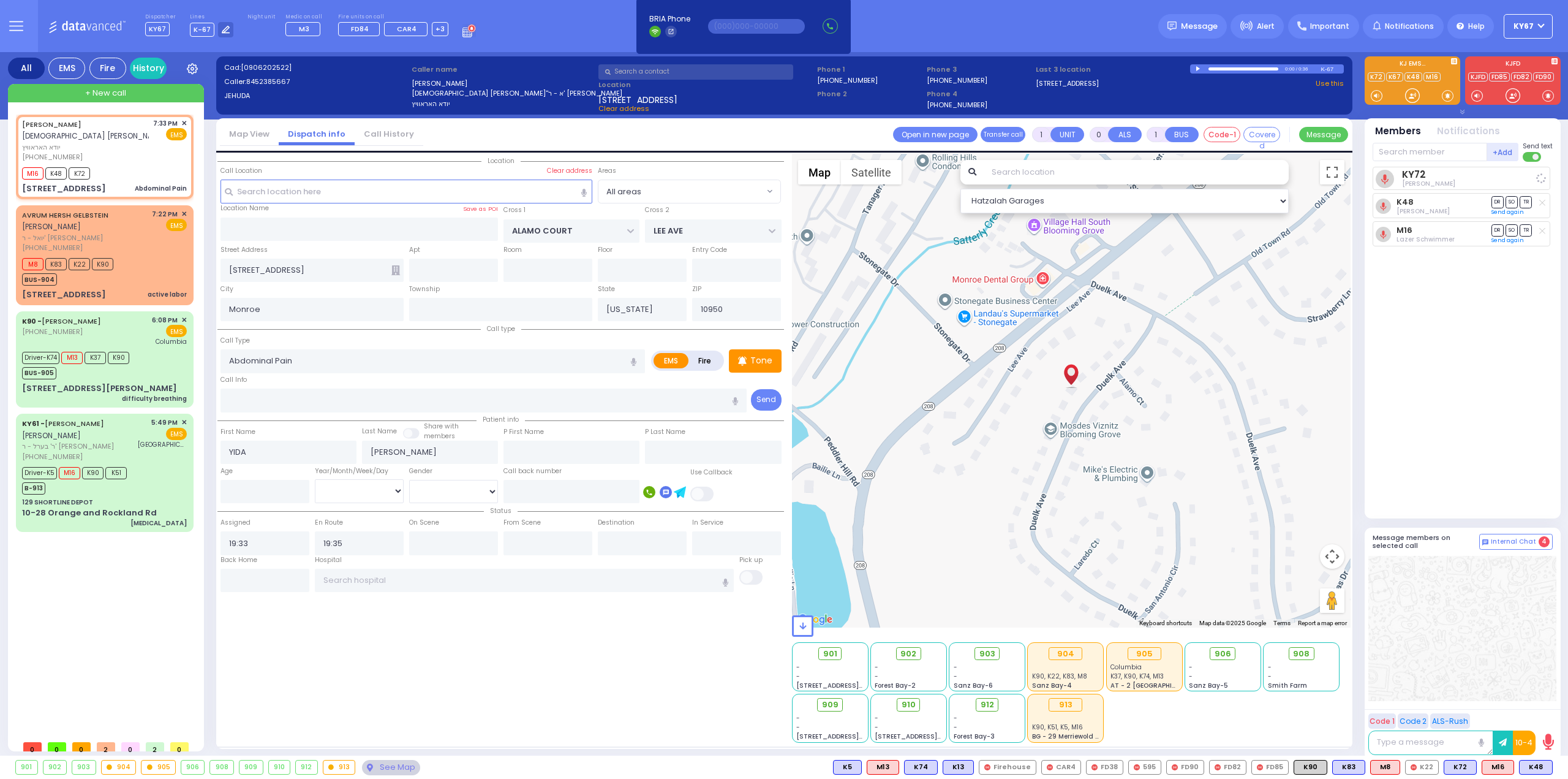
select select
click at [1318, 766] on span "K90" at bounding box center [1310, 766] width 32 height 13
click at [1463, 379] on div "K90 90 Unit DR SO TR K72" at bounding box center [1464, 337] width 182 height 342
click at [1549, 765] on button at bounding box center [1549, 766] width 6 height 13
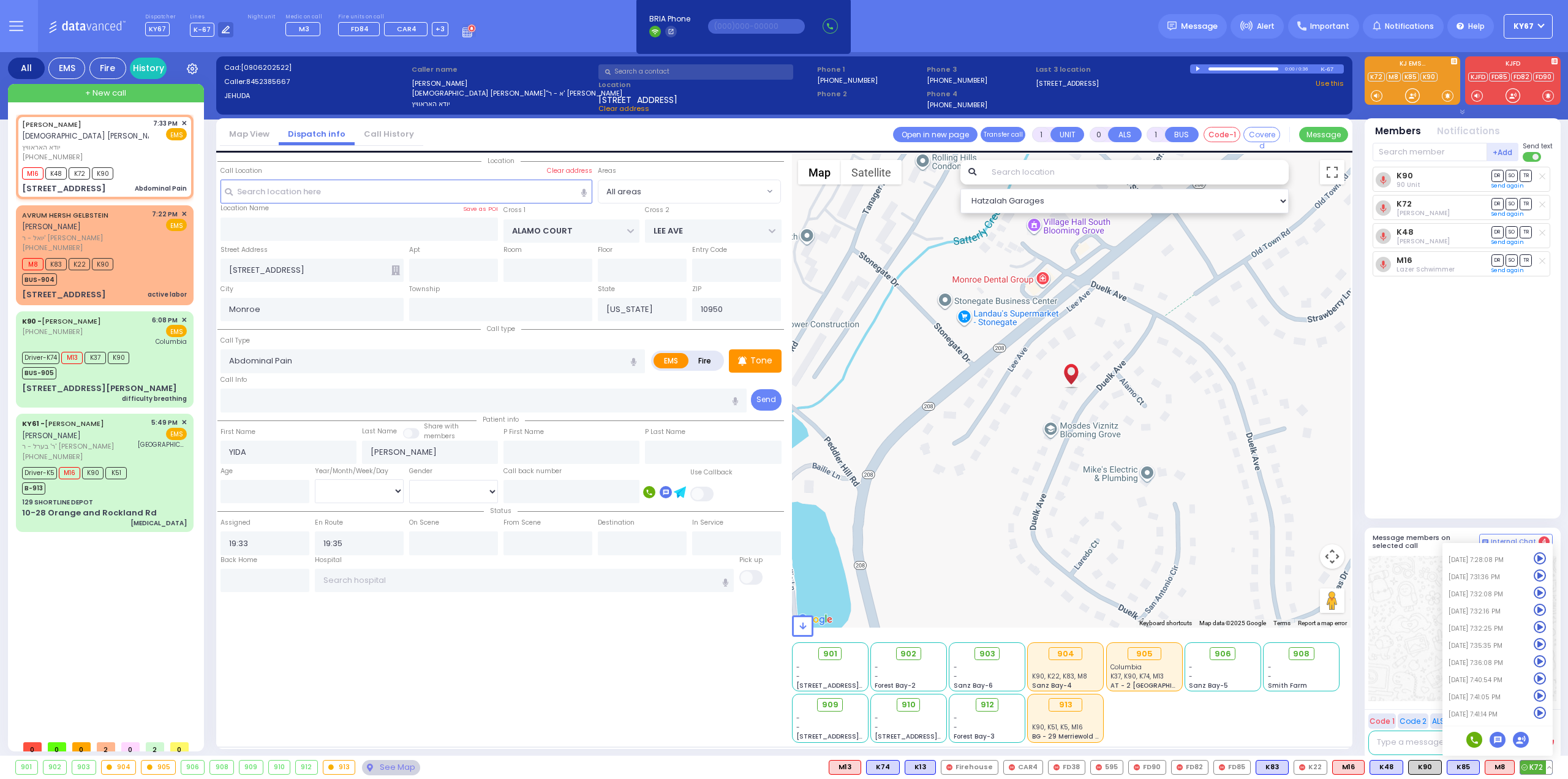
click at [1538, 708] on icon at bounding box center [1540, 713] width 13 height 13
click at [1319, 705] on div "901 - - [STREET_ADDRESS][PERSON_NAME] - - - -" at bounding box center [1072, 691] width 559 height 102
click at [151, 463] on div "Driver-K5 M16 K90 K51 B-913" at bounding box center [105, 478] width 165 height 30
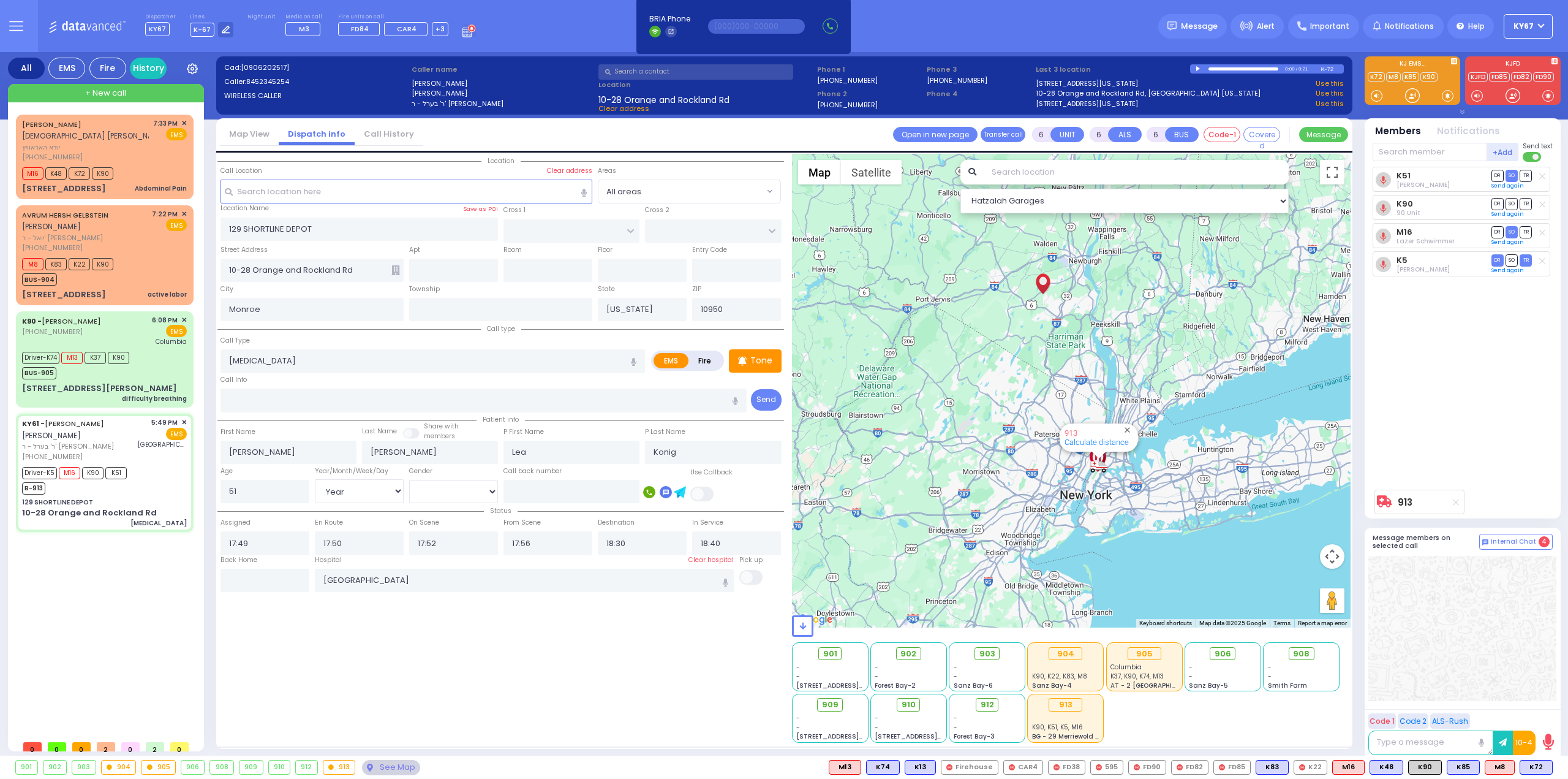
click at [329, 664] on div "Location All areas" at bounding box center [501, 448] width 567 height 588
click at [104, 157] on div "[PHONE_NUMBER]" at bounding box center [86, 157] width 127 height 11
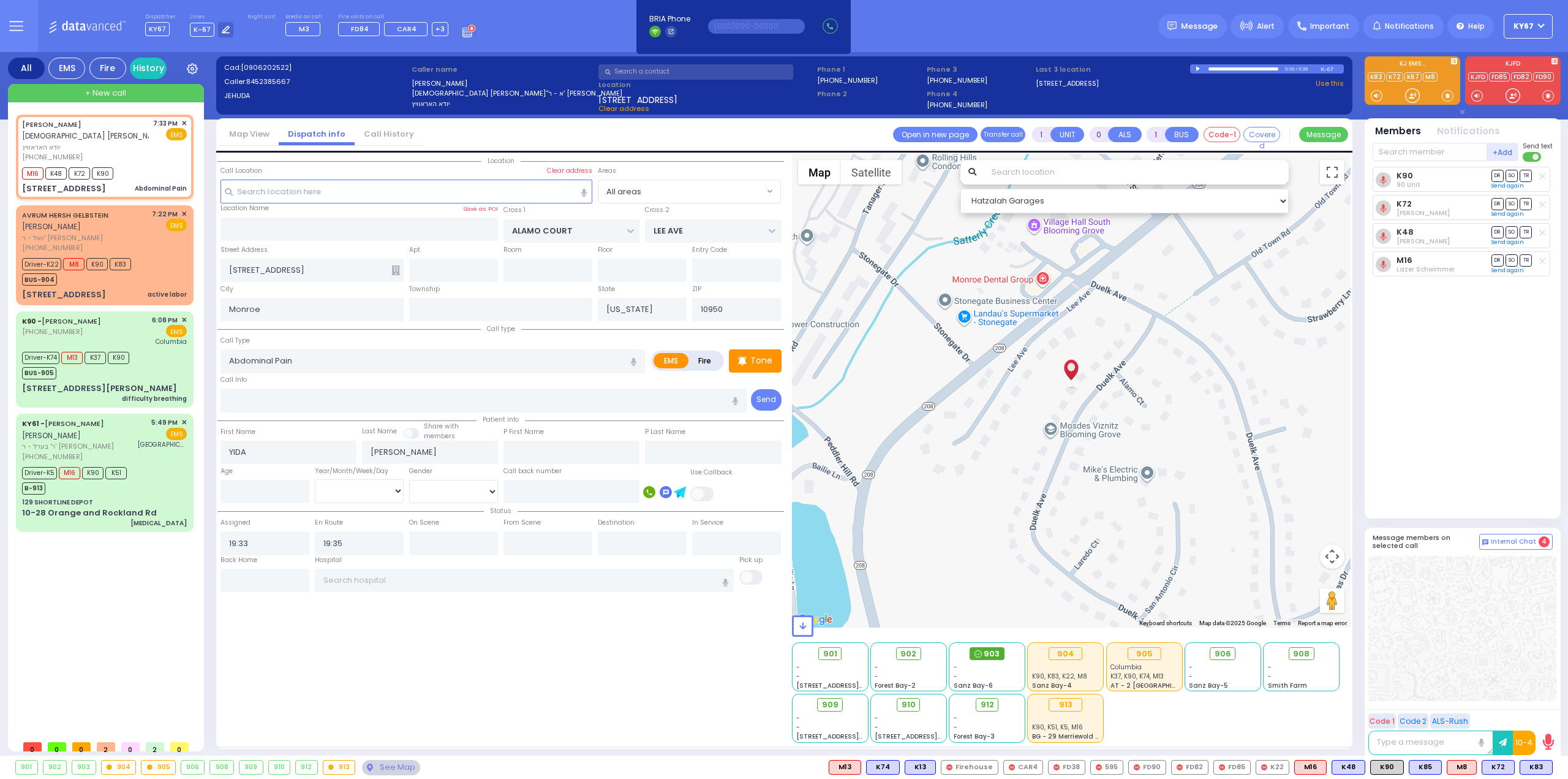
click at [983, 655] on div "903" at bounding box center [987, 653] width 34 height 13
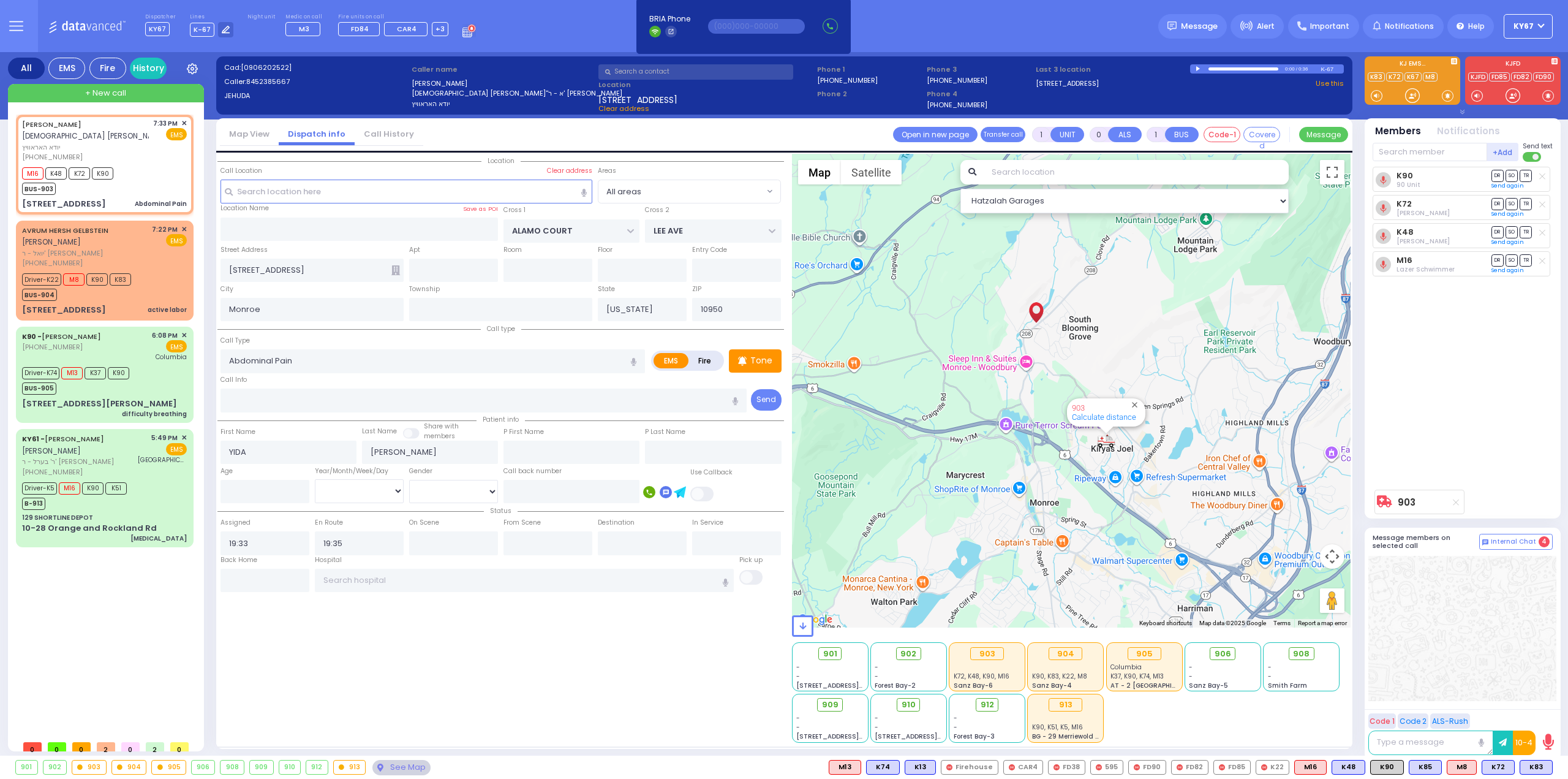
click at [1386, 743] on textarea at bounding box center [1431, 741] width 125 height 24
